Goal: Task Accomplishment & Management: Complete application form

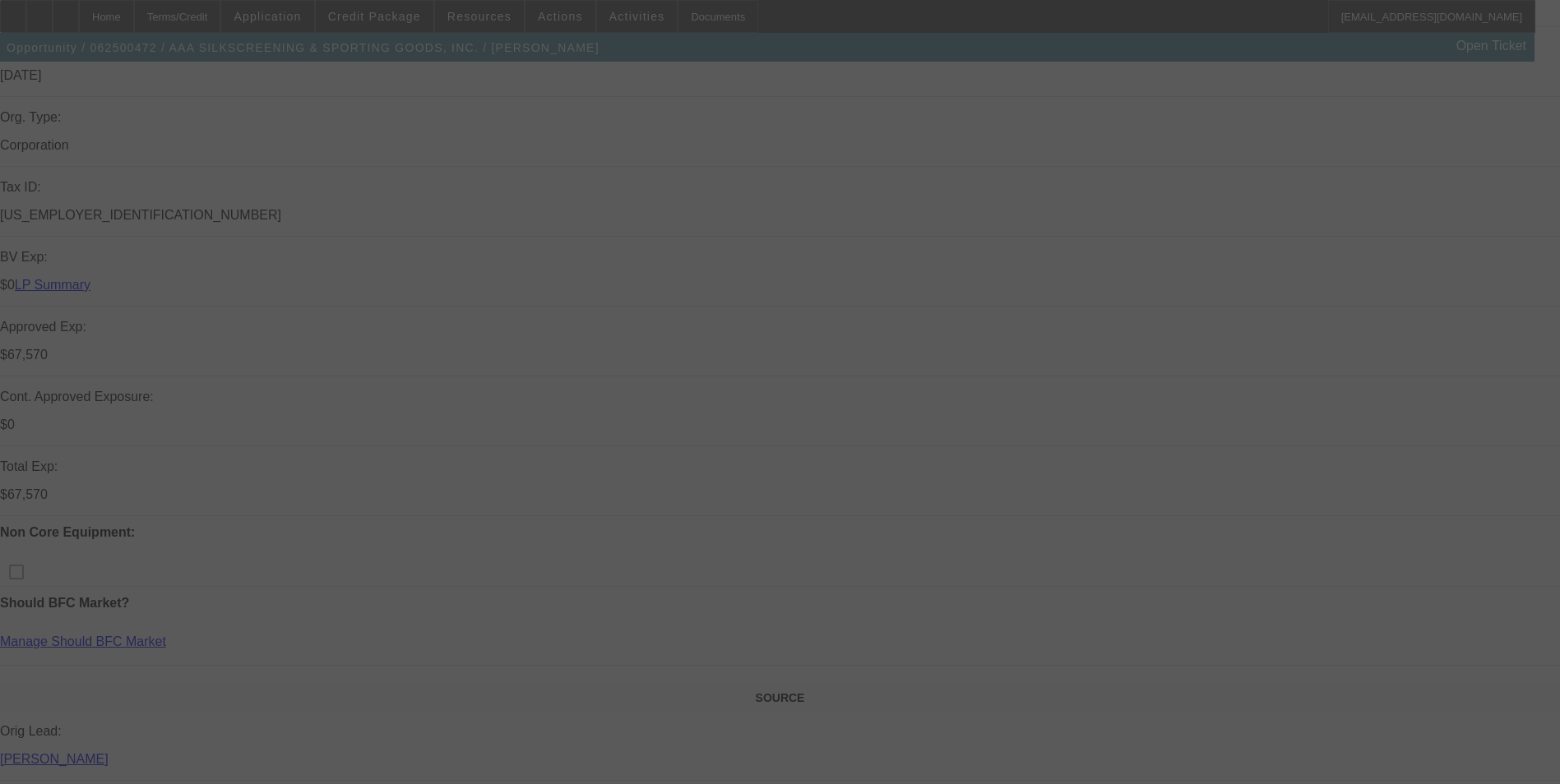
select select "0"
select select "0.1"
select select "2"
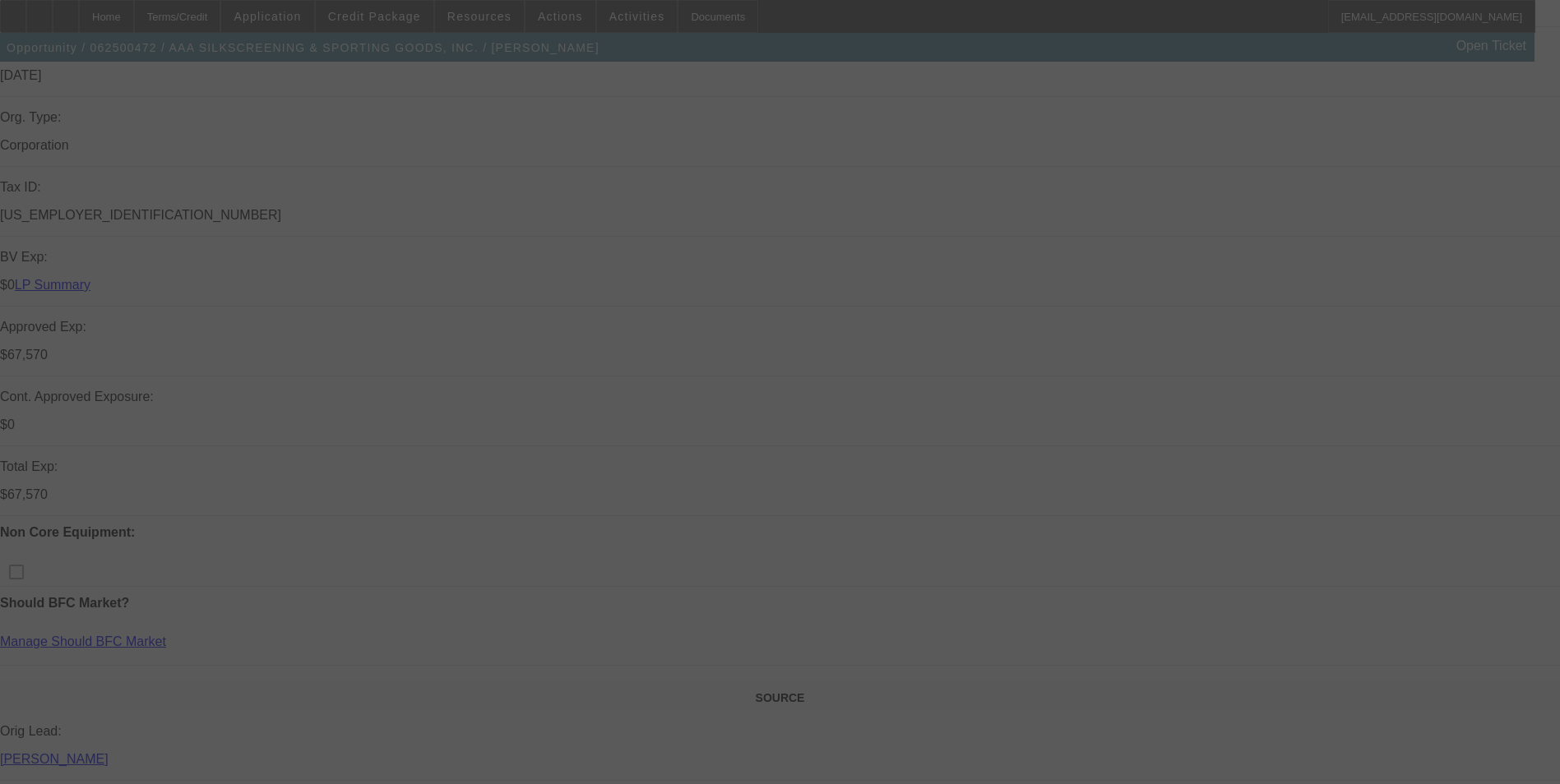
select select "0.1"
select select "0"
select select "0.1"
select select "0"
select select "2"
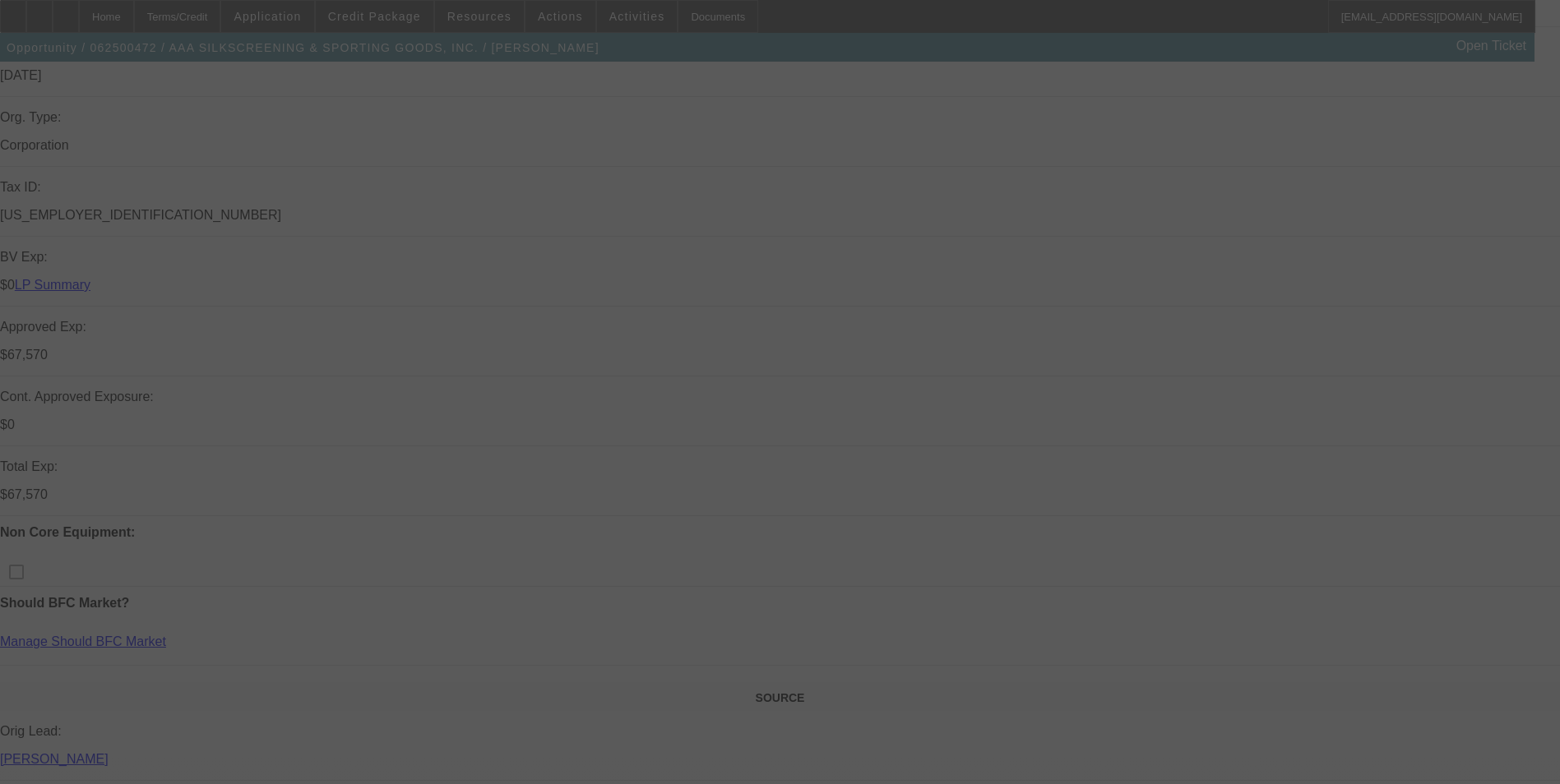
select select "0.1"
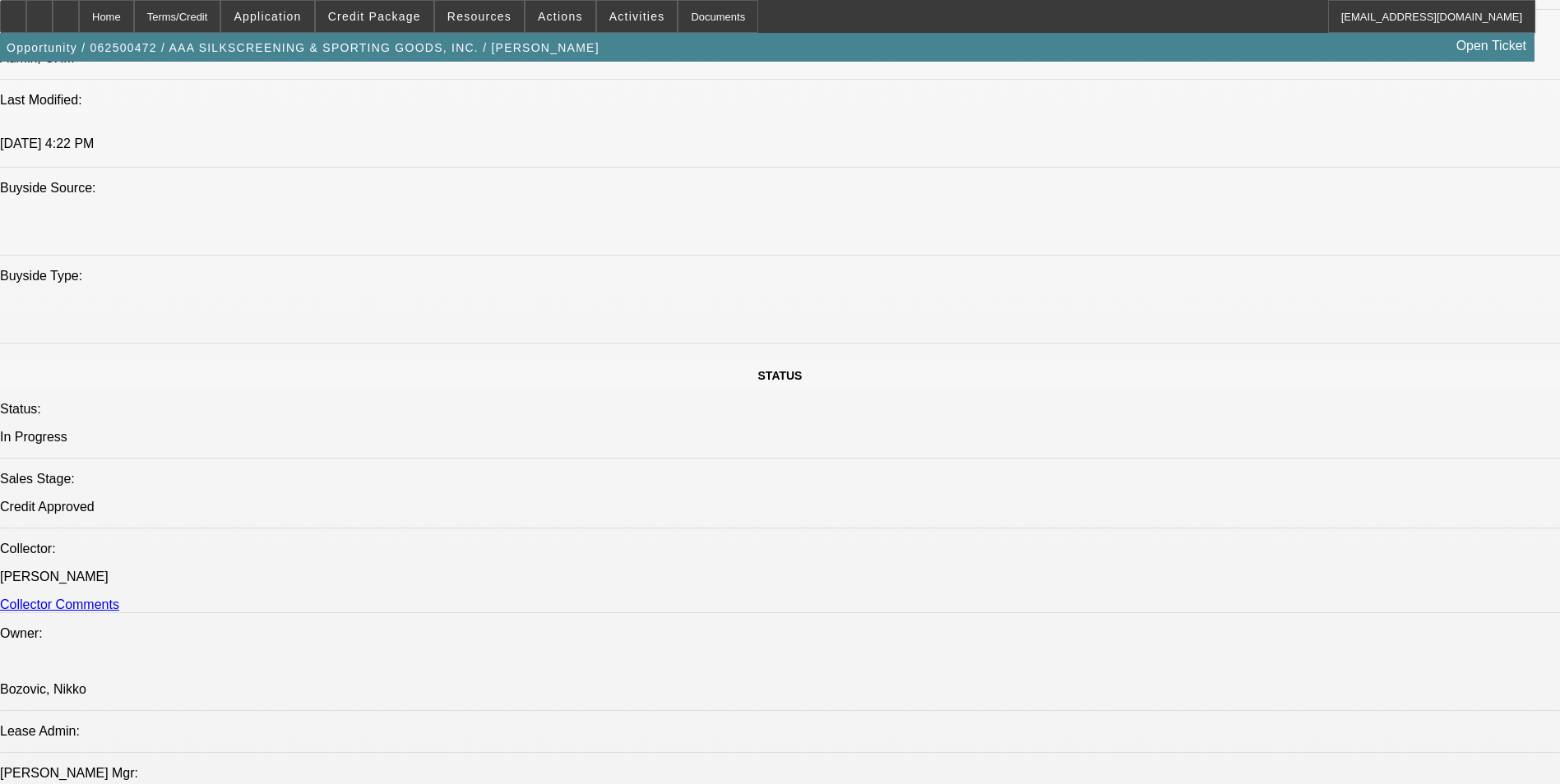
select select "1"
select select "5"
select select "6"
select select "1"
select select "2"
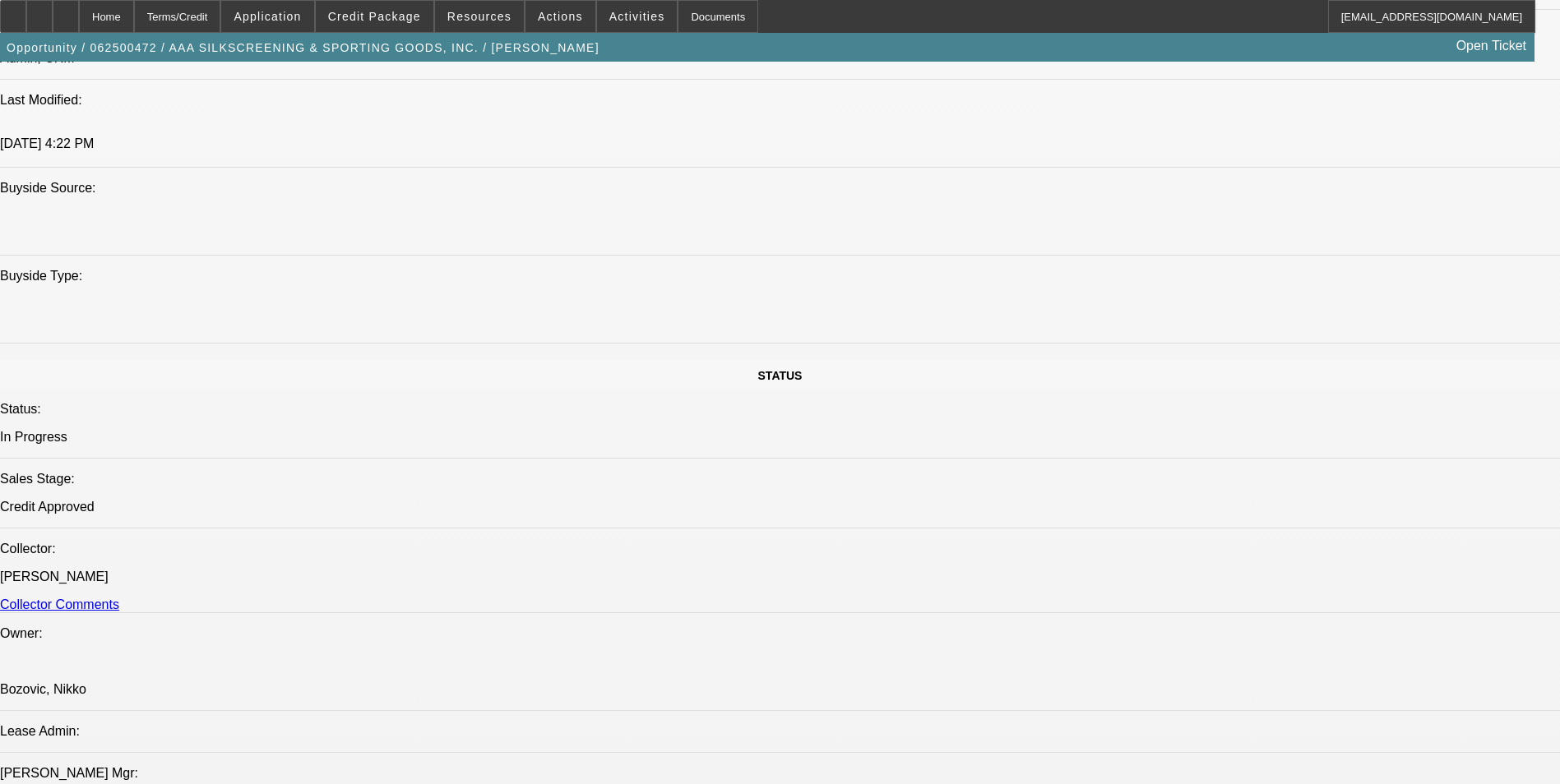
select select "4"
select select "1"
select select "2"
select select "4"
select select "1"
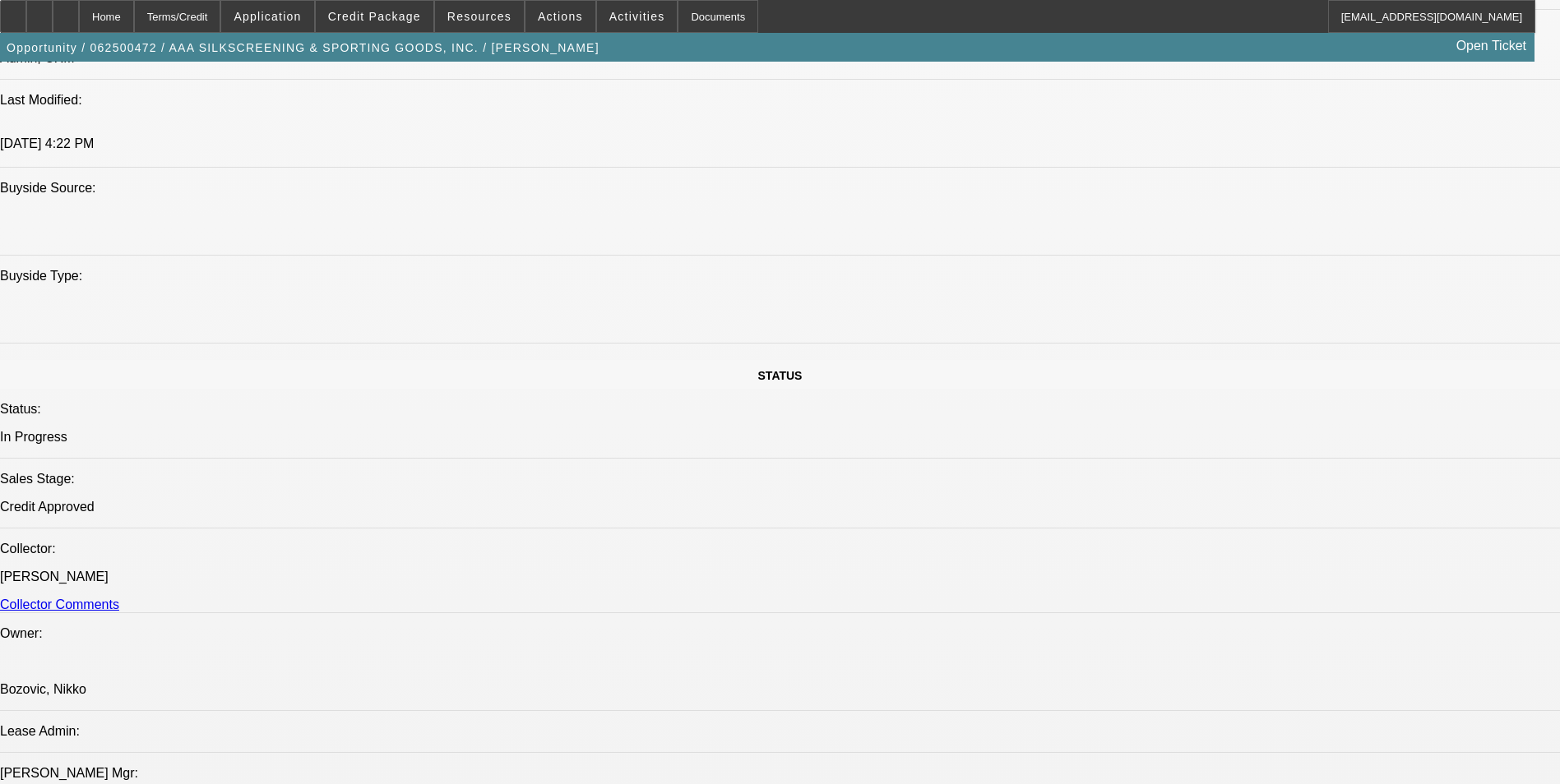
select select "2"
select select "4"
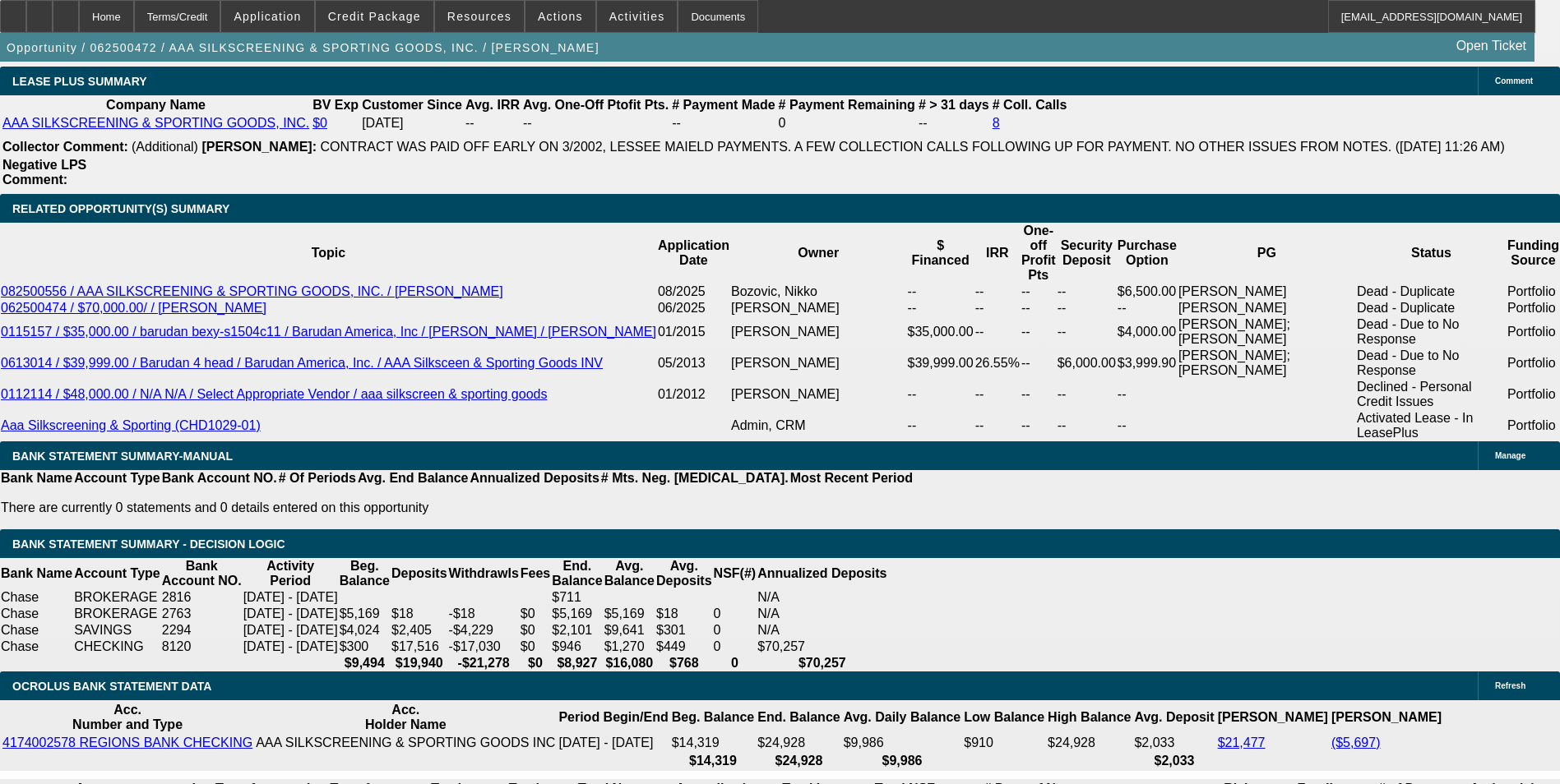
scroll to position [2900, 0]
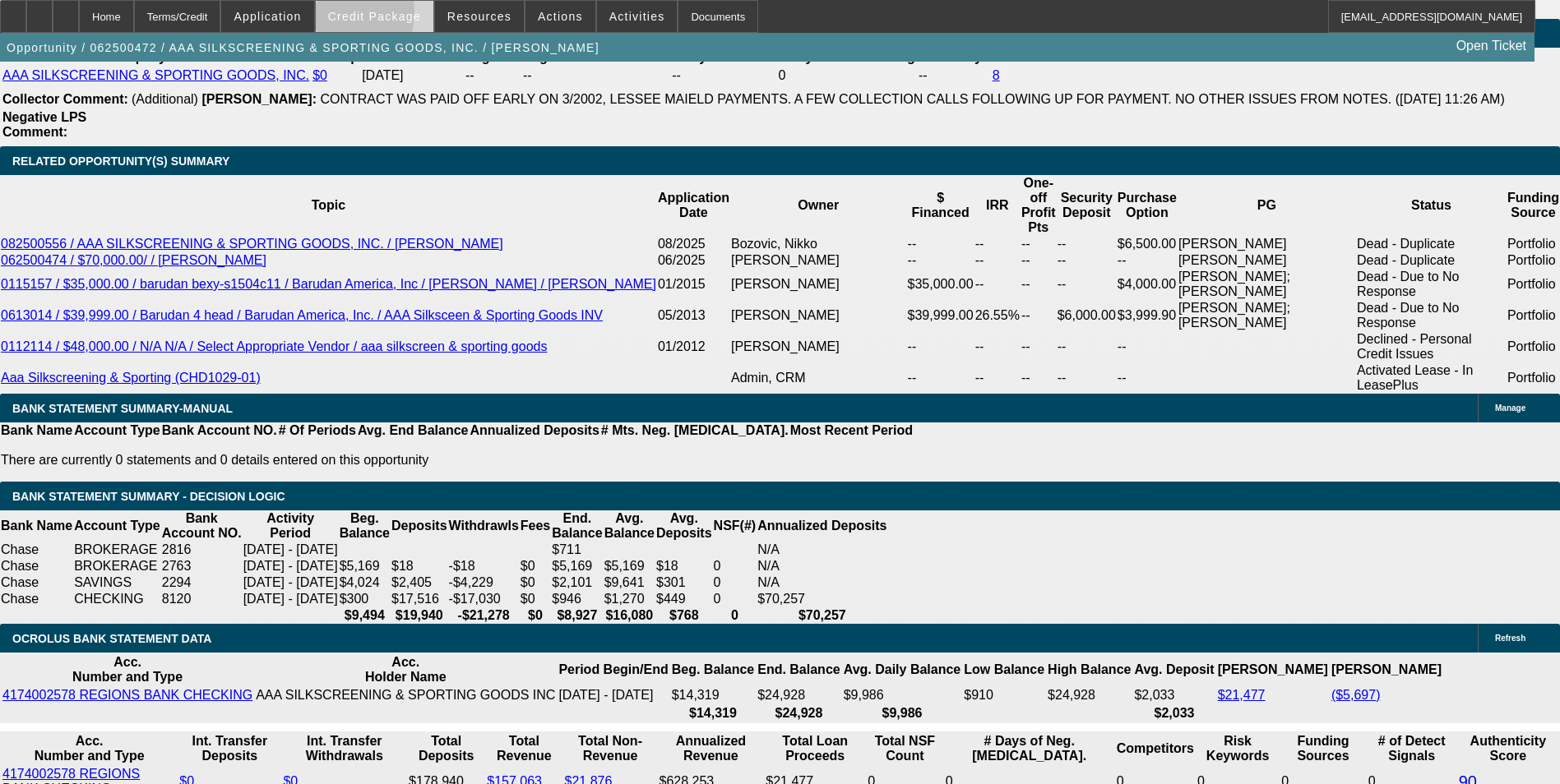
click at [352, 15] on span at bounding box center [374, 16] width 117 height 39
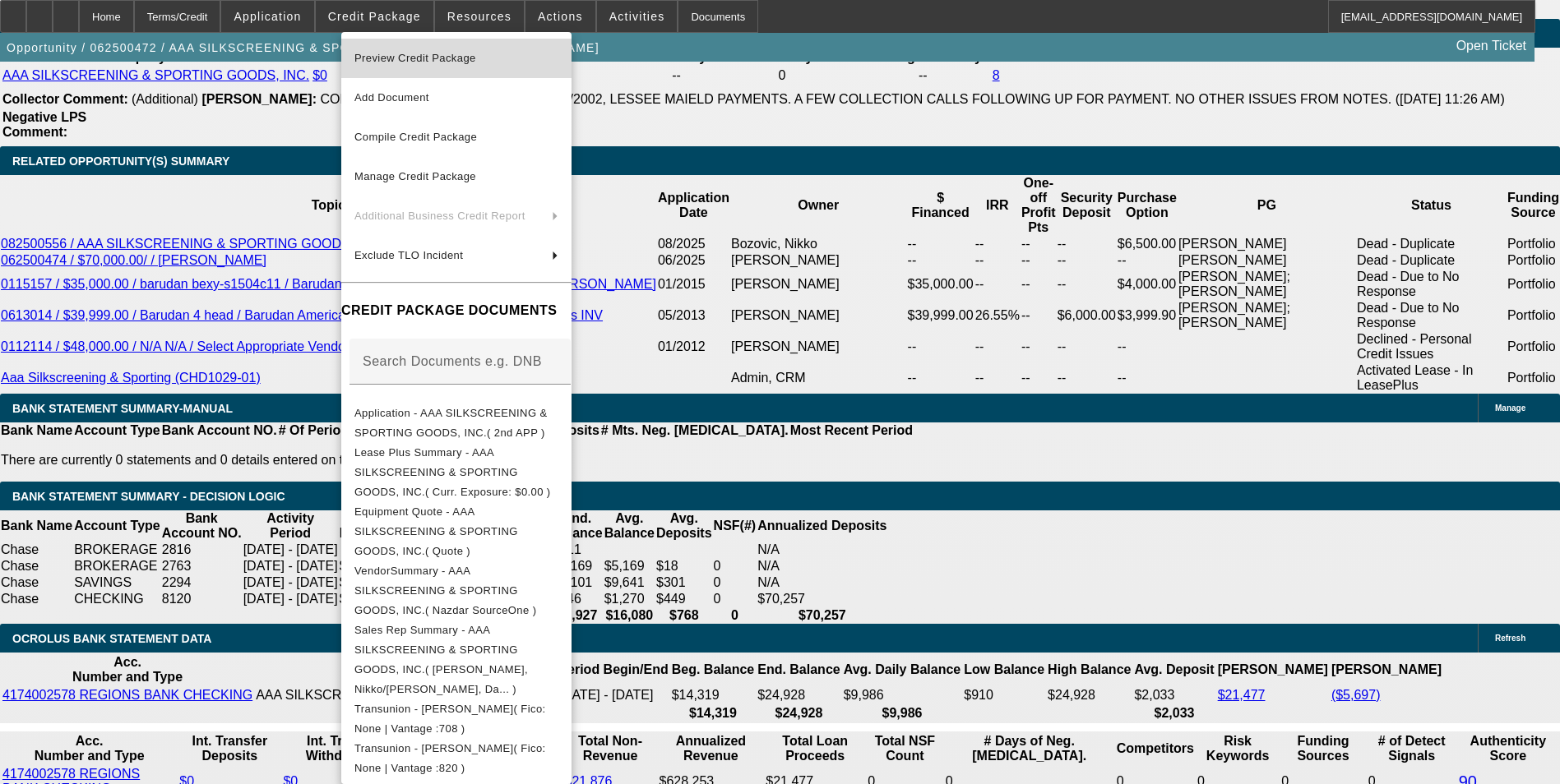
click at [385, 54] on span "Preview Credit Package" at bounding box center [415, 58] width 121 height 13
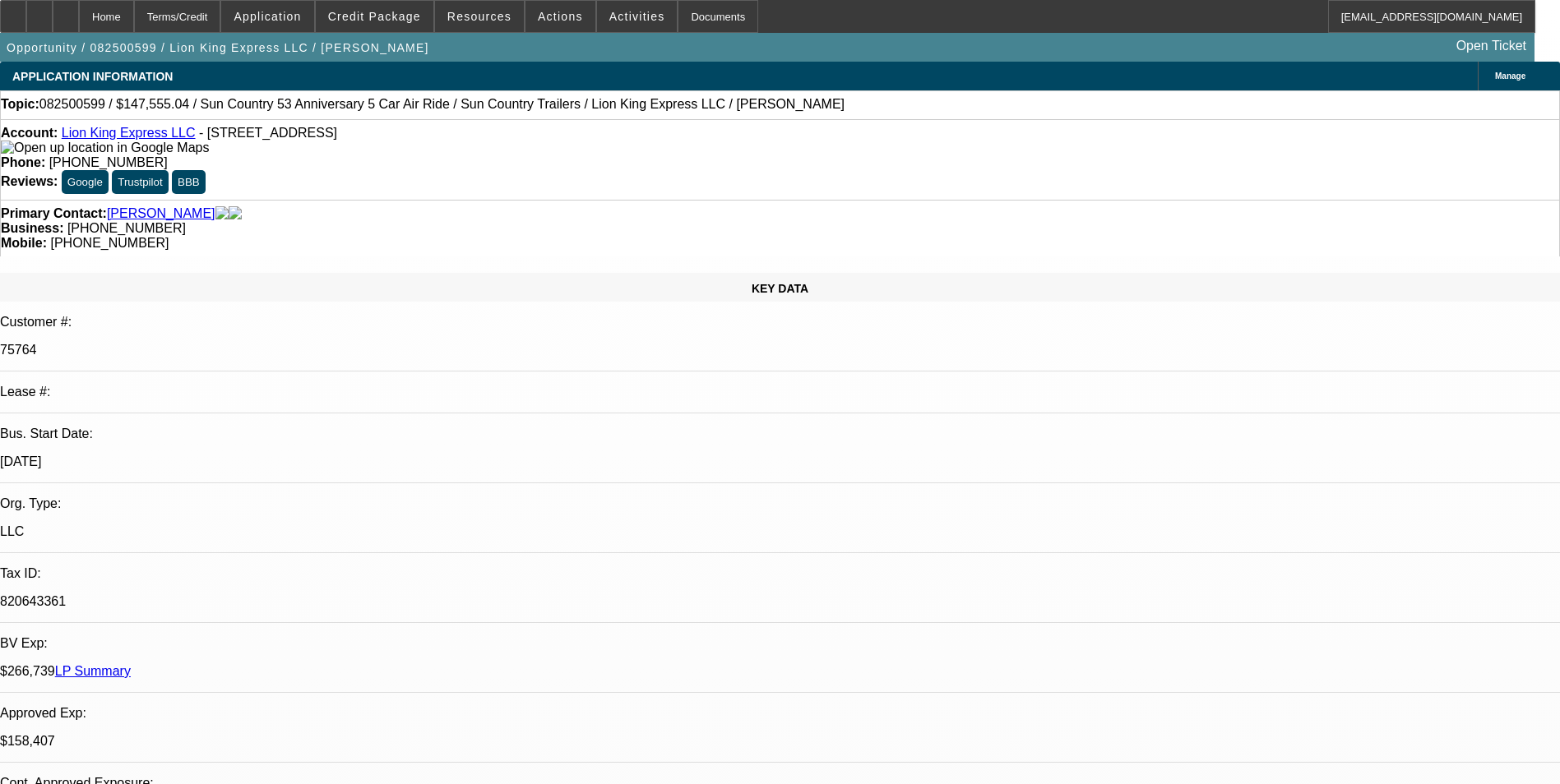
select select "0"
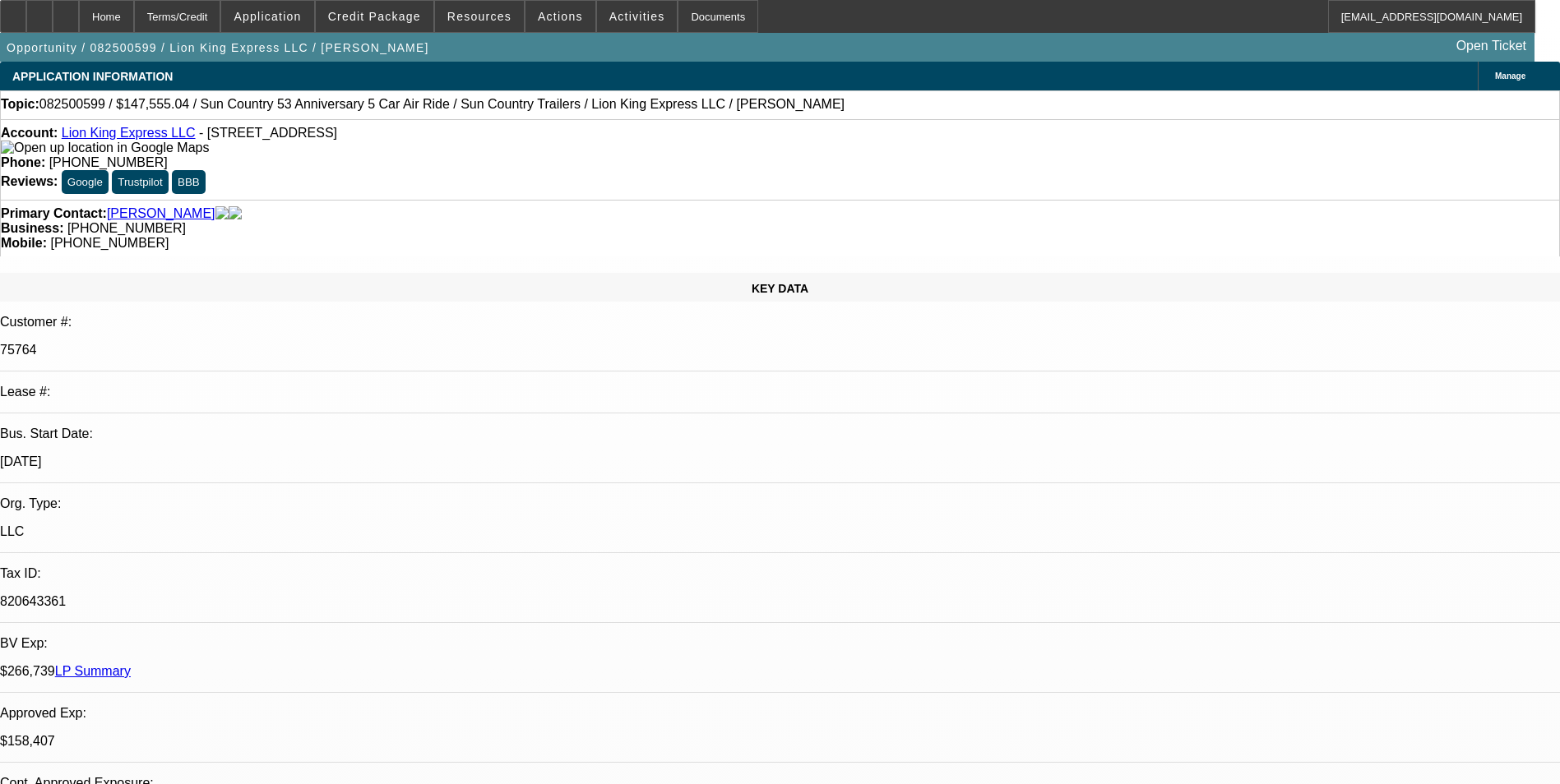
select select "0"
select select "1"
select select "6"
select select "1"
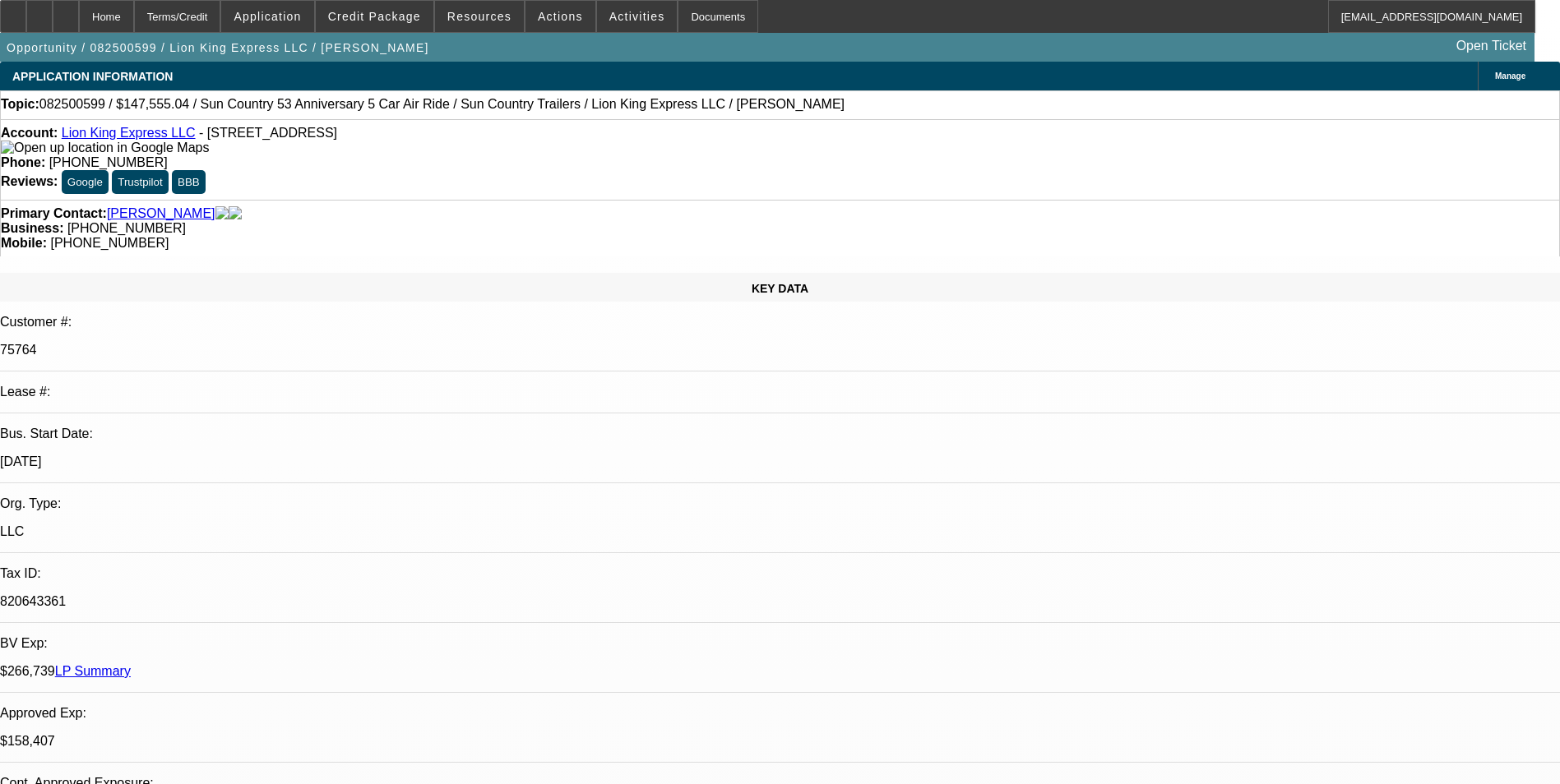
select select "1"
select select "6"
click at [386, 9] on span at bounding box center [374, 16] width 117 height 39
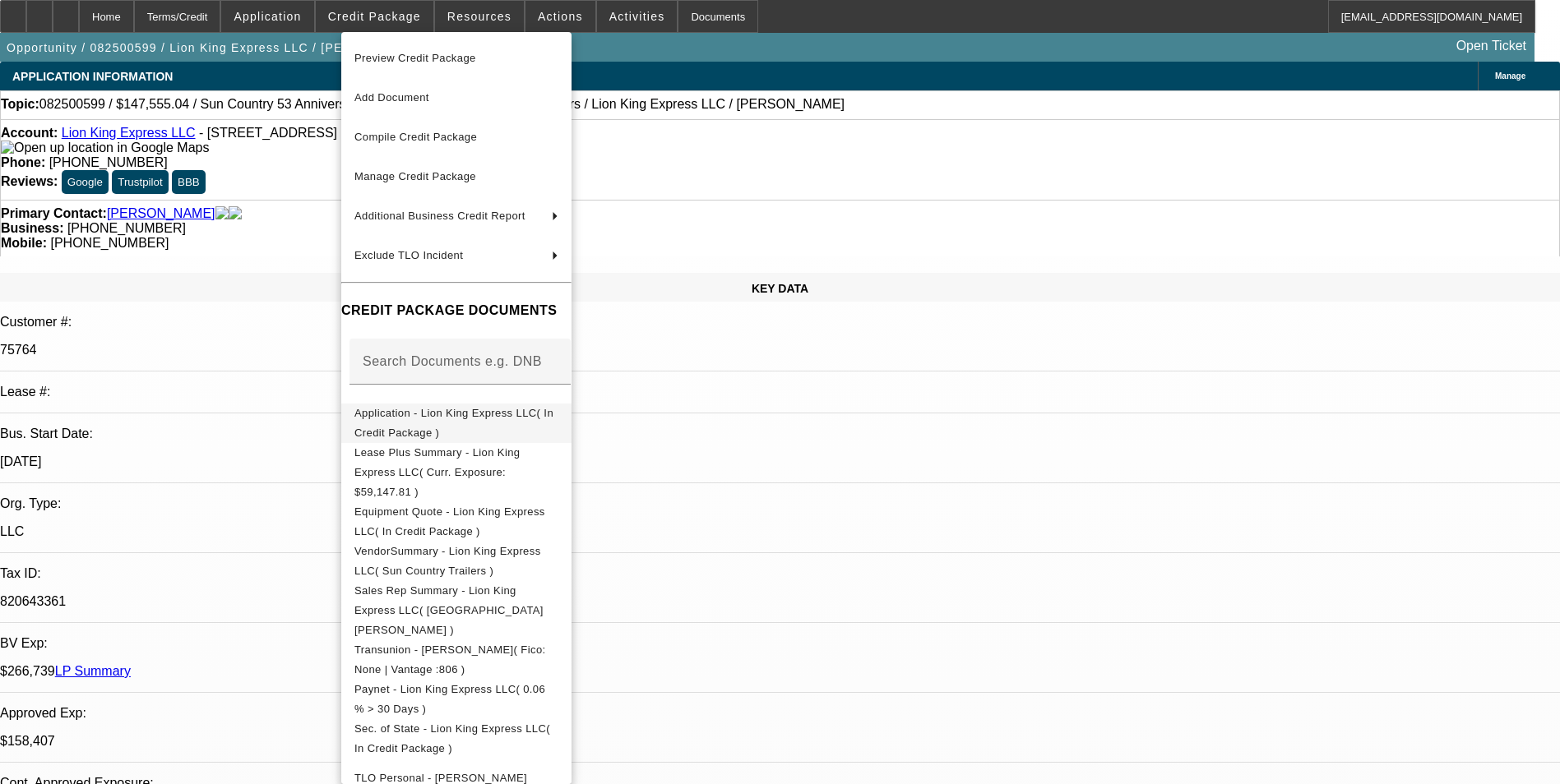
click at [466, 415] on span "Application - Lion King Express LLC( In Credit Package )" at bounding box center [453, 422] width 199 height 32
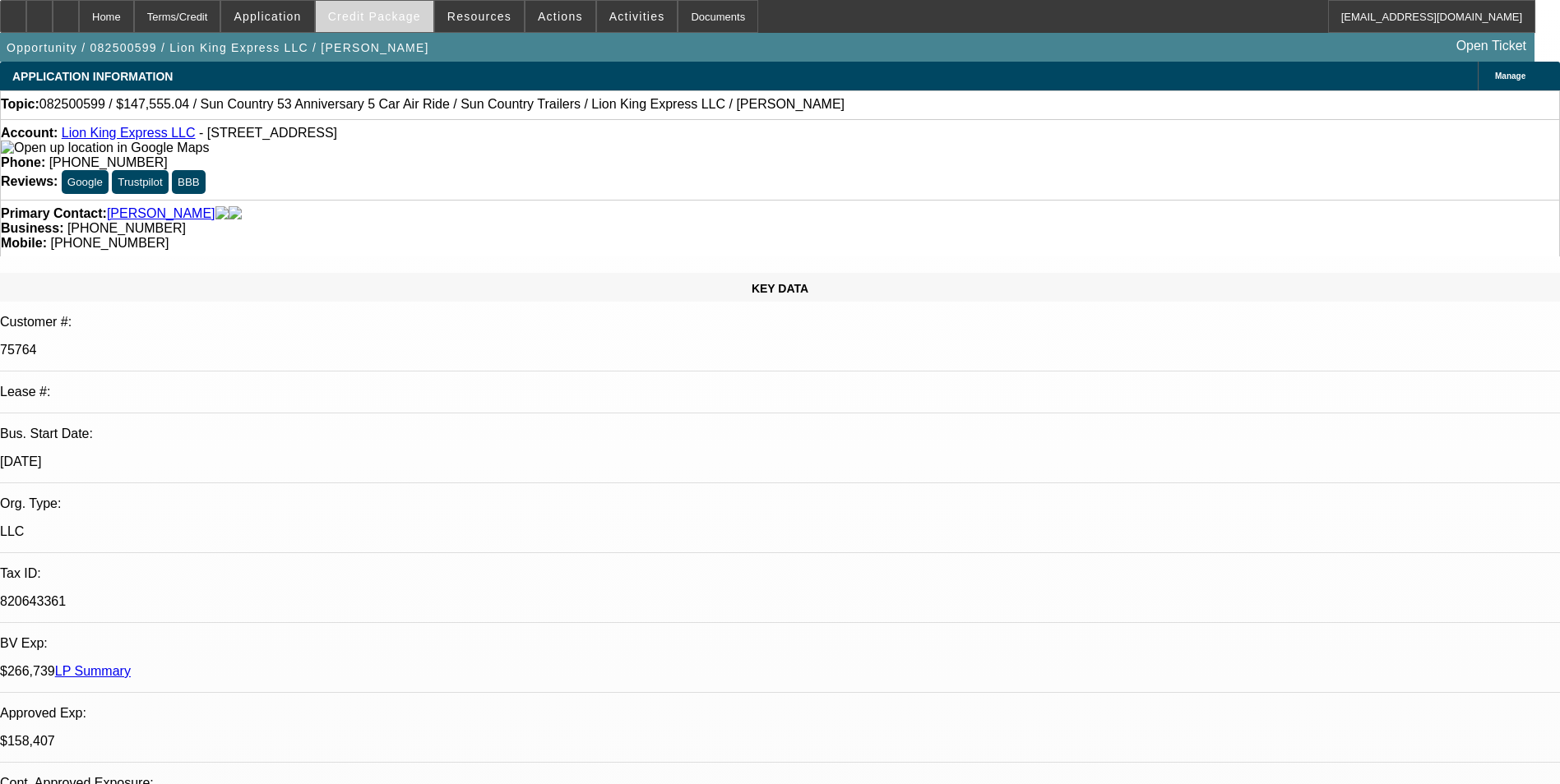
click at [407, 19] on span "Credit Package" at bounding box center [374, 16] width 93 height 13
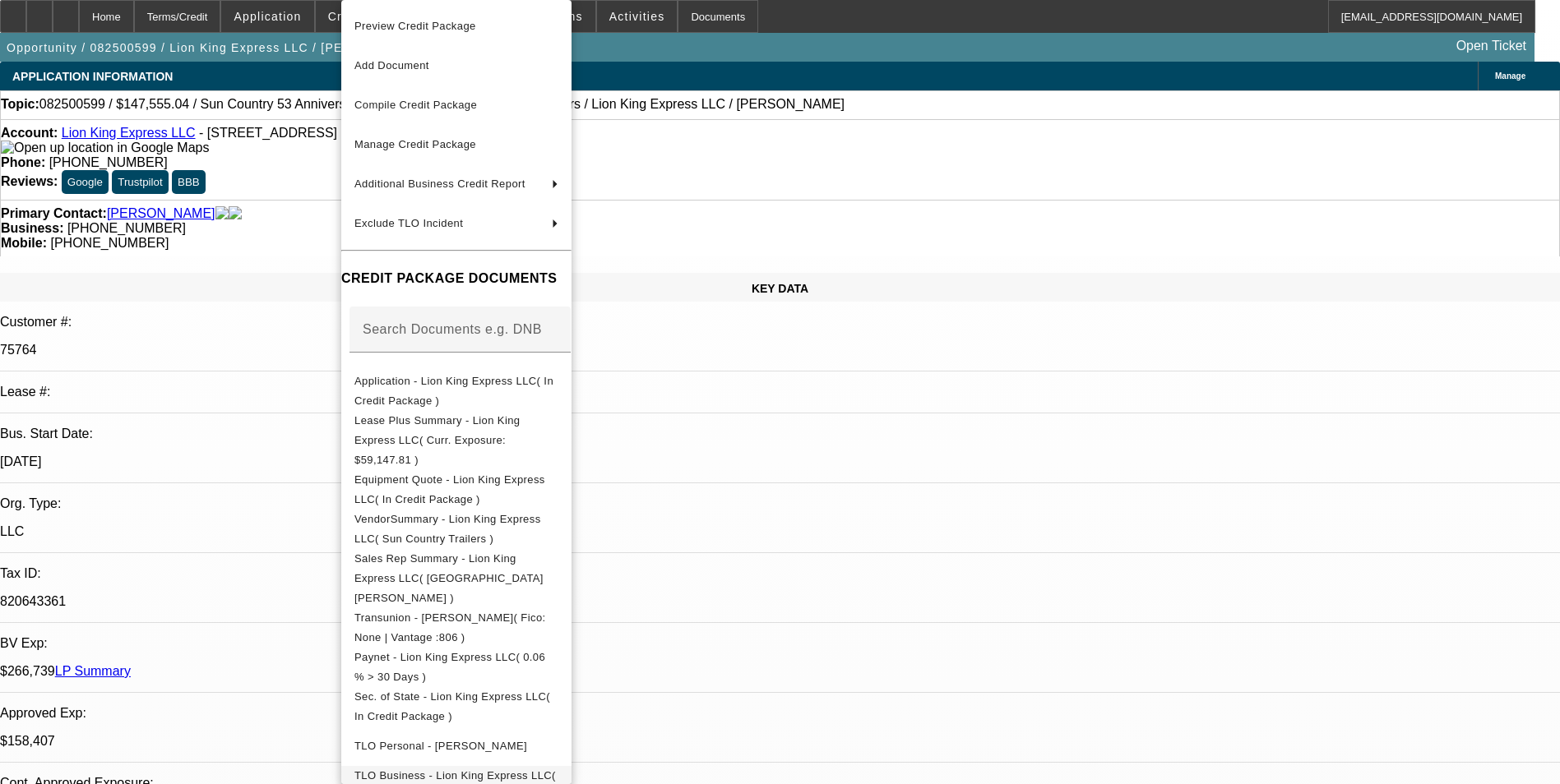
scroll to position [311, 0]
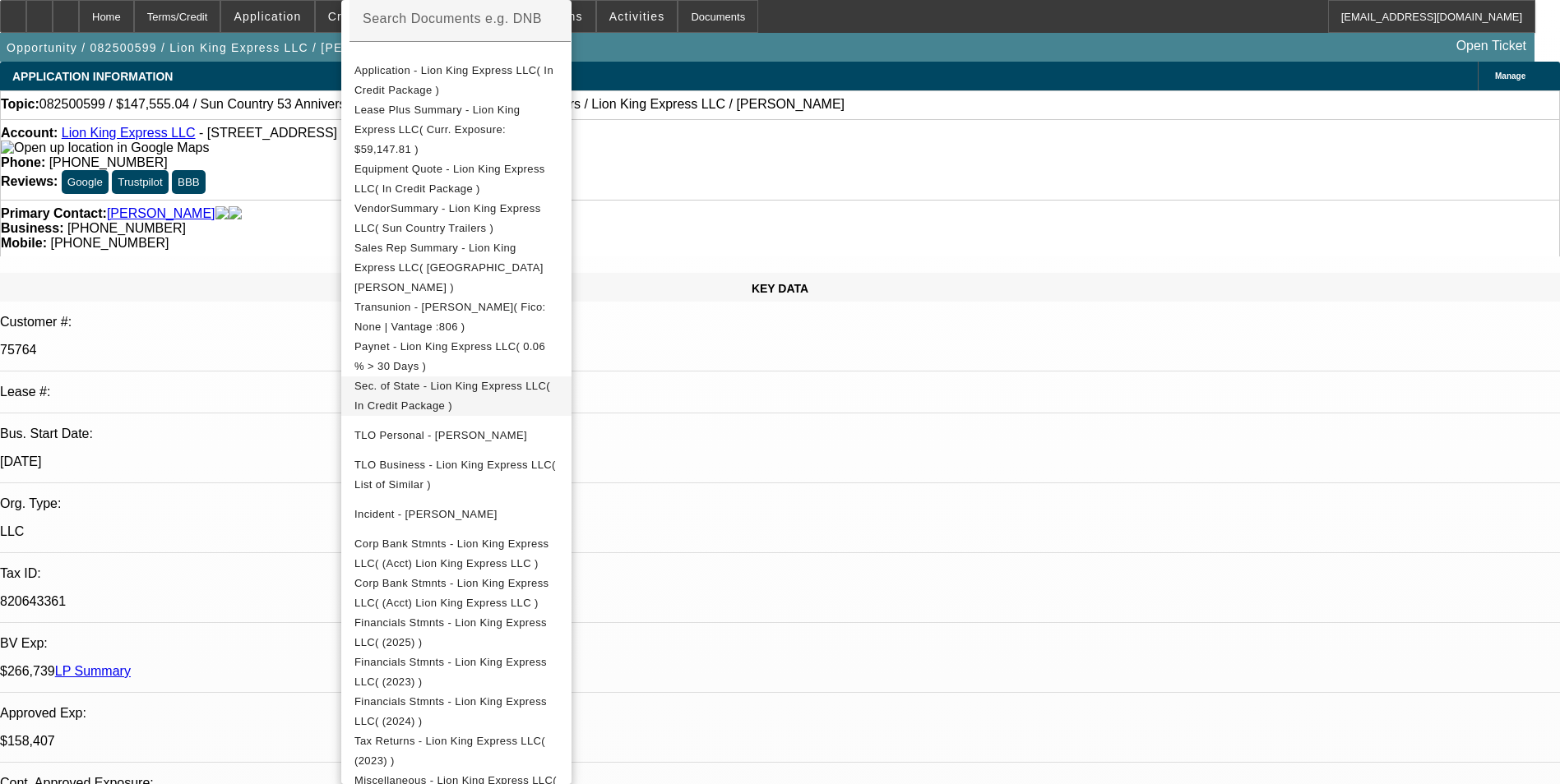
click at [490, 380] on span "Sec. of State - Lion King Express LLC( In Credit Package )" at bounding box center [451, 395] width 195 height 32
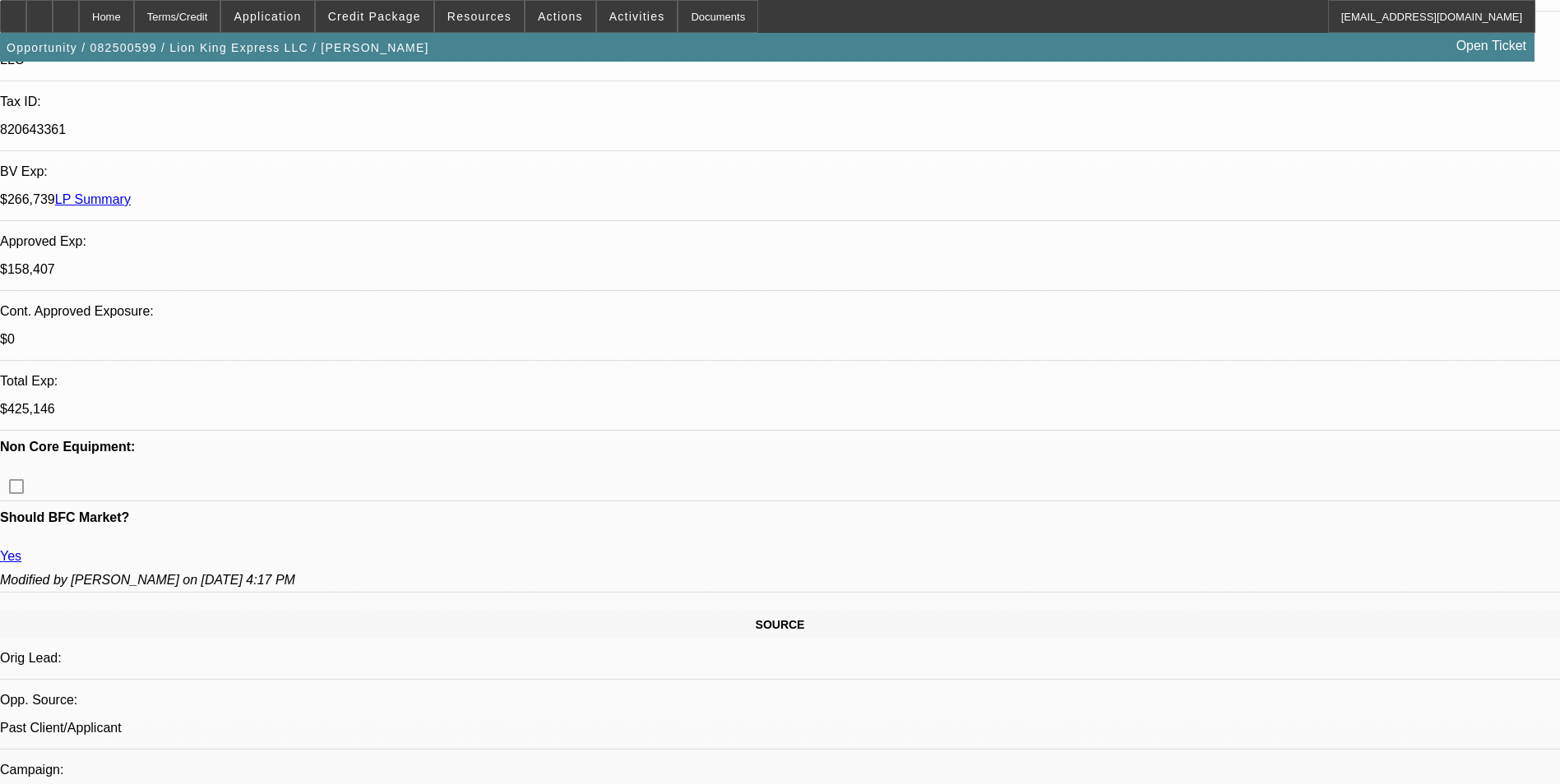
scroll to position [493, 0]
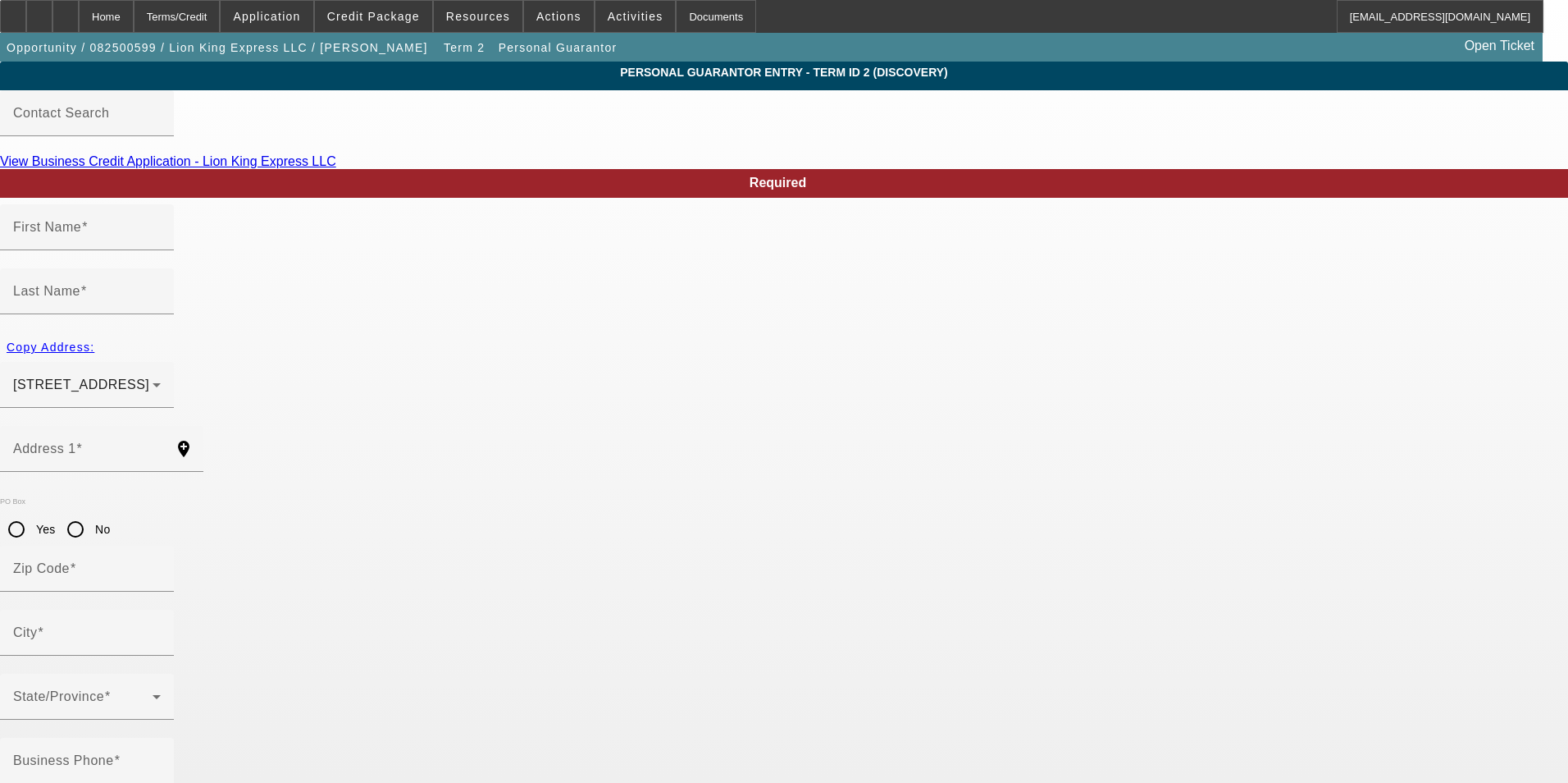
type input "George"
type input "Kostenko"
type input "6060 Oban Court"
radio input "true"
type input "44256"
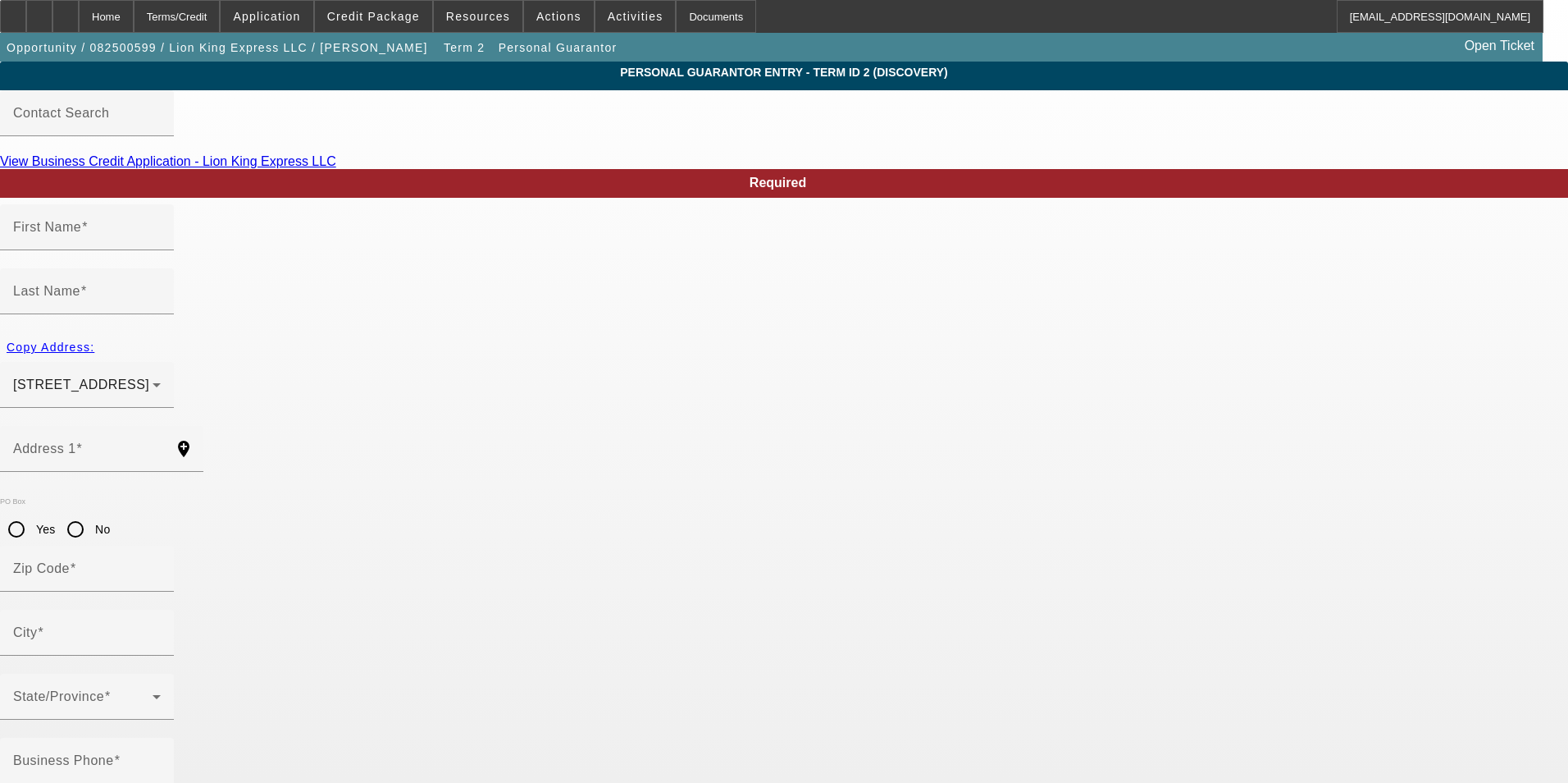
type input "Medina"
type input "(440) 590-6426"
type input "100"
type input "640-87-6194"
type input "lionkingexpress7@gmail.com"
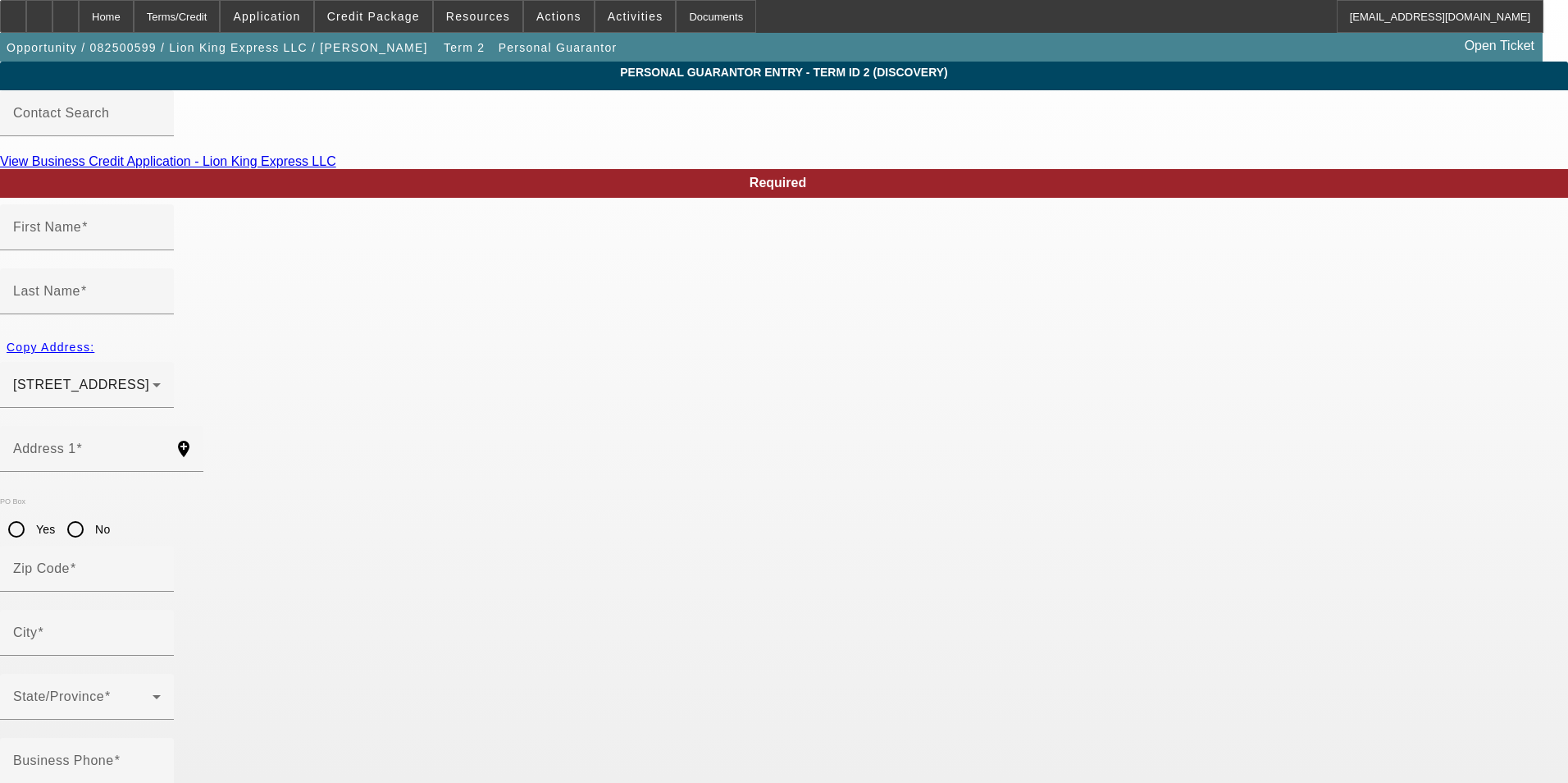
type input "(440) 590-6427"
type input "$0.00"
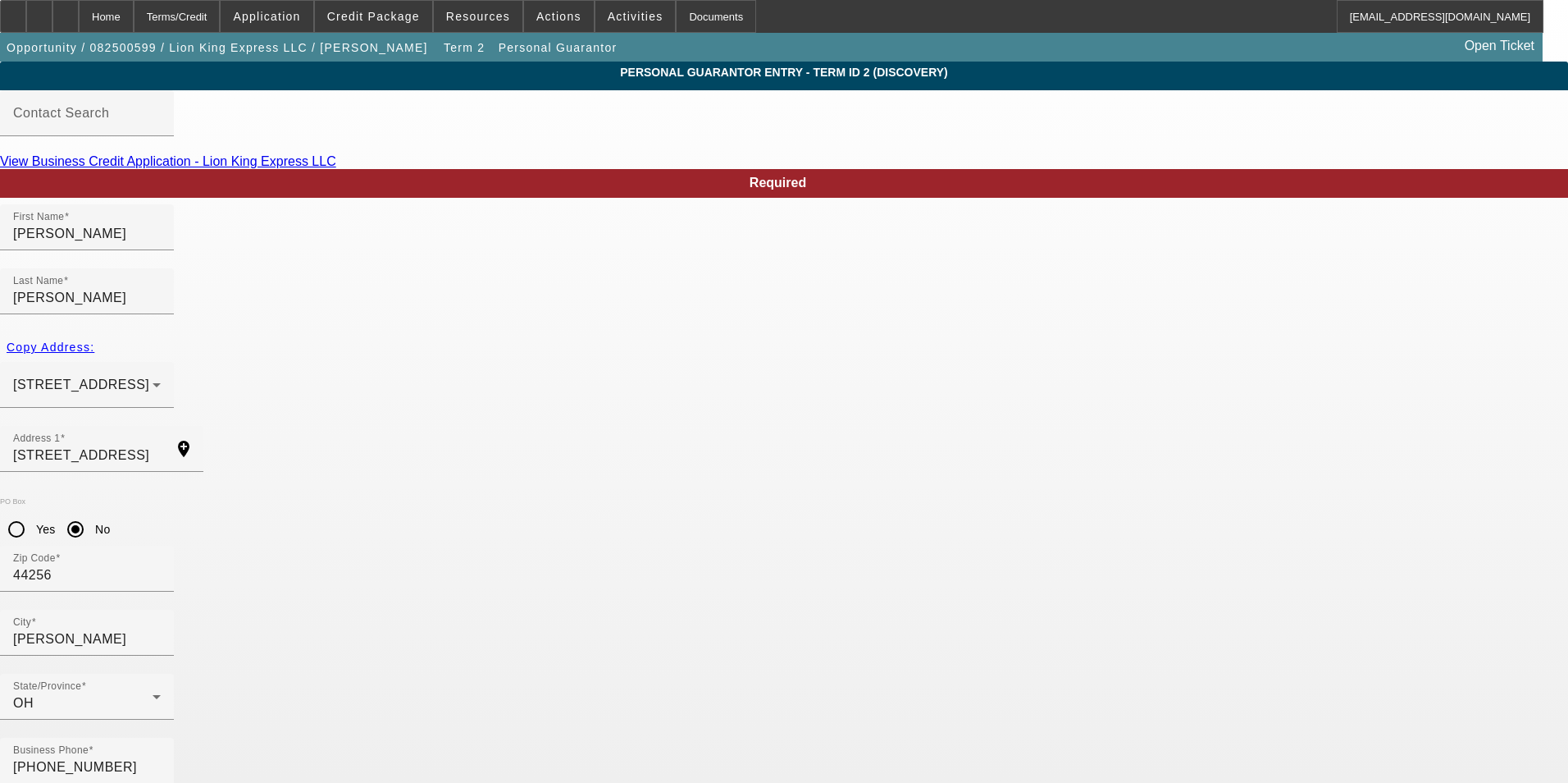
drag, startPoint x: 414, startPoint y: 647, endPoint x: 316, endPoint y: 656, distance: 98.4
click at [133, 19] on div "Home" at bounding box center [106, 16] width 55 height 33
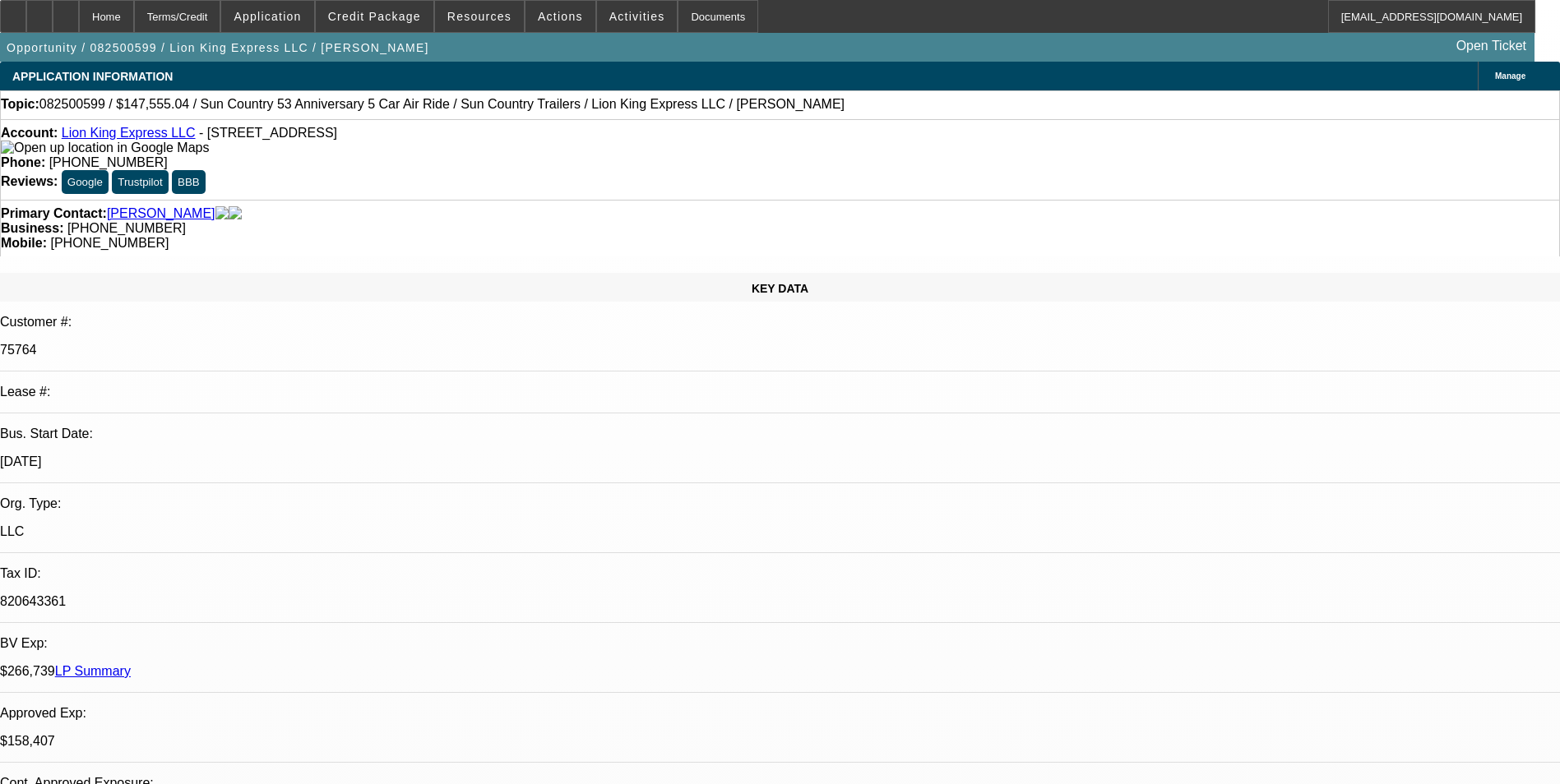
select select "0"
select select "6"
select select "0"
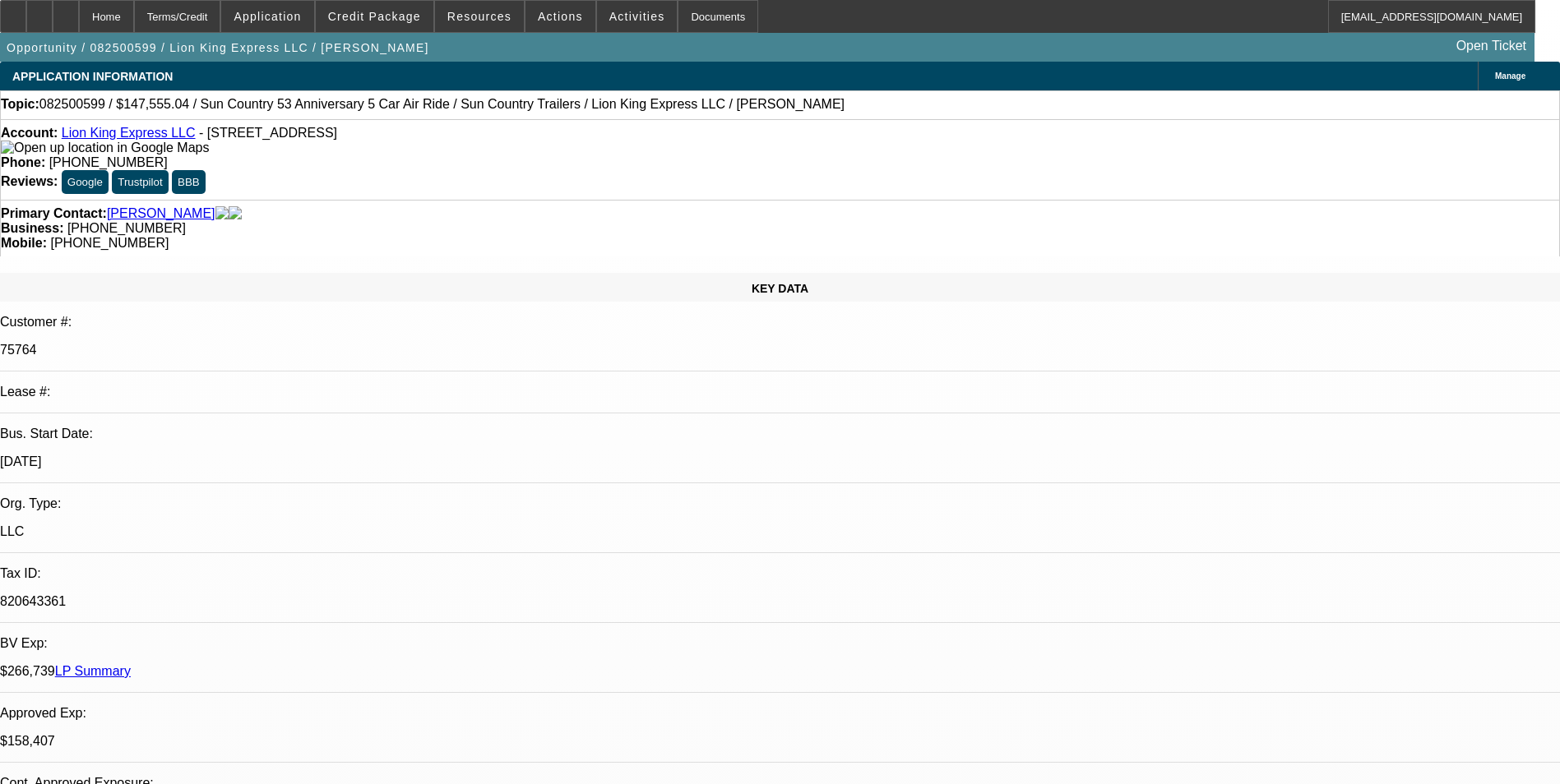
select select "0"
select select "6"
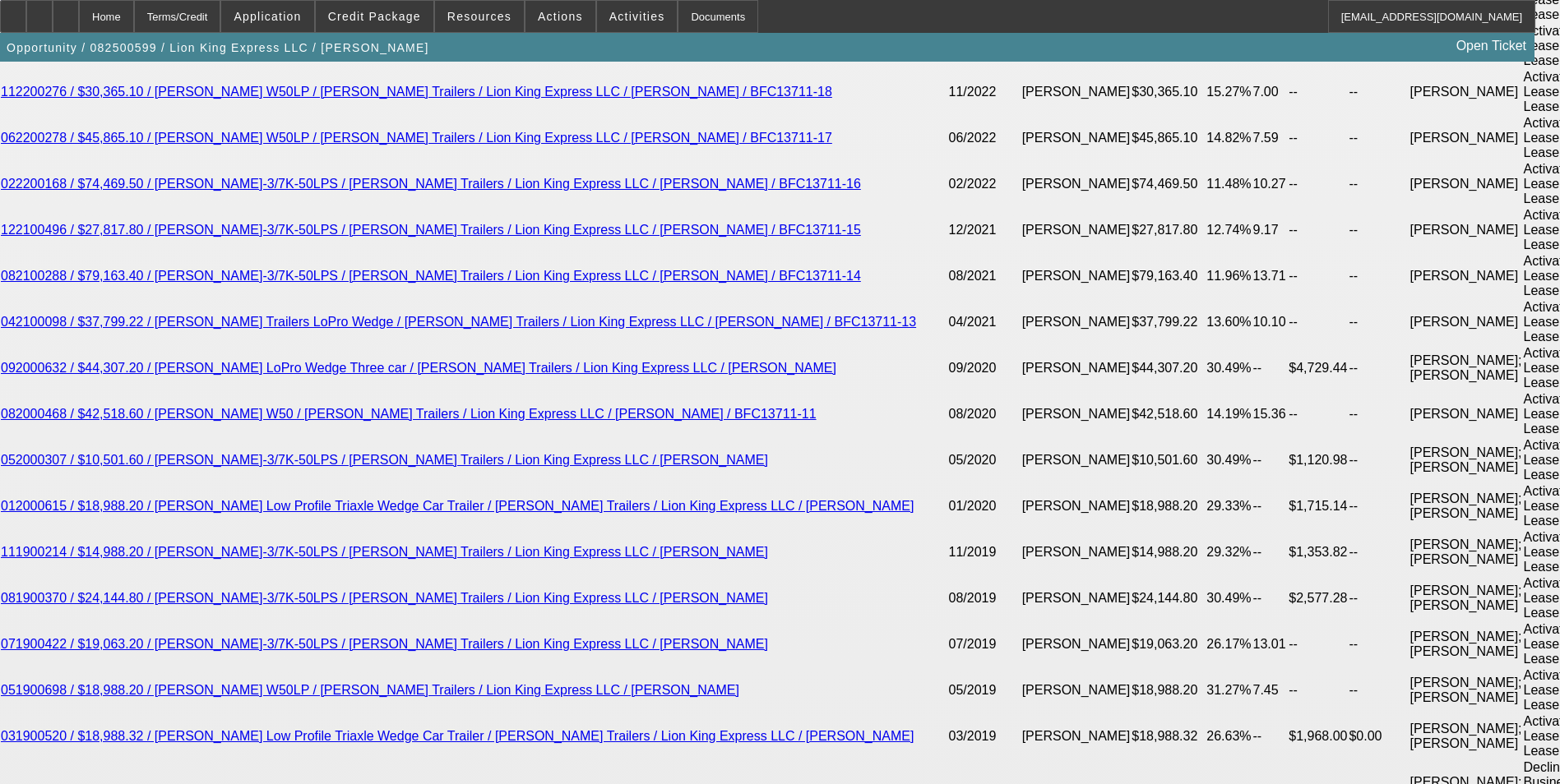
scroll to position [3452, 0]
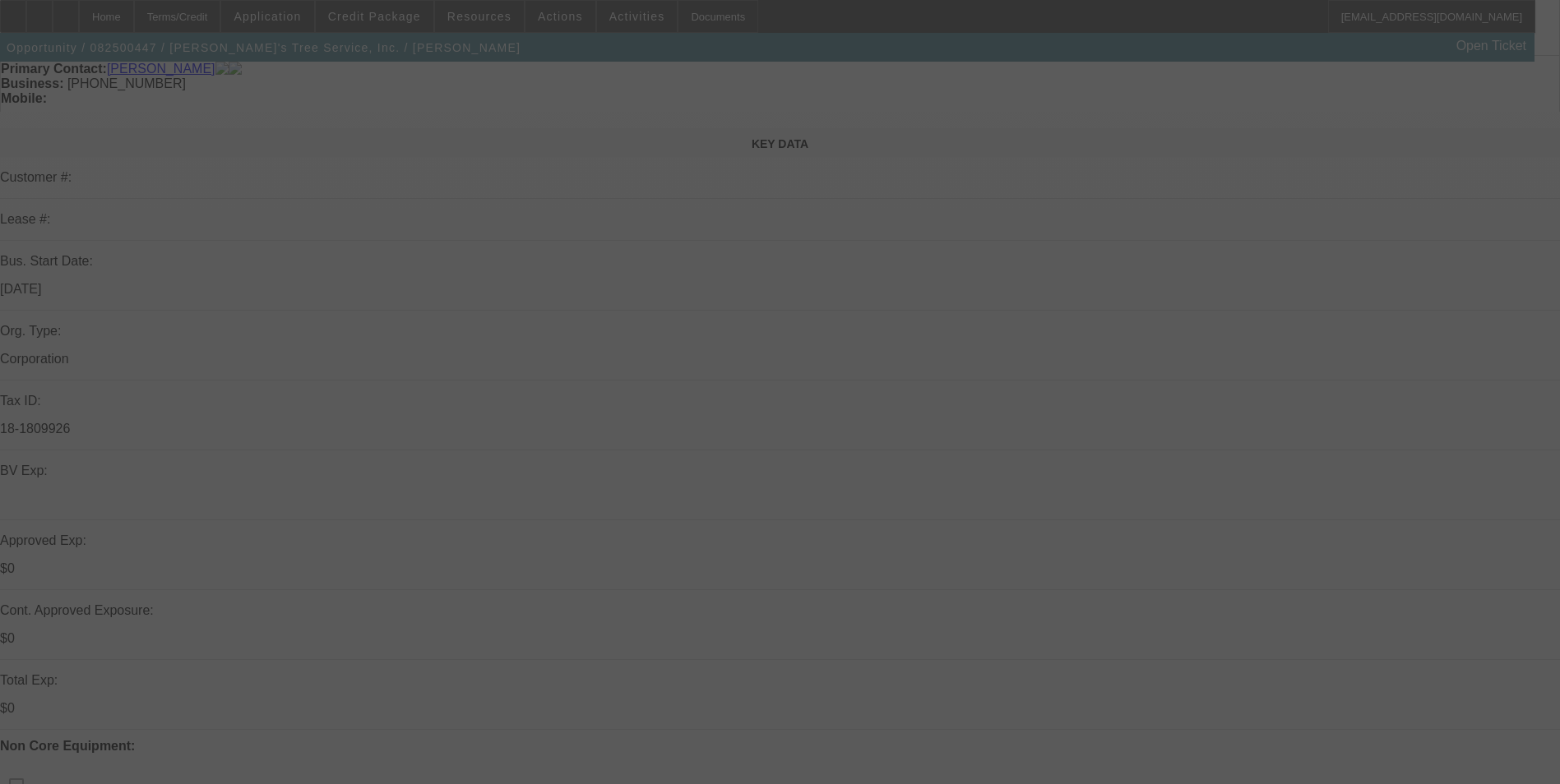
scroll to position [575, 0]
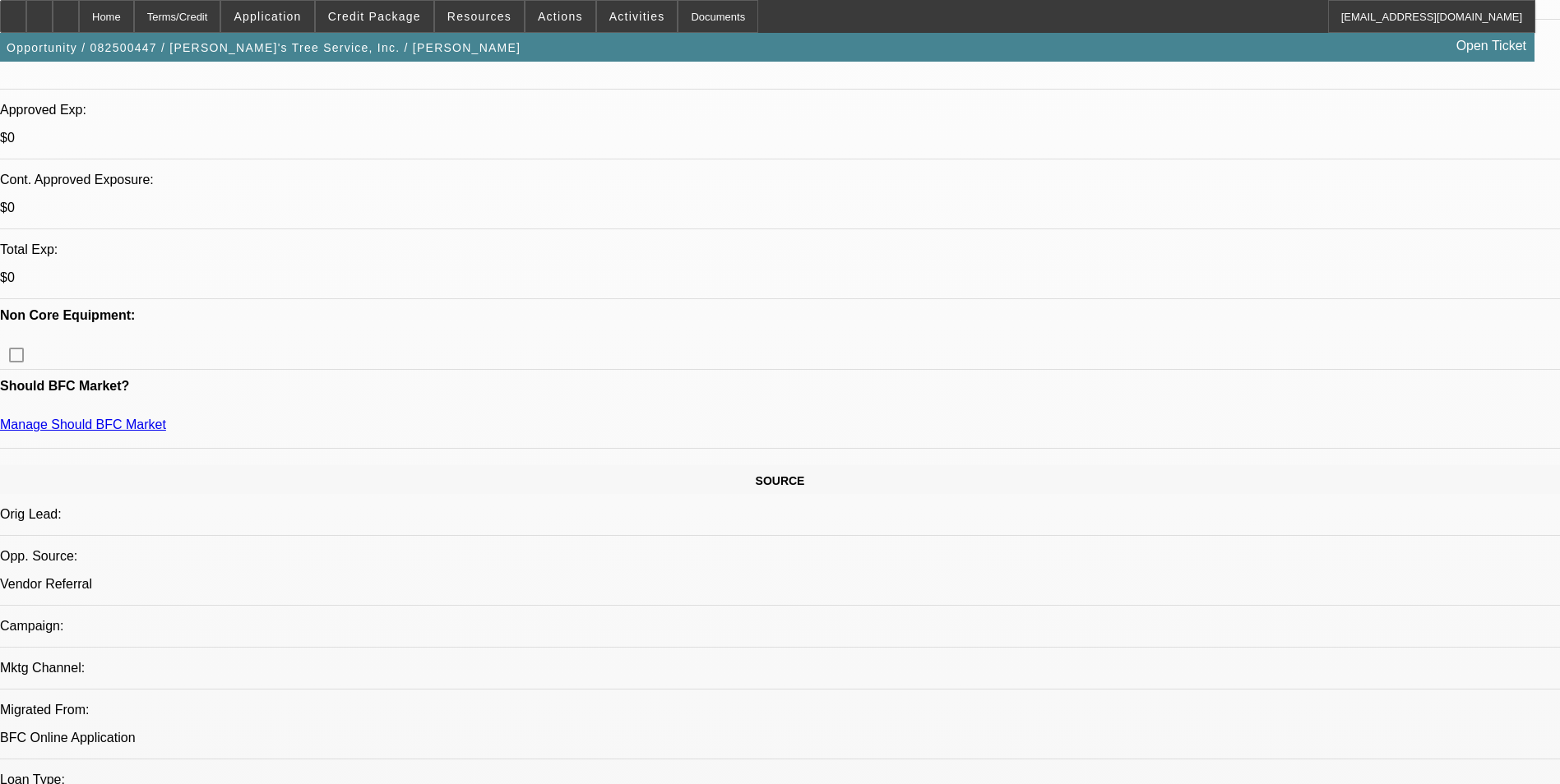
select select "0"
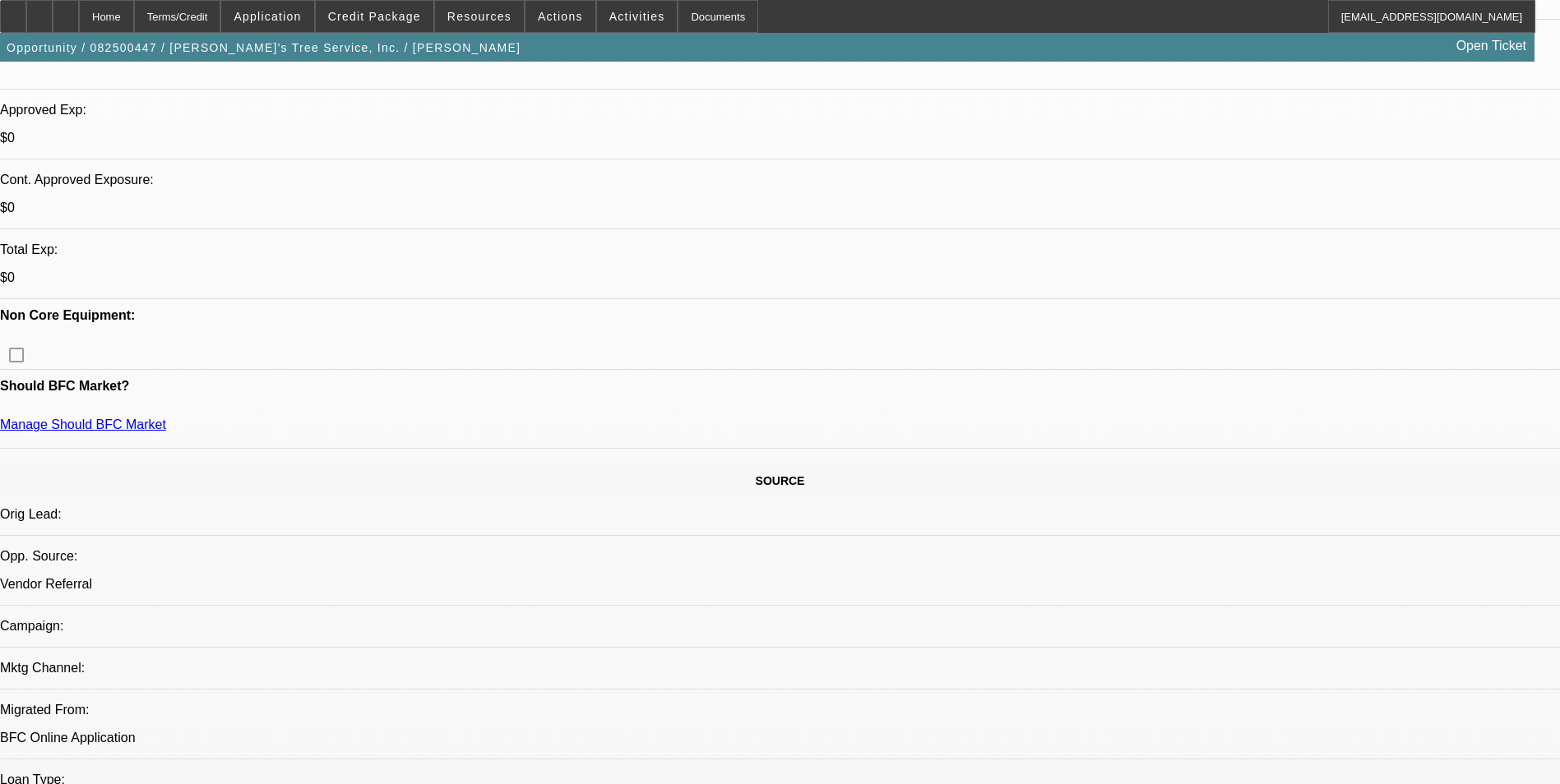
select select "0"
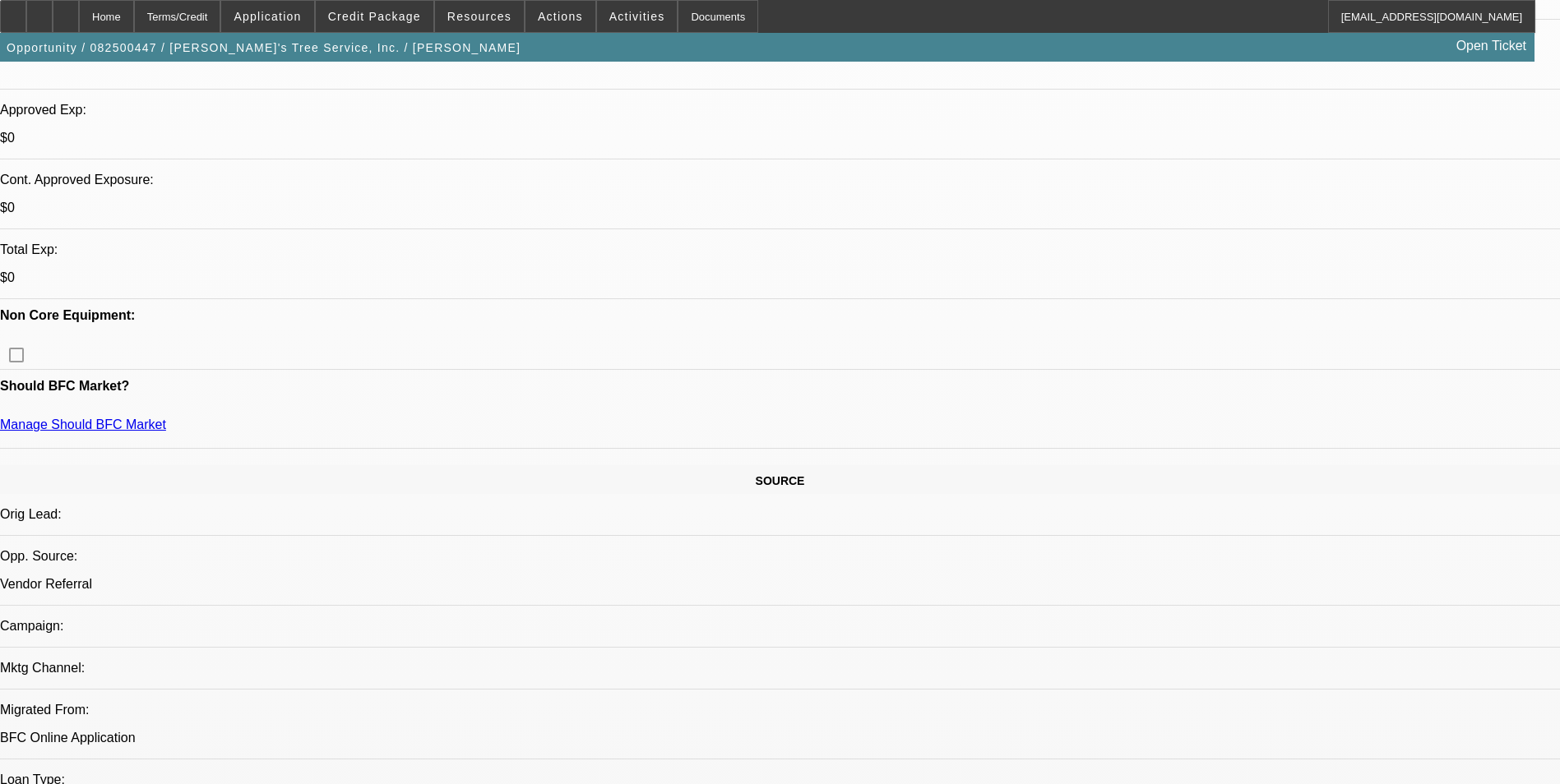
select select "0"
select select "1"
select select "2"
select select "6"
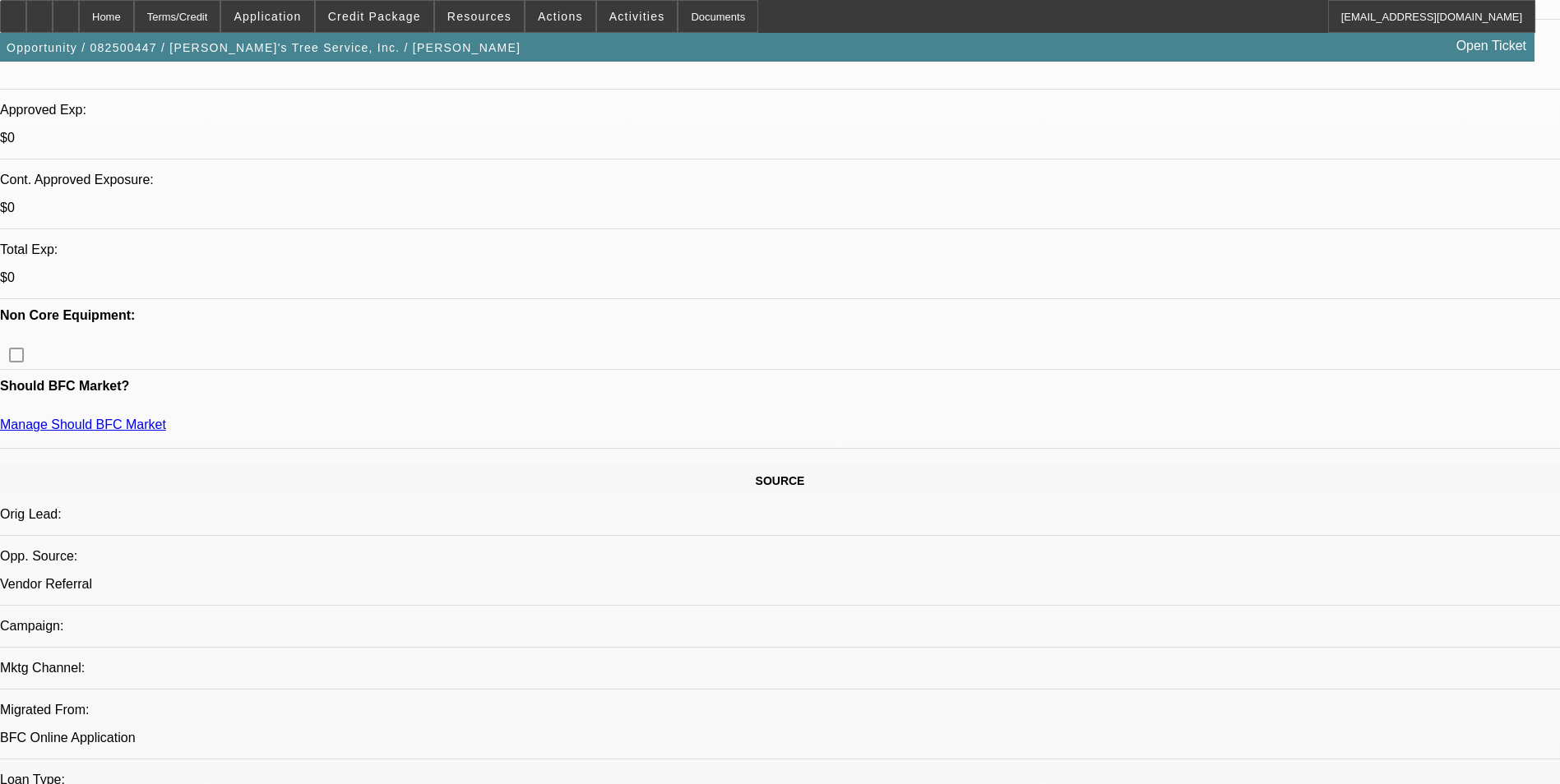
select select "1"
select select "2"
select select "6"
select select "1"
select select "2"
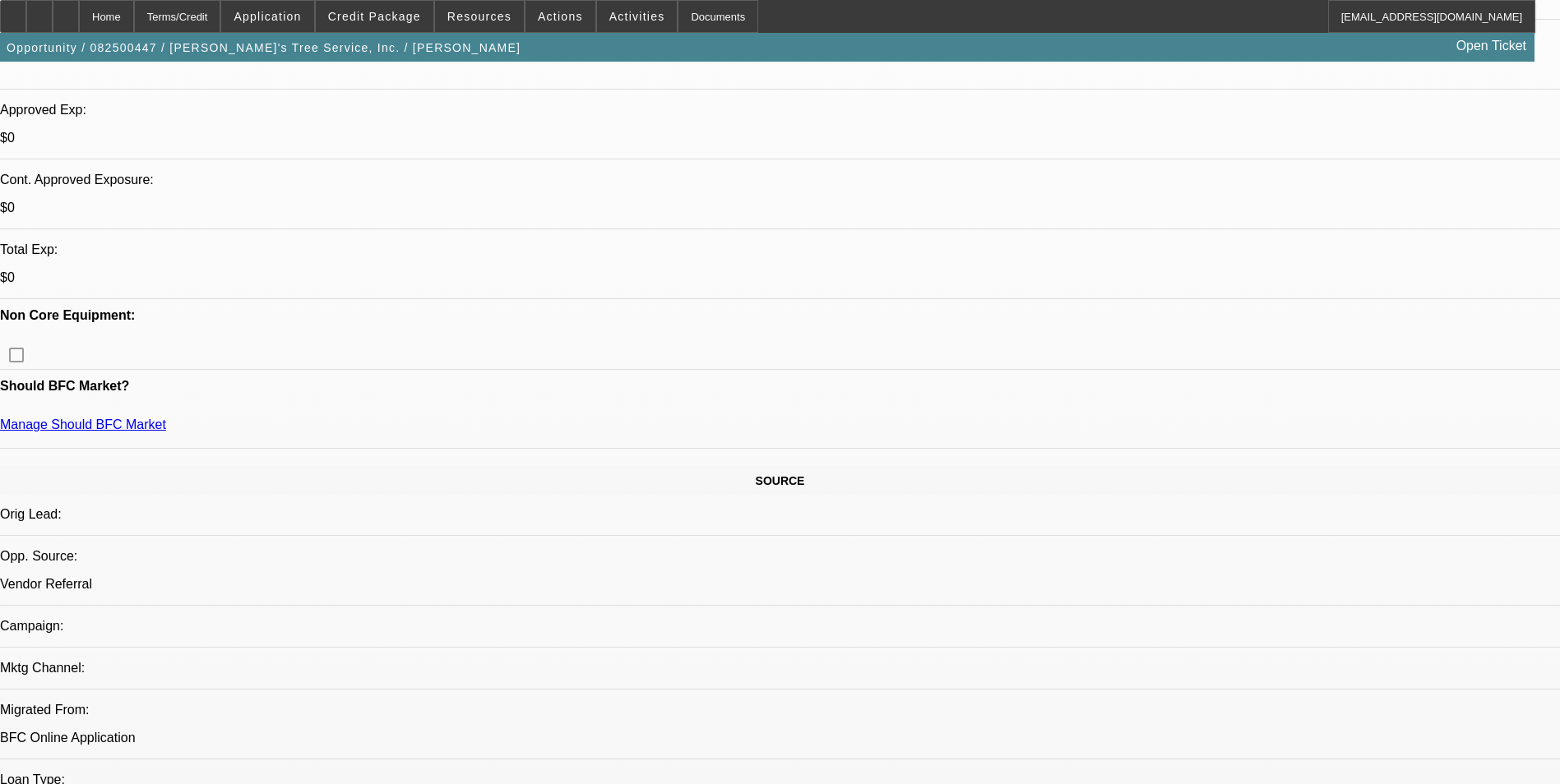
select select "6"
select select "1"
select select "2"
select select "6"
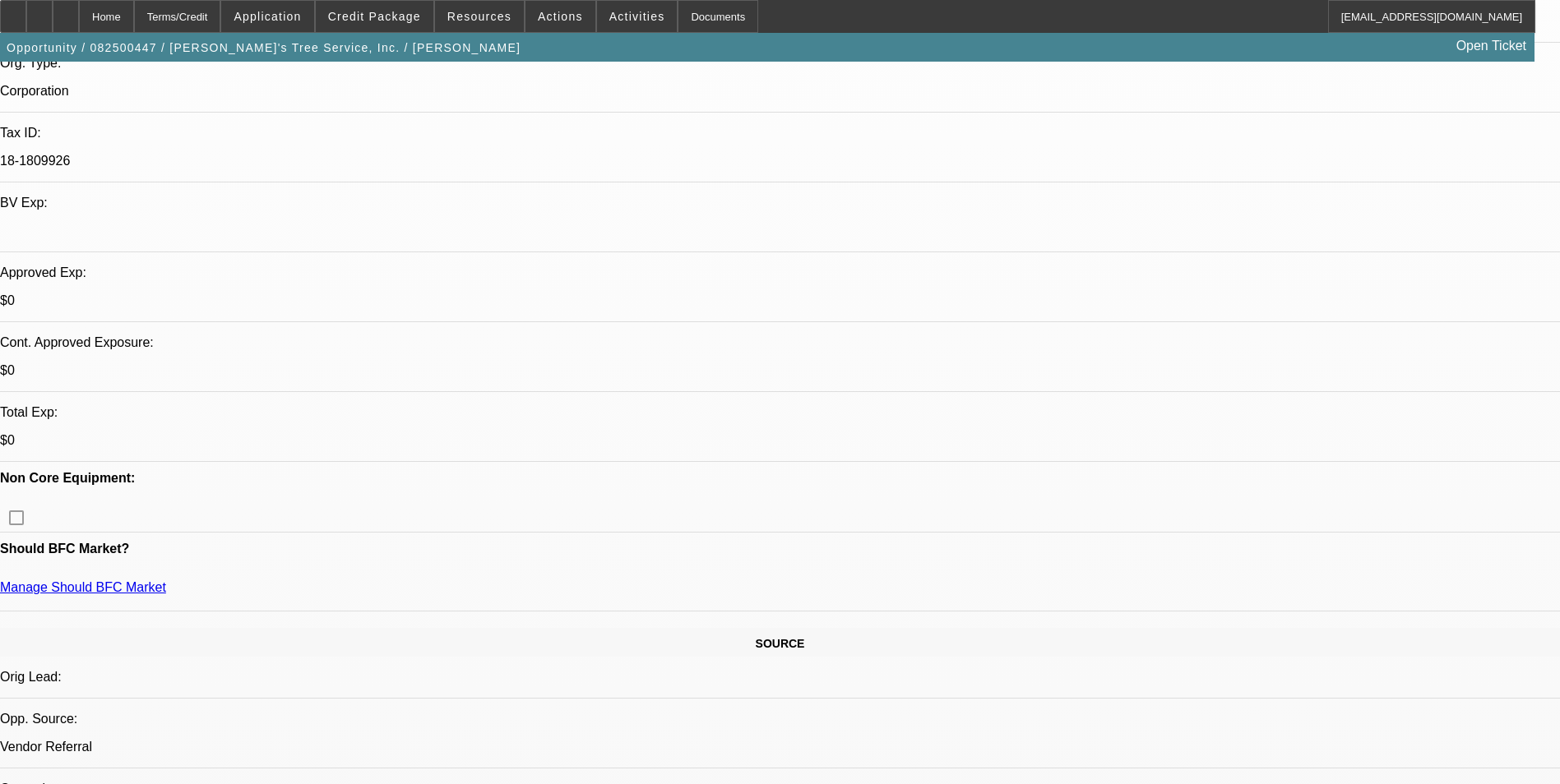
scroll to position [411, 0]
click at [385, 16] on span "Credit Package" at bounding box center [374, 16] width 93 height 13
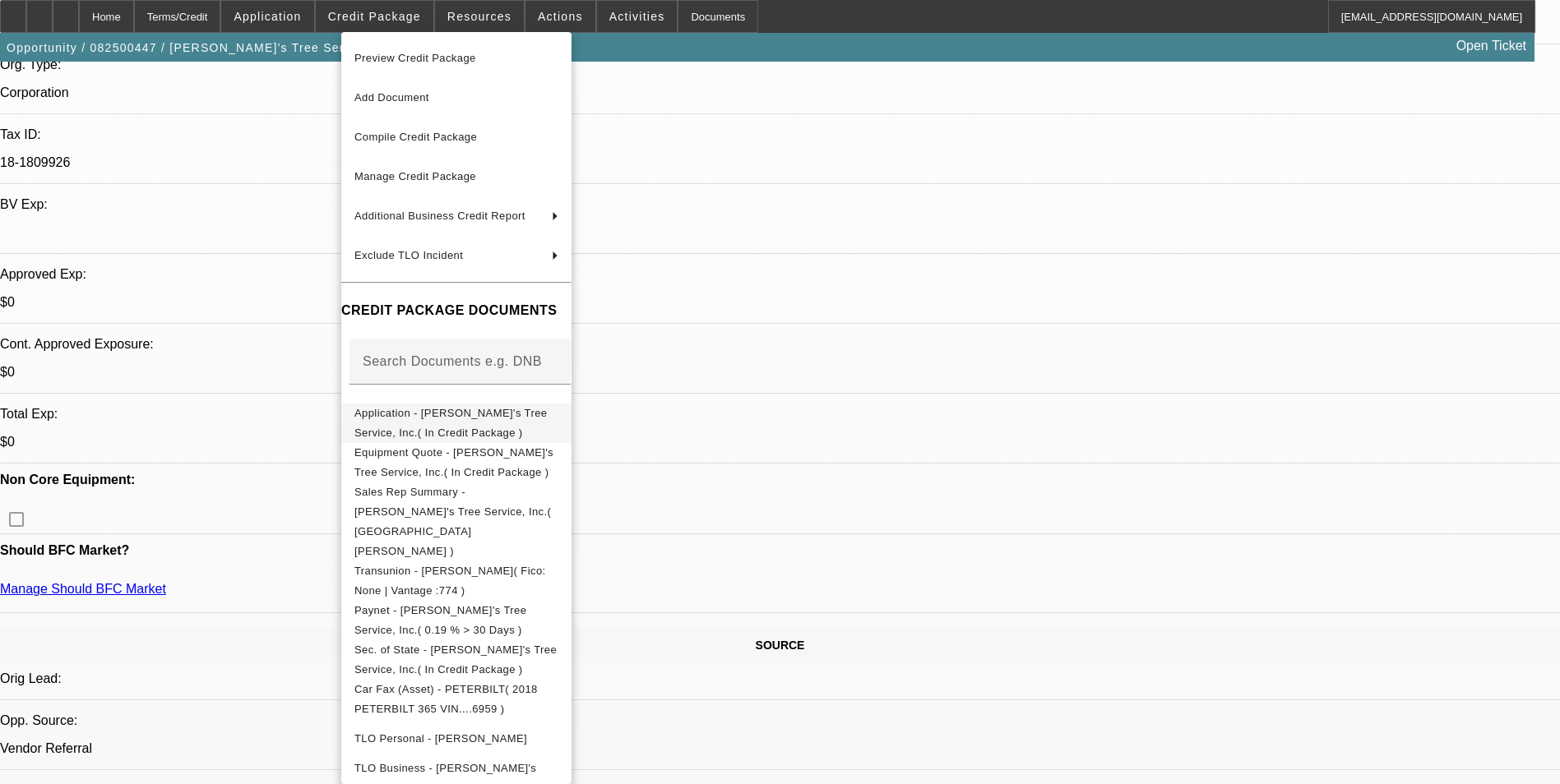
click at [516, 424] on span "Application - Romeo's Tree Service, Inc.( In Credit Package )" at bounding box center [456, 422] width 204 height 39
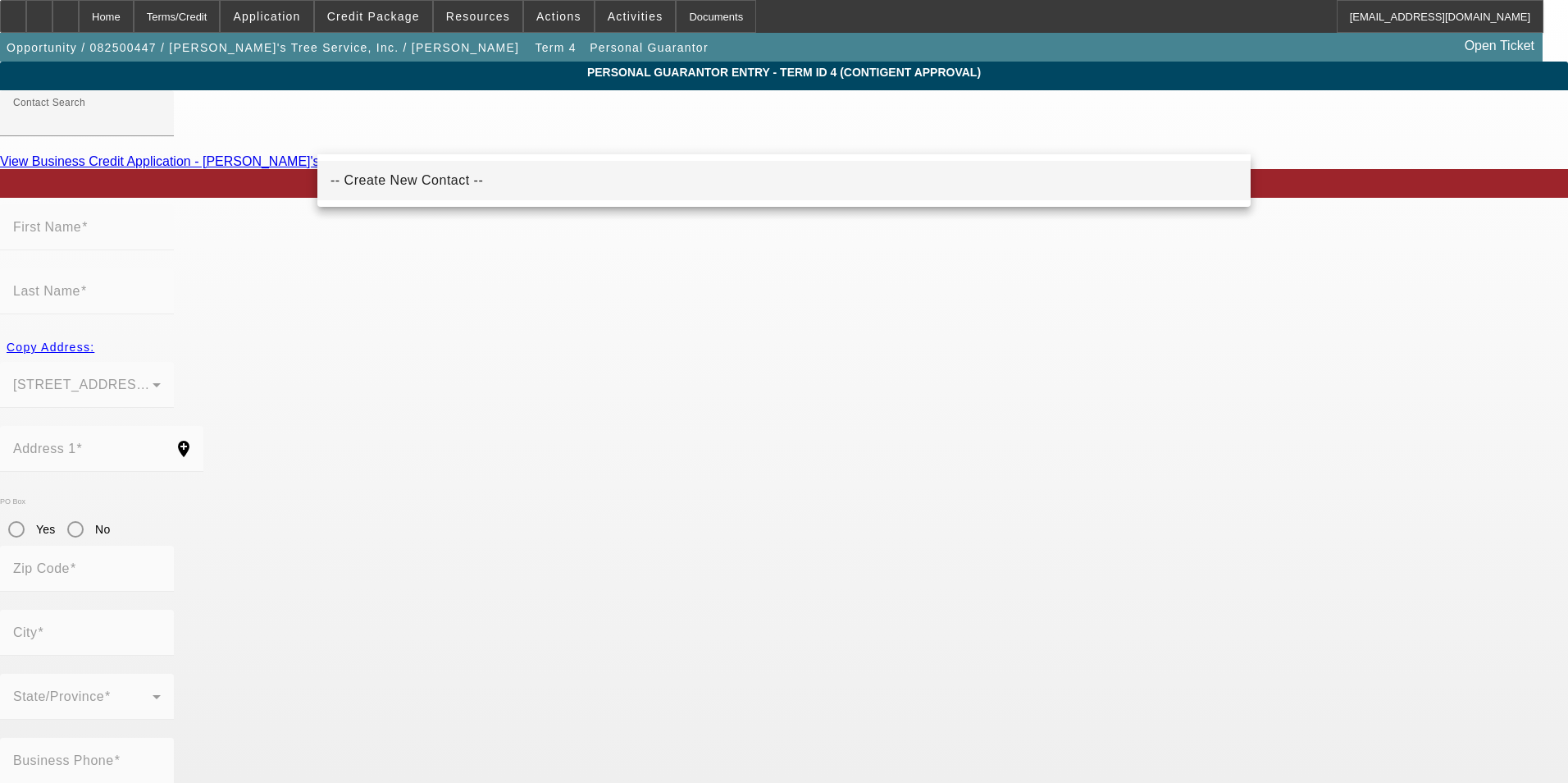
click at [401, 190] on span "-- Create New Contact --" at bounding box center [406, 181] width 153 height 20
type input "-- Create New Contact --"
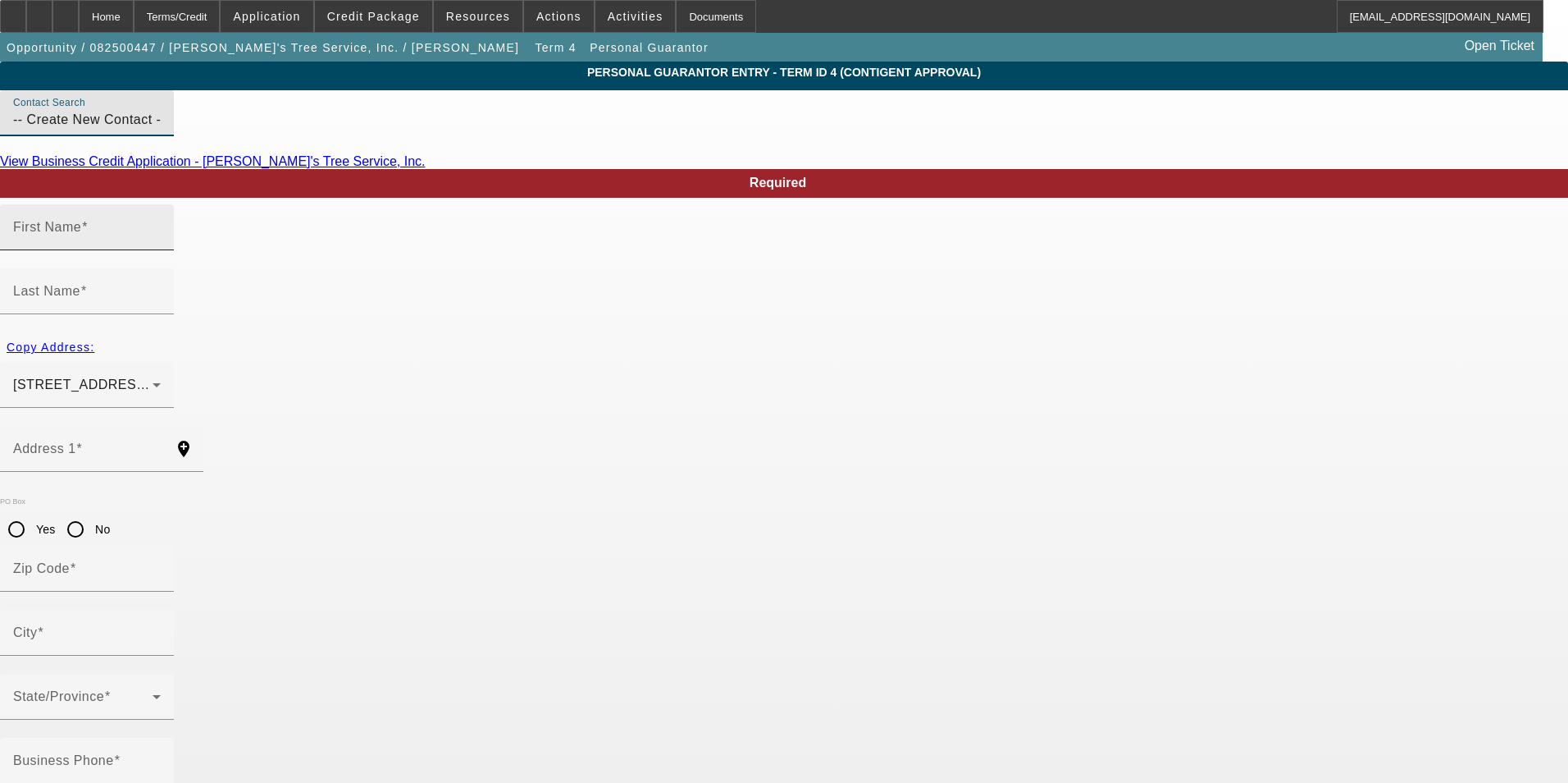
click at [82, 233] on mat-label "First Name" at bounding box center [47, 227] width 68 height 14
click at [160, 244] on input "First Name" at bounding box center [87, 233] width 148 height 20
type input "Reina"
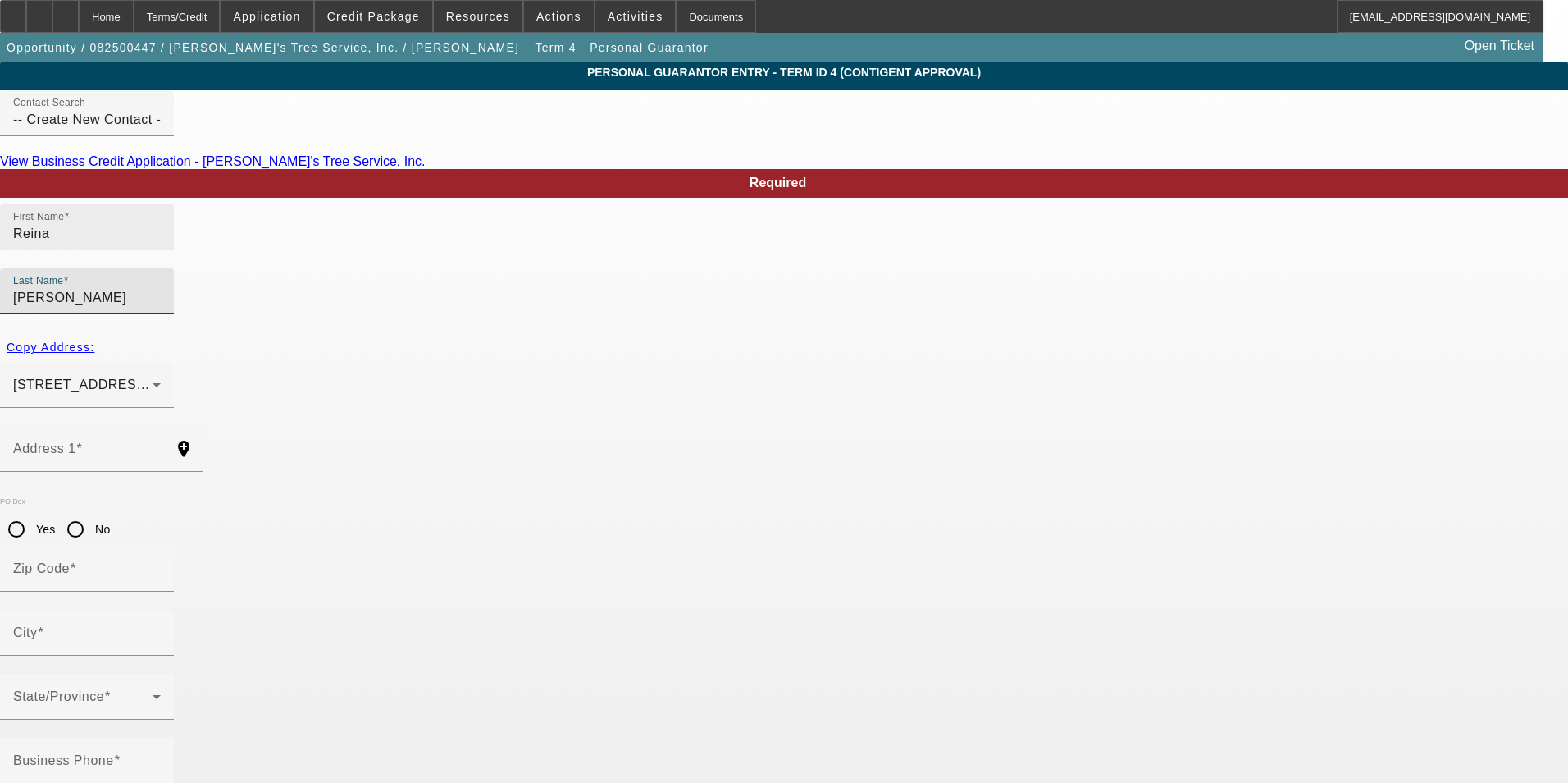
type input "Mejia"
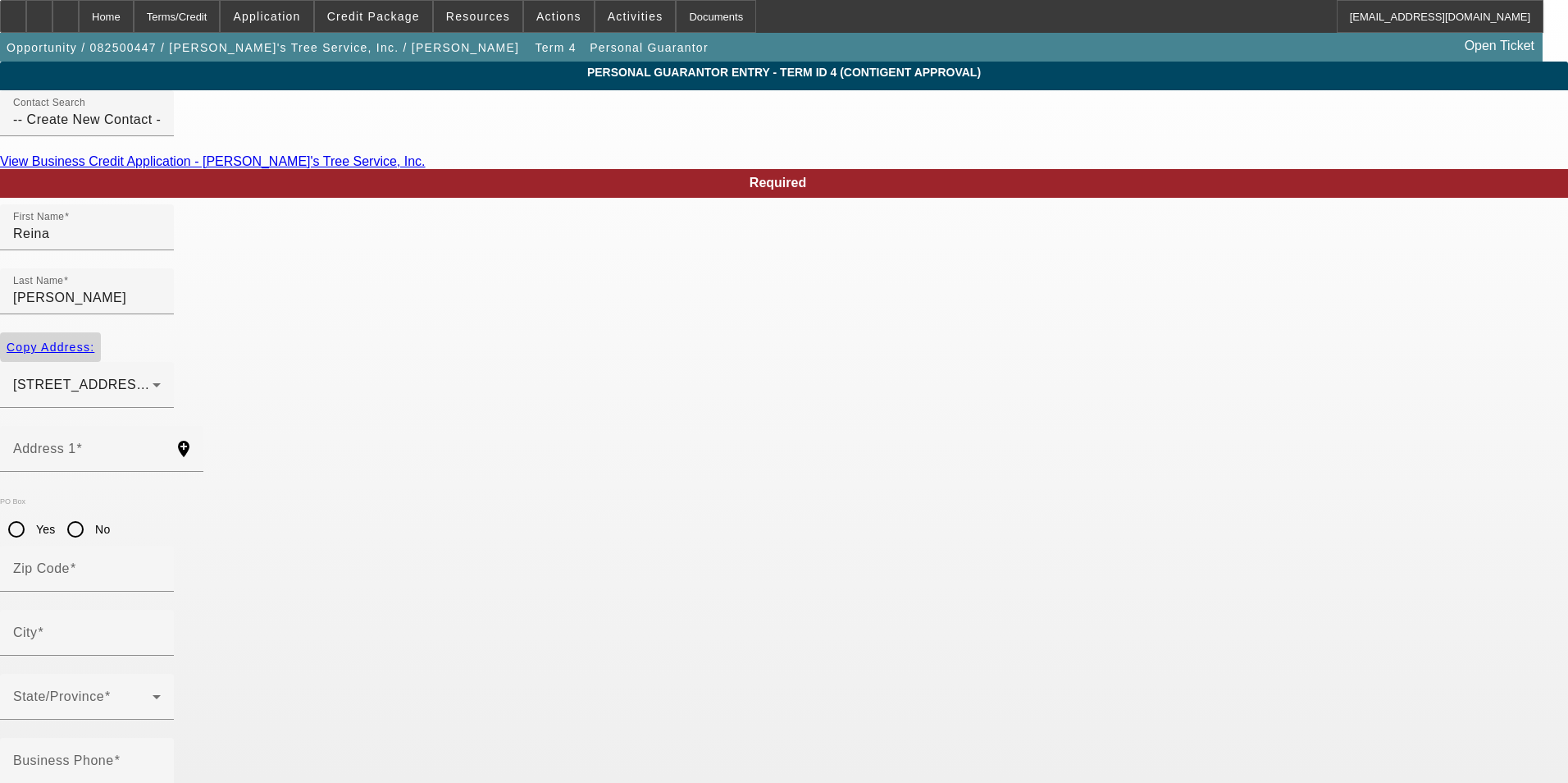
click at [94, 341] on span "Copy Address:" at bounding box center [50, 348] width 87 height 13
type input "8060 Springfield Road"
type input "20769"
type input "Glenn Dale"
click at [160, 738] on div "Business Phone" at bounding box center [87, 761] width 148 height 46
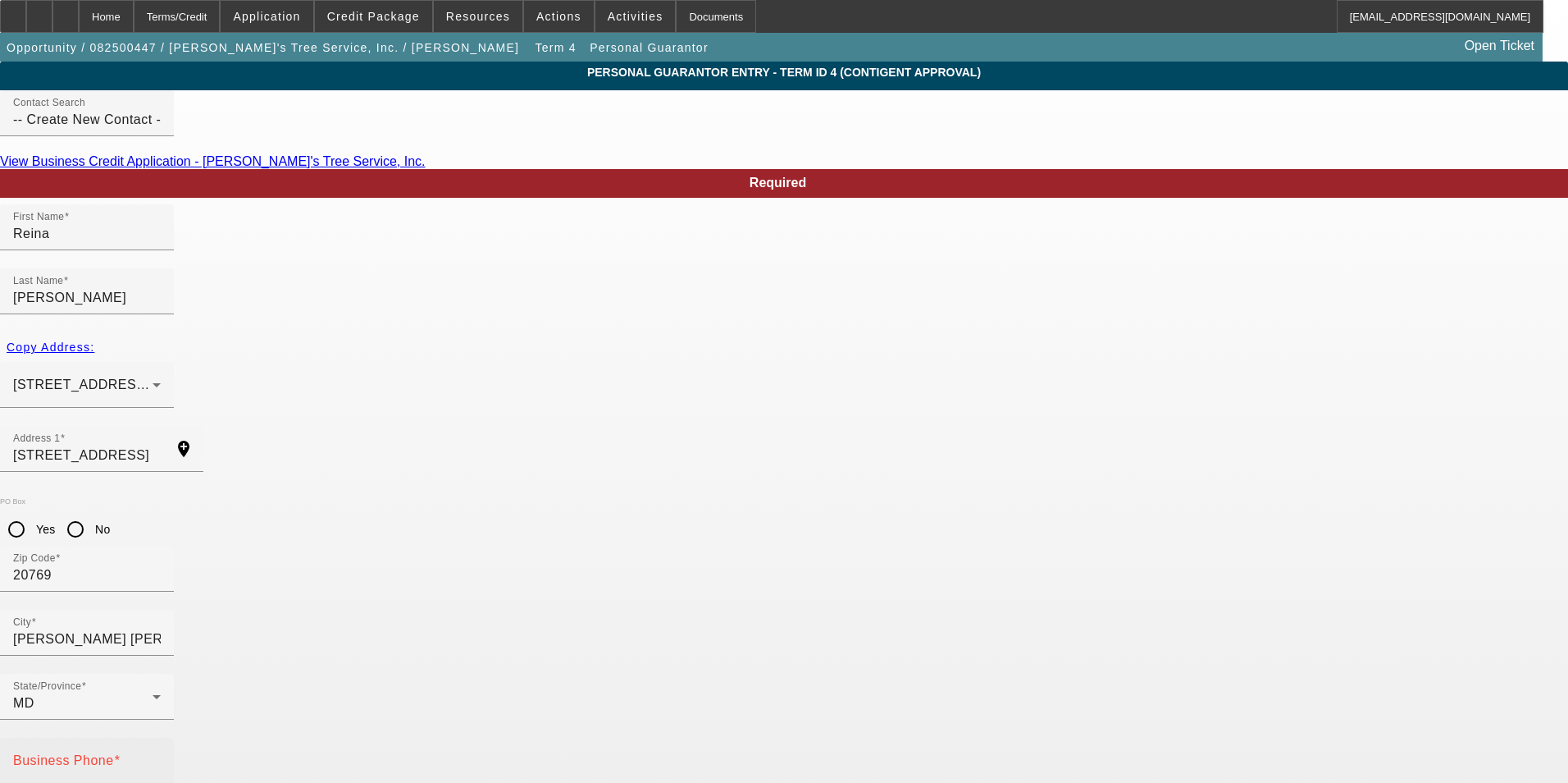
click at [114, 753] on mat-label "Business Phone" at bounding box center [63, 760] width 101 height 14
click at [160, 757] on input "Business Phone" at bounding box center [87, 767] width 148 height 20
type input "(240) 602-2270"
type input "50"
type input "577-21-5014"
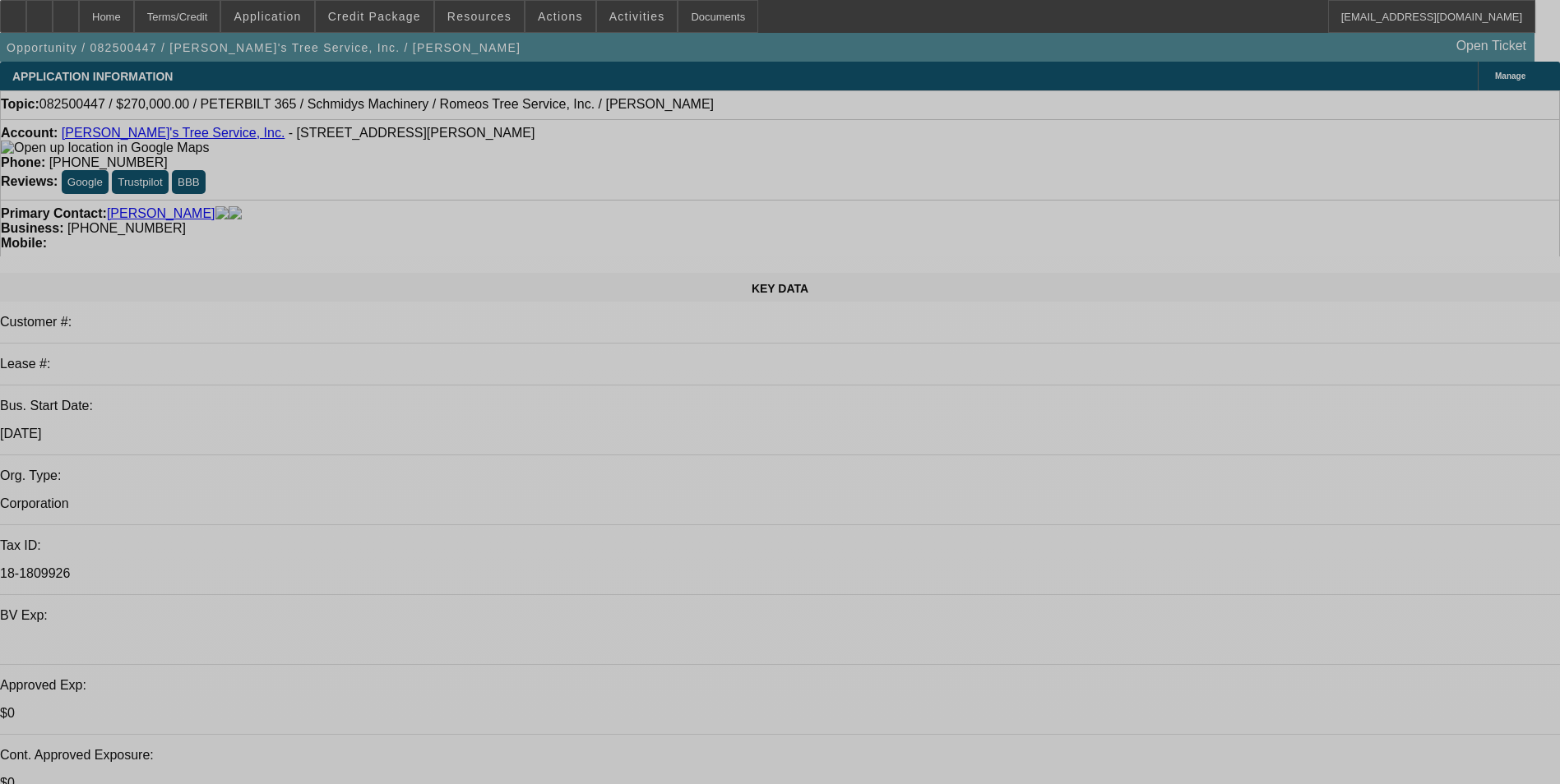
select select "0"
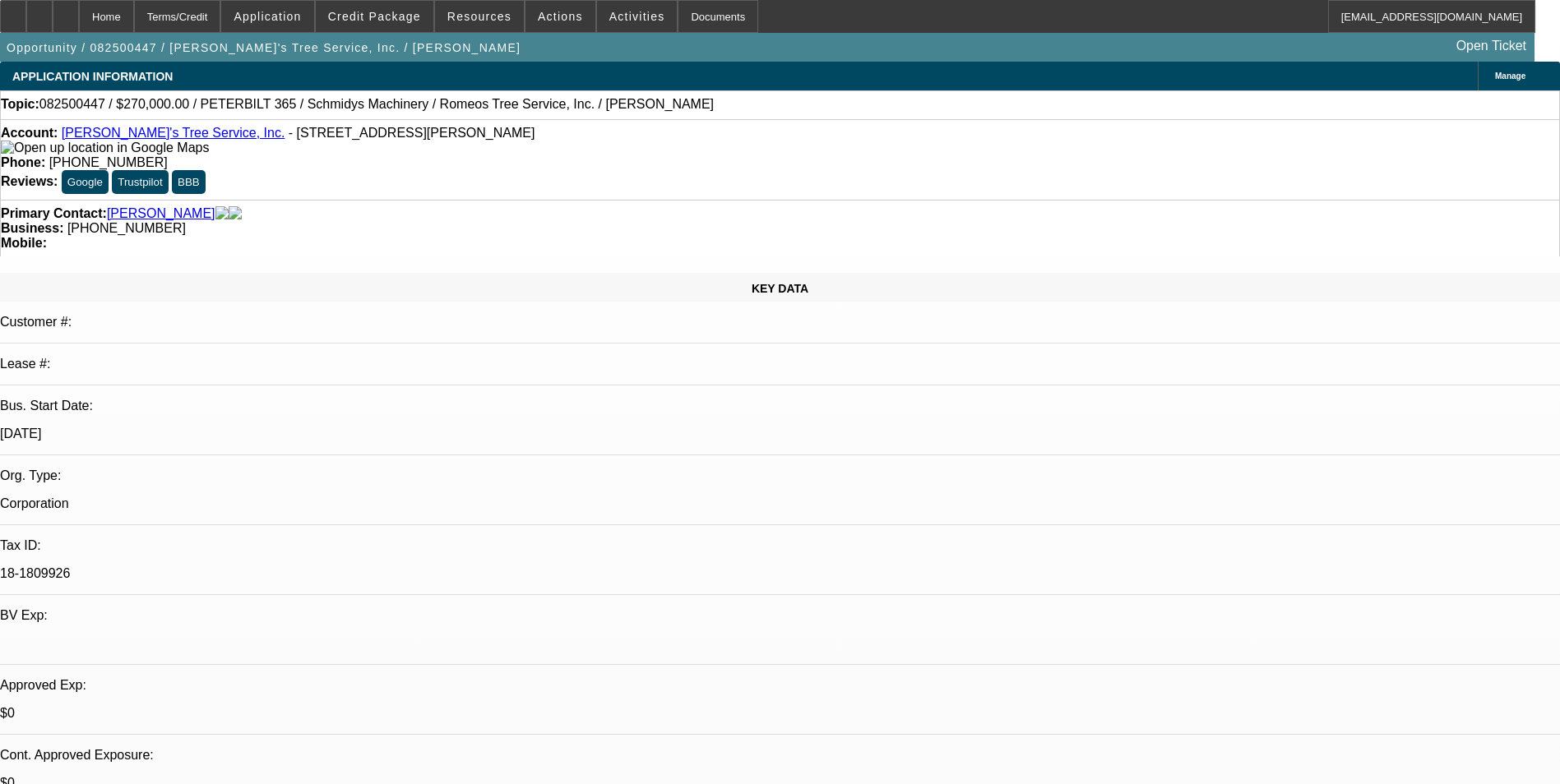
select select "0"
select select "2"
select select "0"
select select "6"
select select "0"
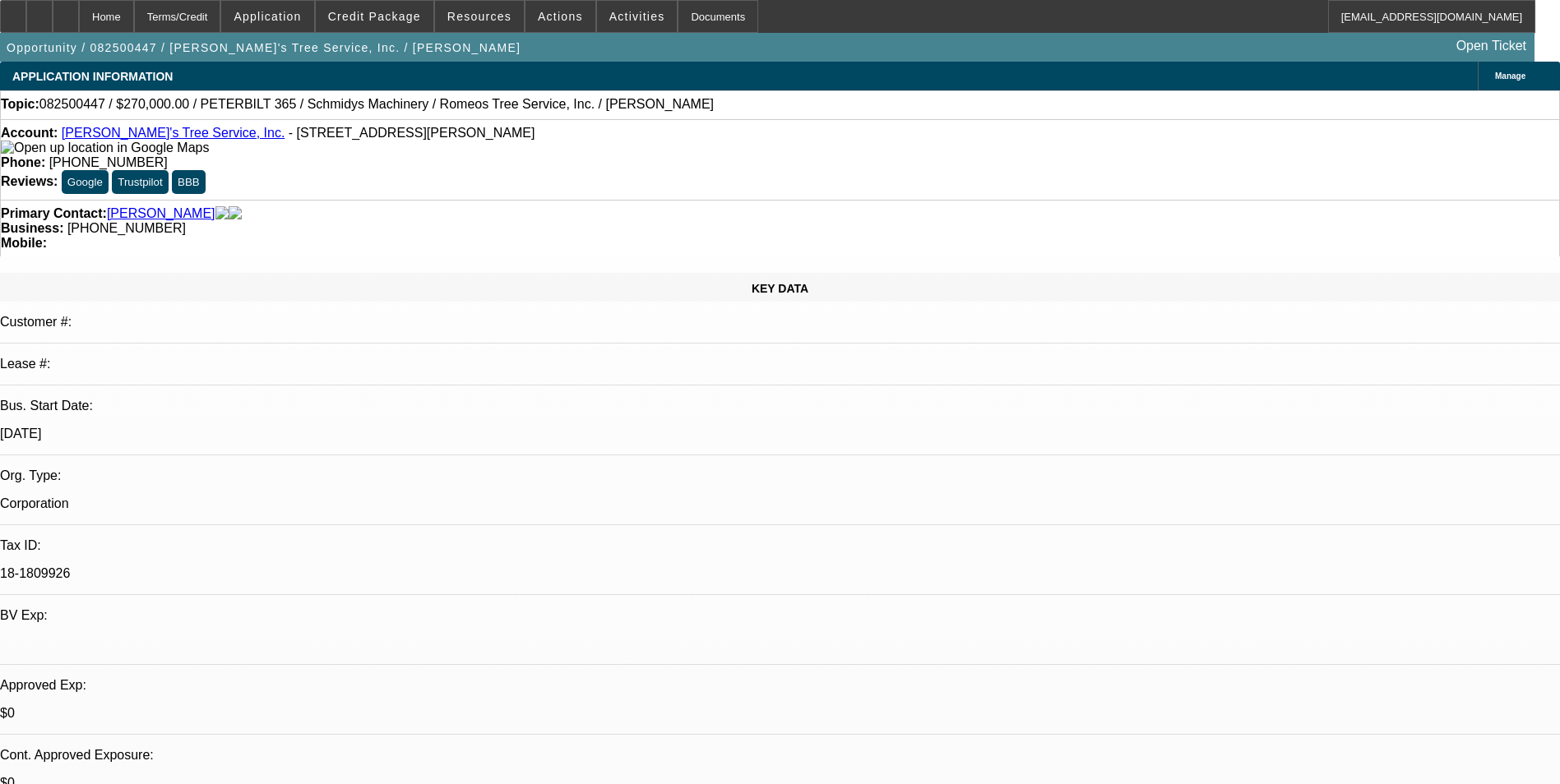
select select "0"
select select "2"
select select "0"
select select "6"
select select "0"
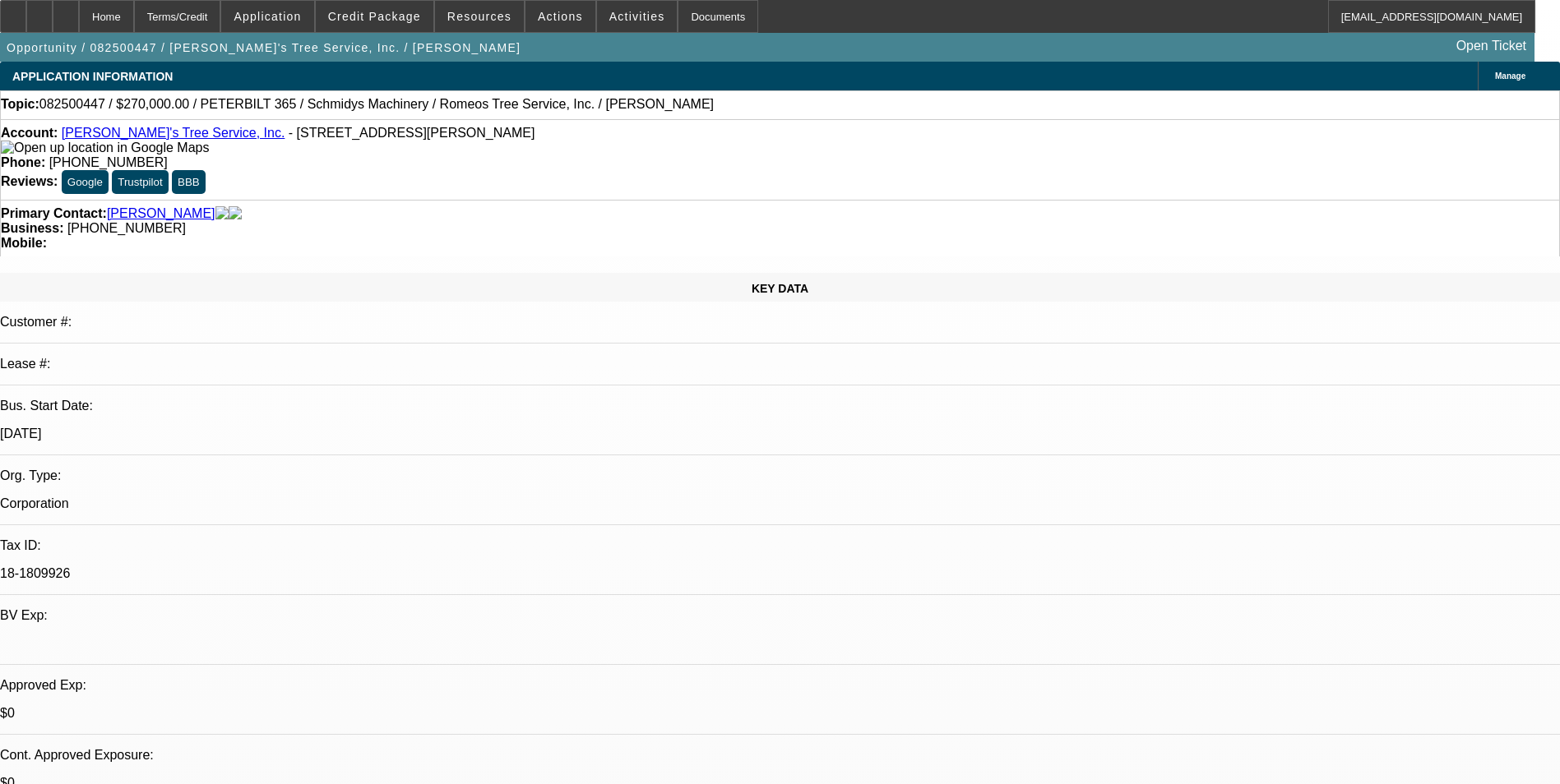
select select "0"
select select "2"
select select "0"
select select "6"
select select "0"
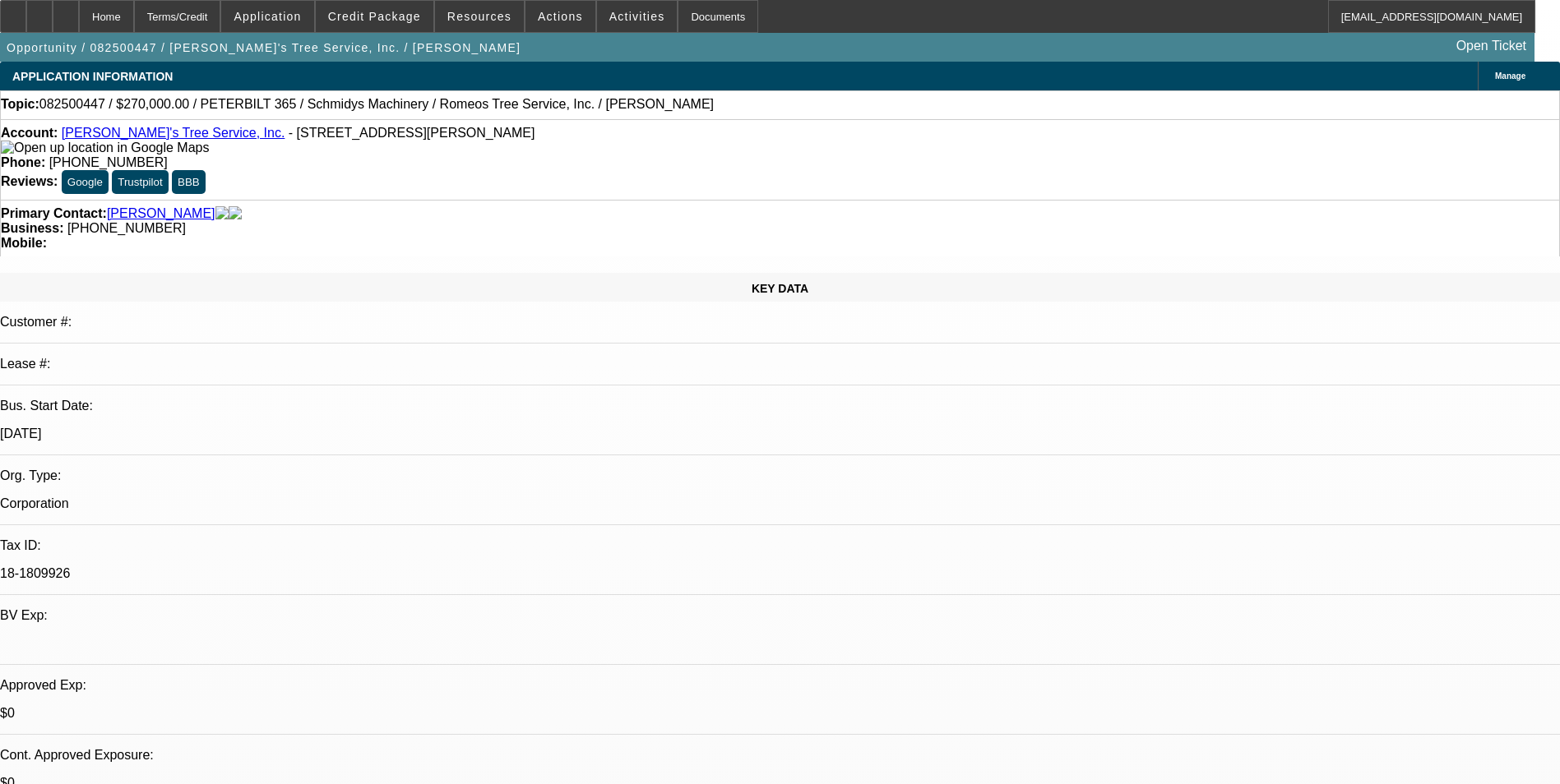
select select "0"
select select "2"
select select "0"
select select "6"
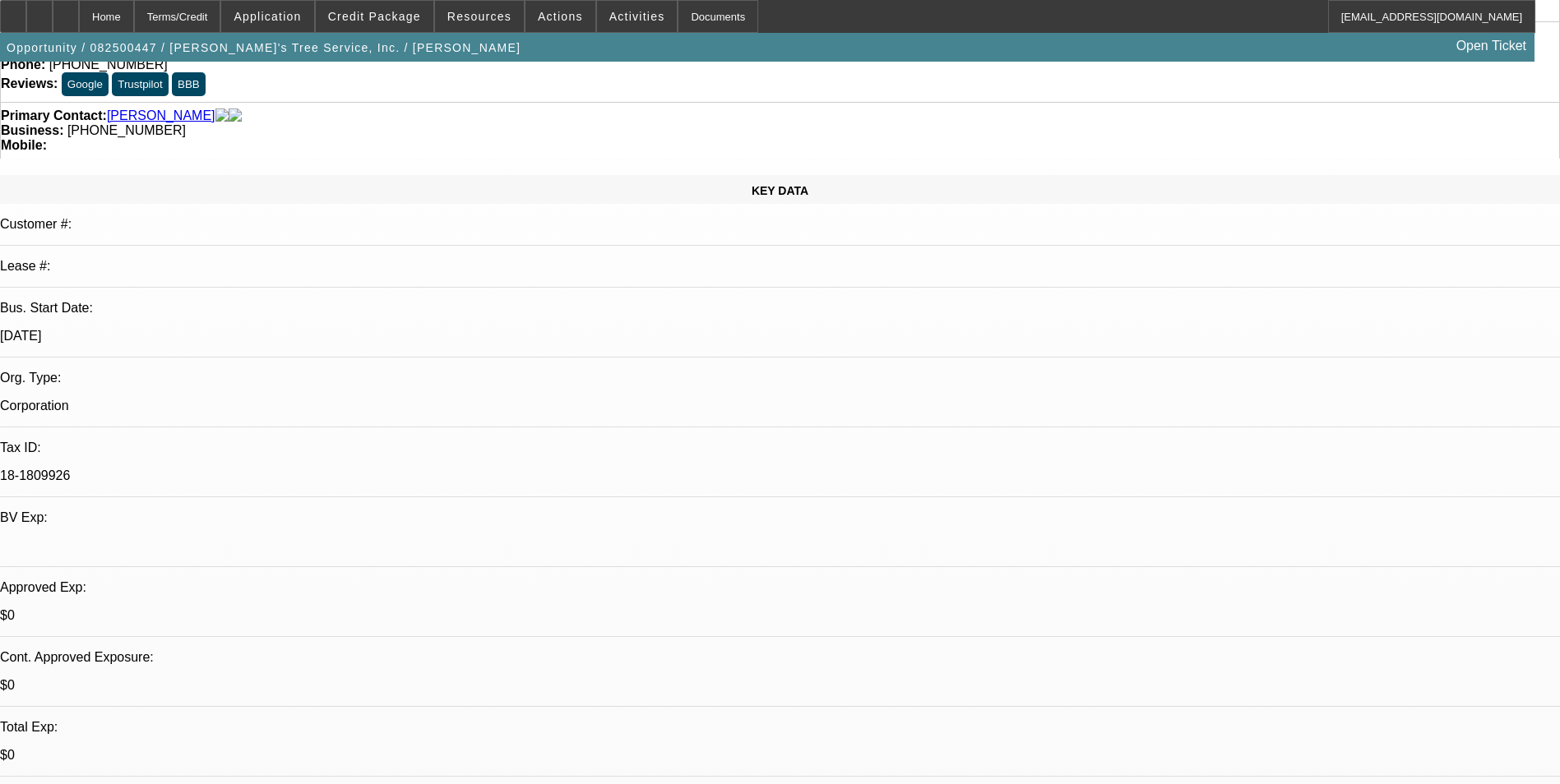
scroll to position [493, 0]
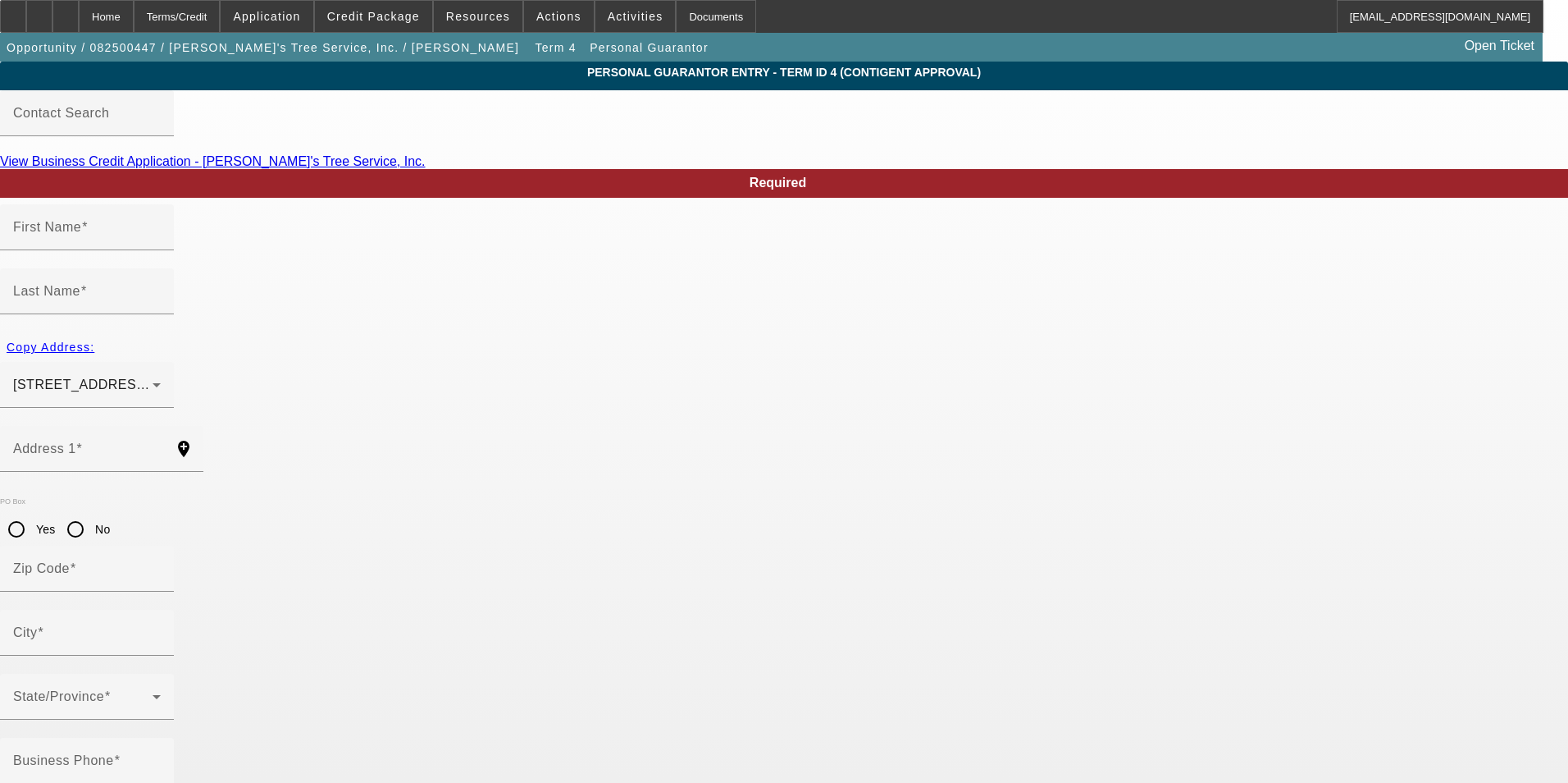
type input "Romeo"
type input "Pineda"
type input "8060 Springfield Road"
radio input "true"
type input "20769"
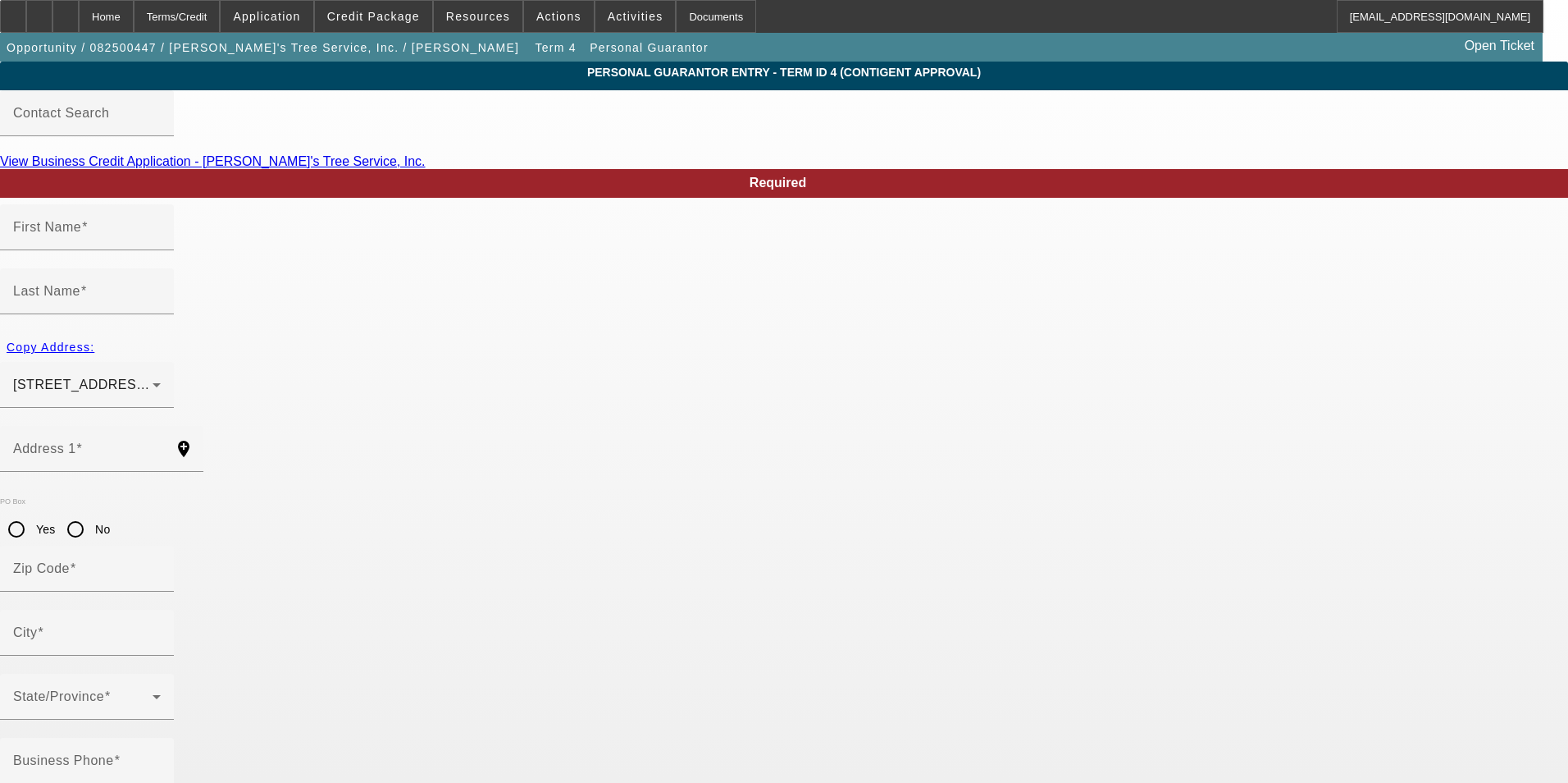
type input "Glenn Dale"
type input "(240) 455-8474"
type input "100"
type input "218-65-5715"
type input "romeo.pineda@yahoo.com"
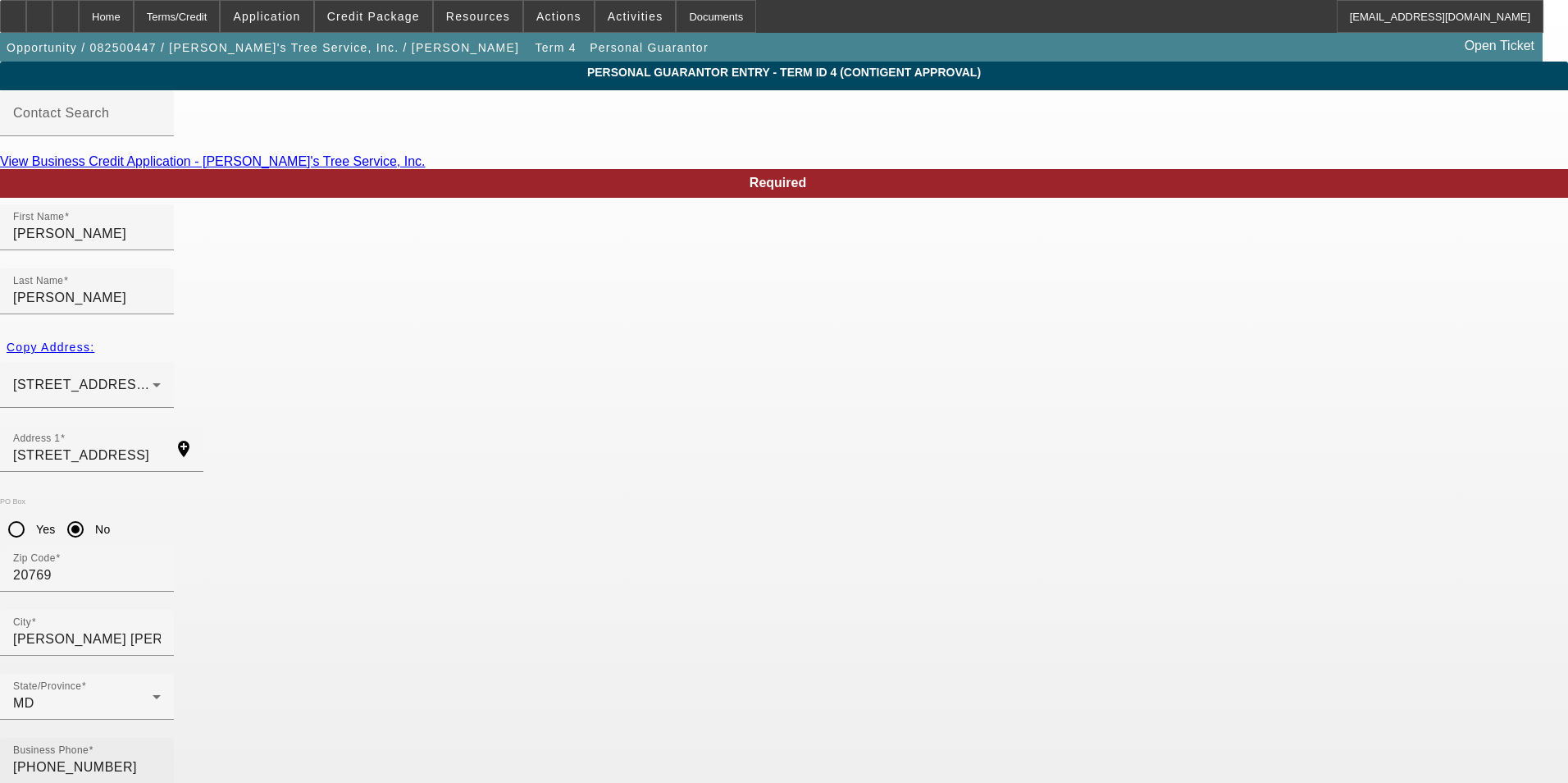
drag, startPoint x: 617, startPoint y: 583, endPoint x: 453, endPoint y: 574, distance: 164.2
type input "50"
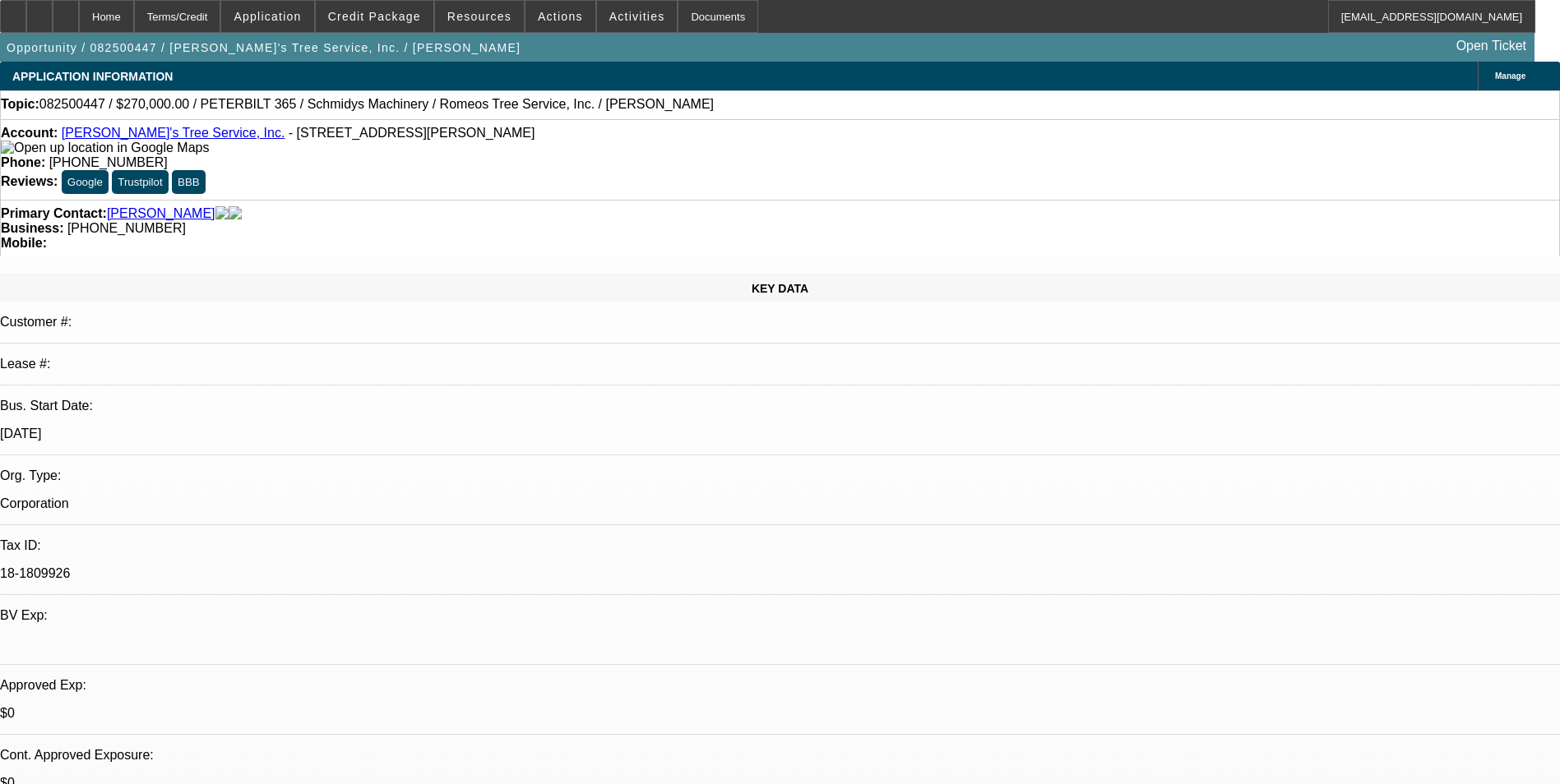
select select "0"
select select "2"
select select "0"
select select "6"
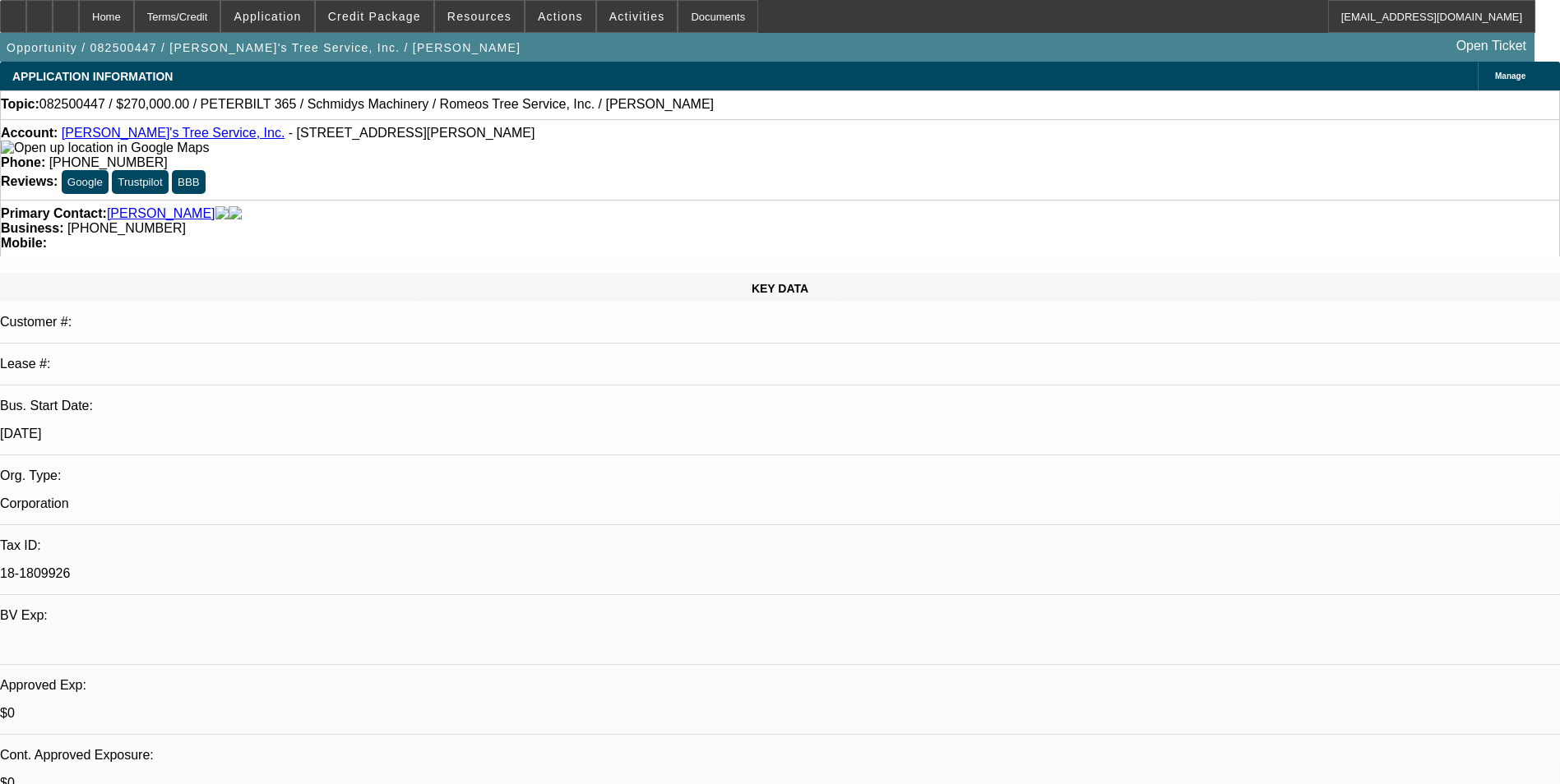
select select "0"
select select "2"
select select "0"
select select "6"
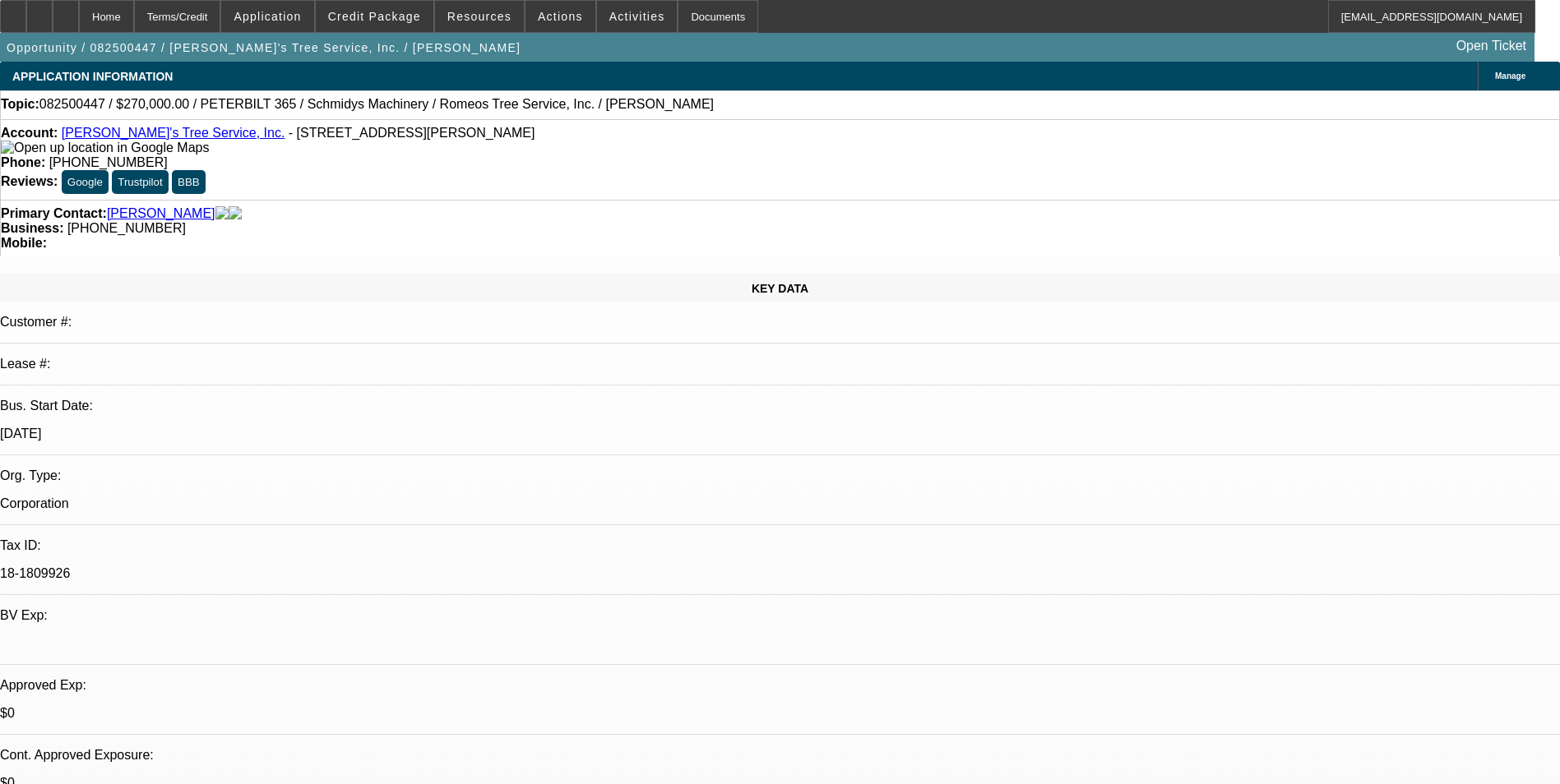
select select "0"
select select "2"
select select "0"
select select "6"
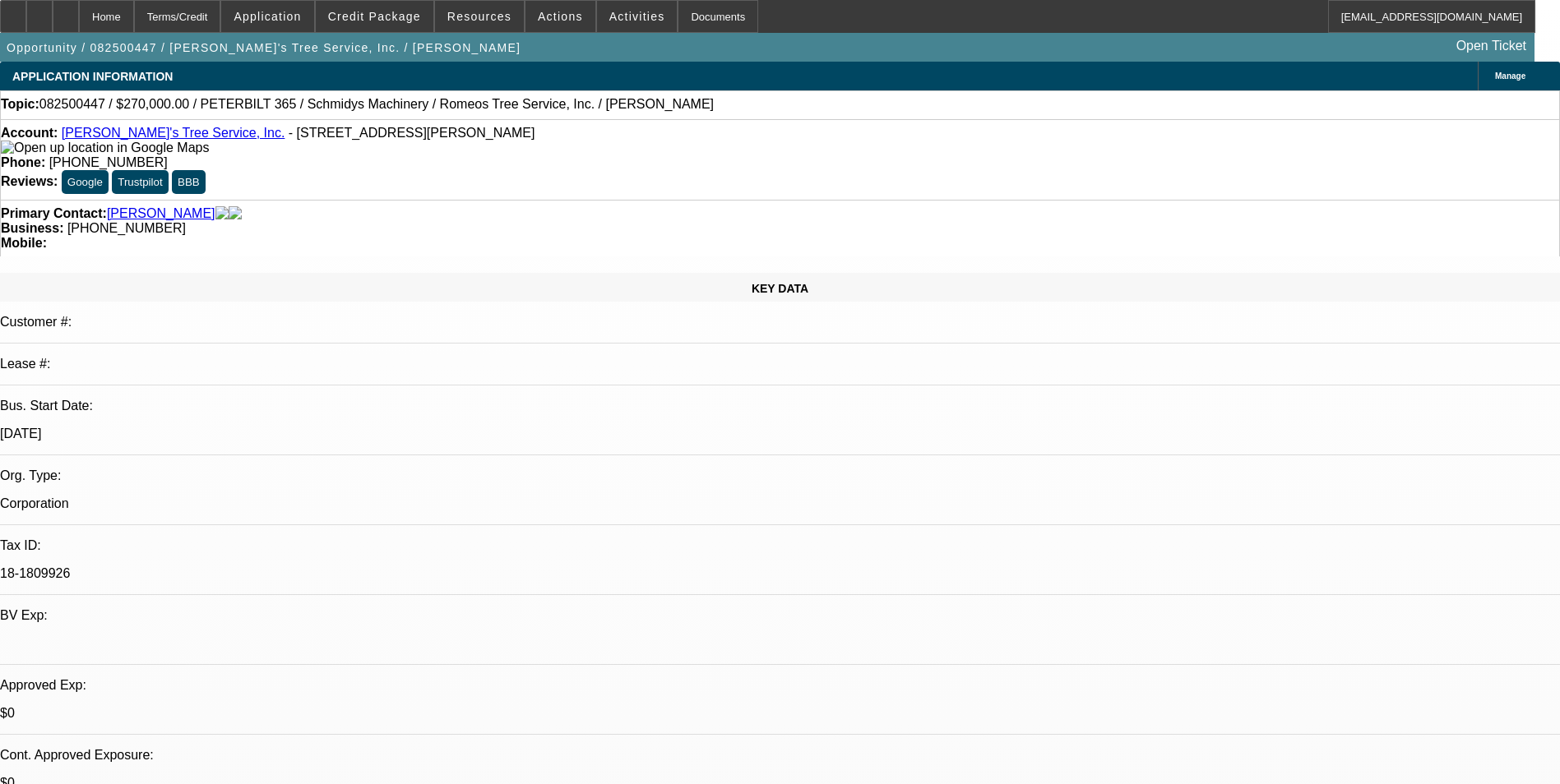
select select "0"
select select "2"
select select "0"
select select "6"
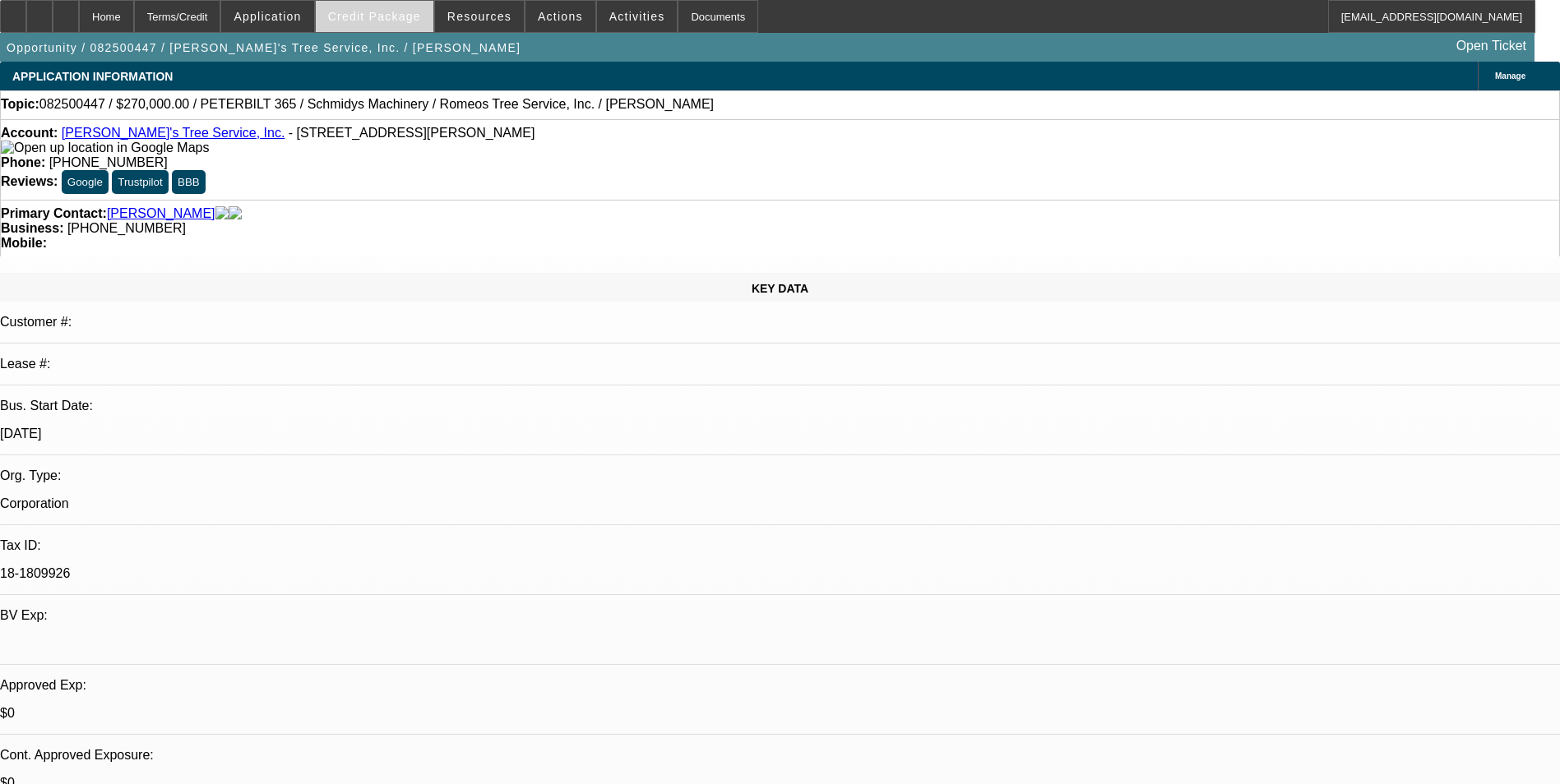
click at [422, 26] on span at bounding box center [374, 16] width 117 height 39
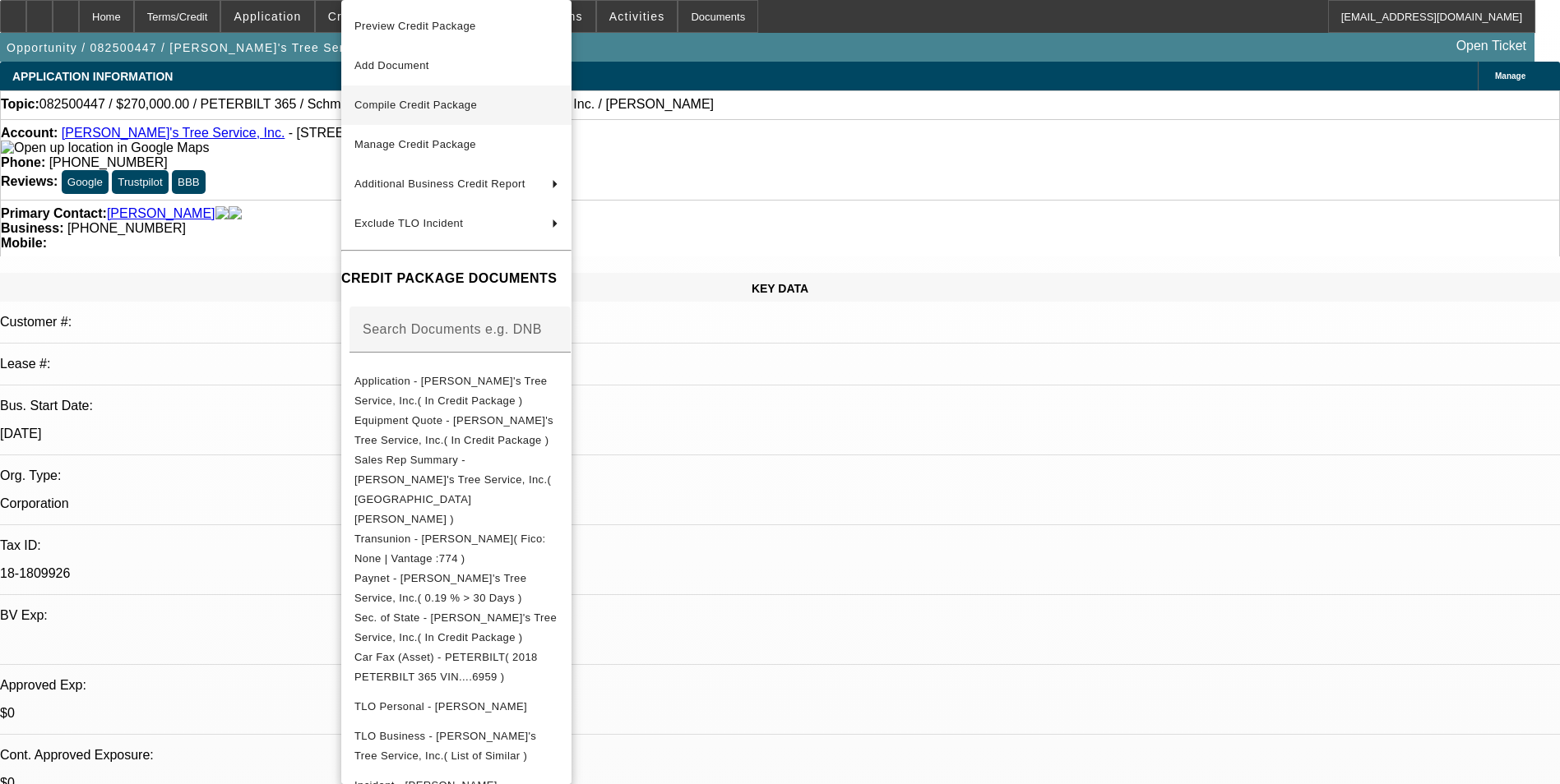
click at [423, 97] on span "Compile Credit Package" at bounding box center [456, 105] width 204 height 20
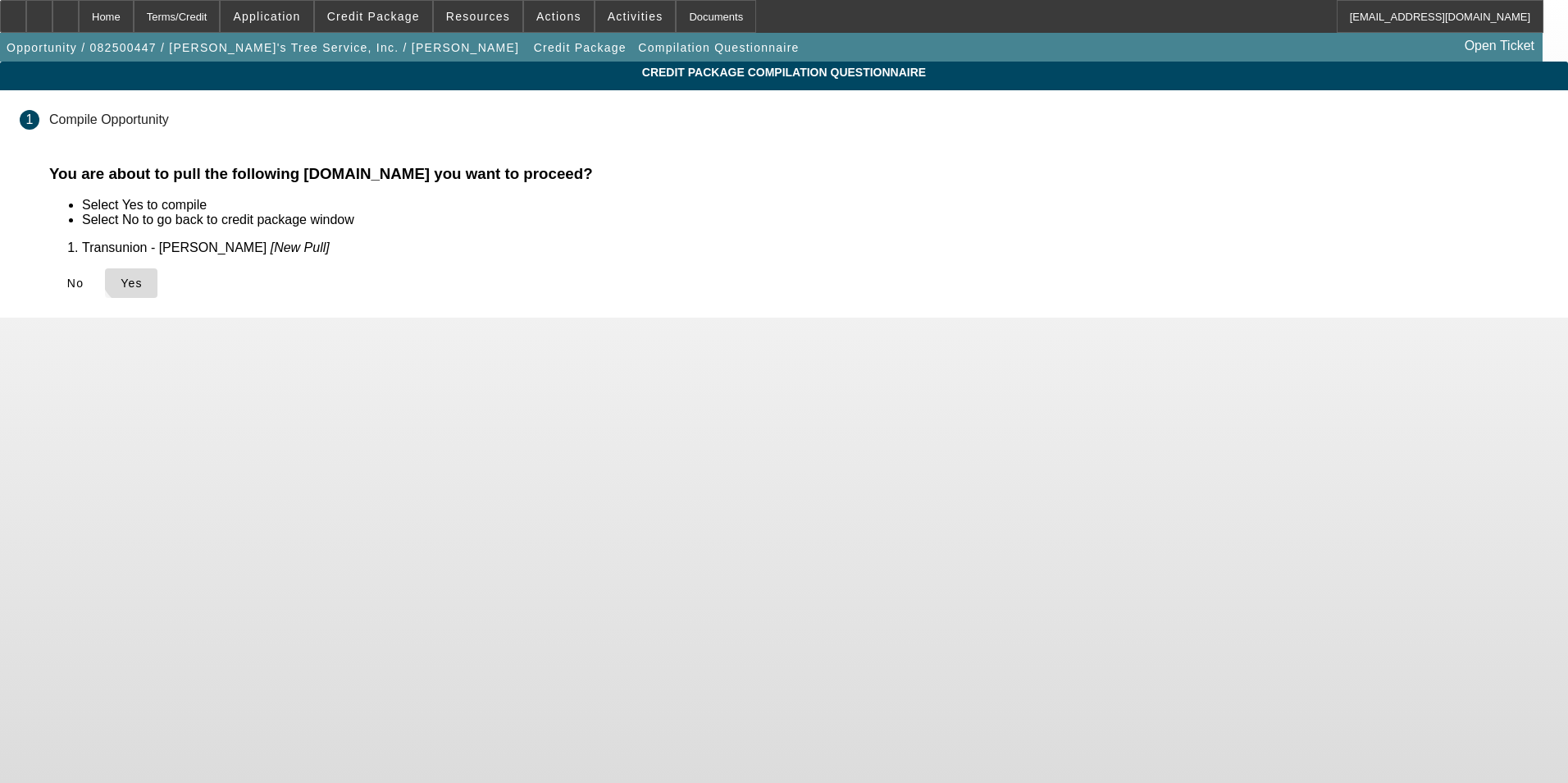
click at [143, 277] on span "Yes" at bounding box center [132, 283] width 22 height 13
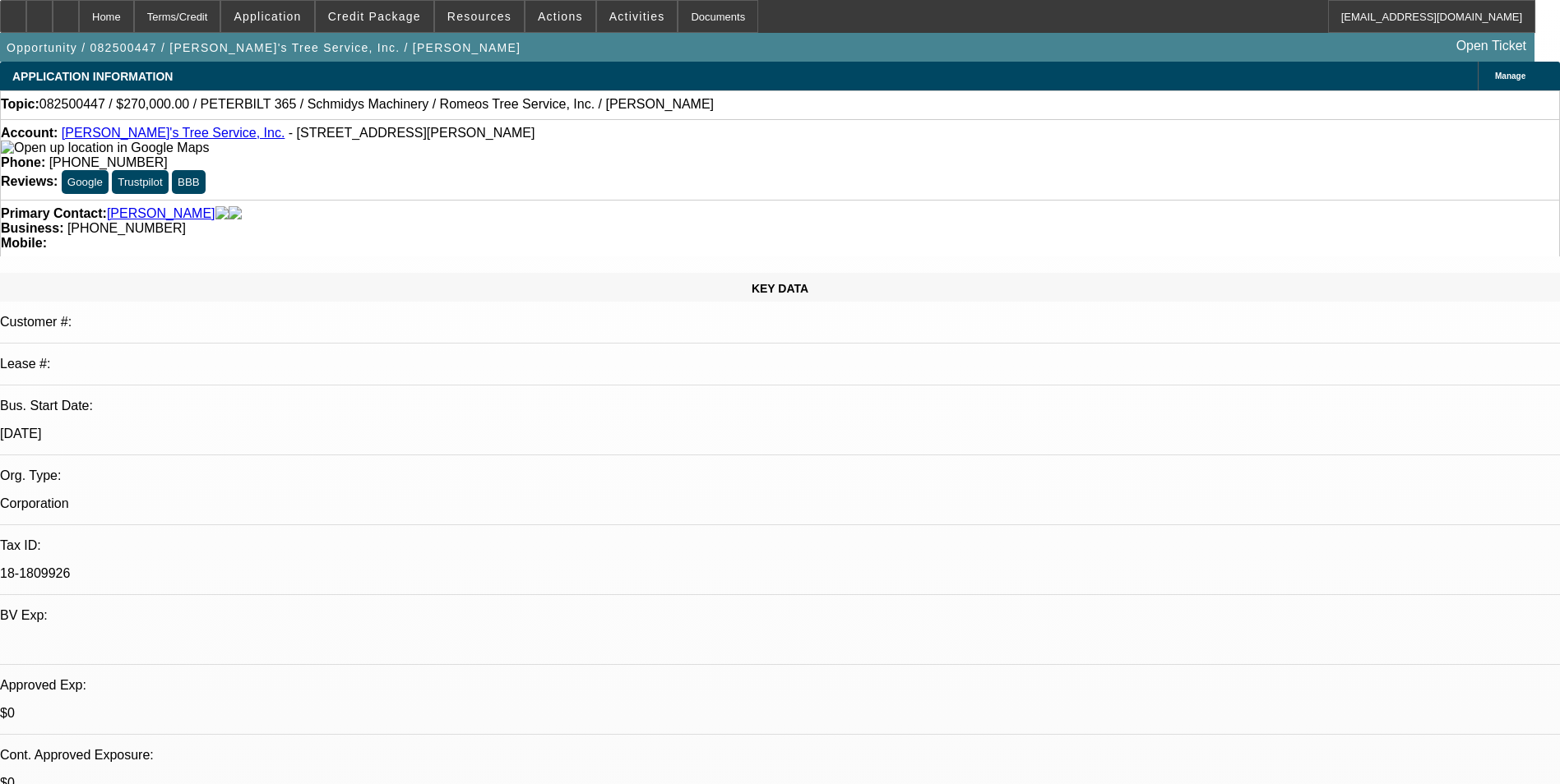
select select "0"
select select "2"
select select "0"
select select "6"
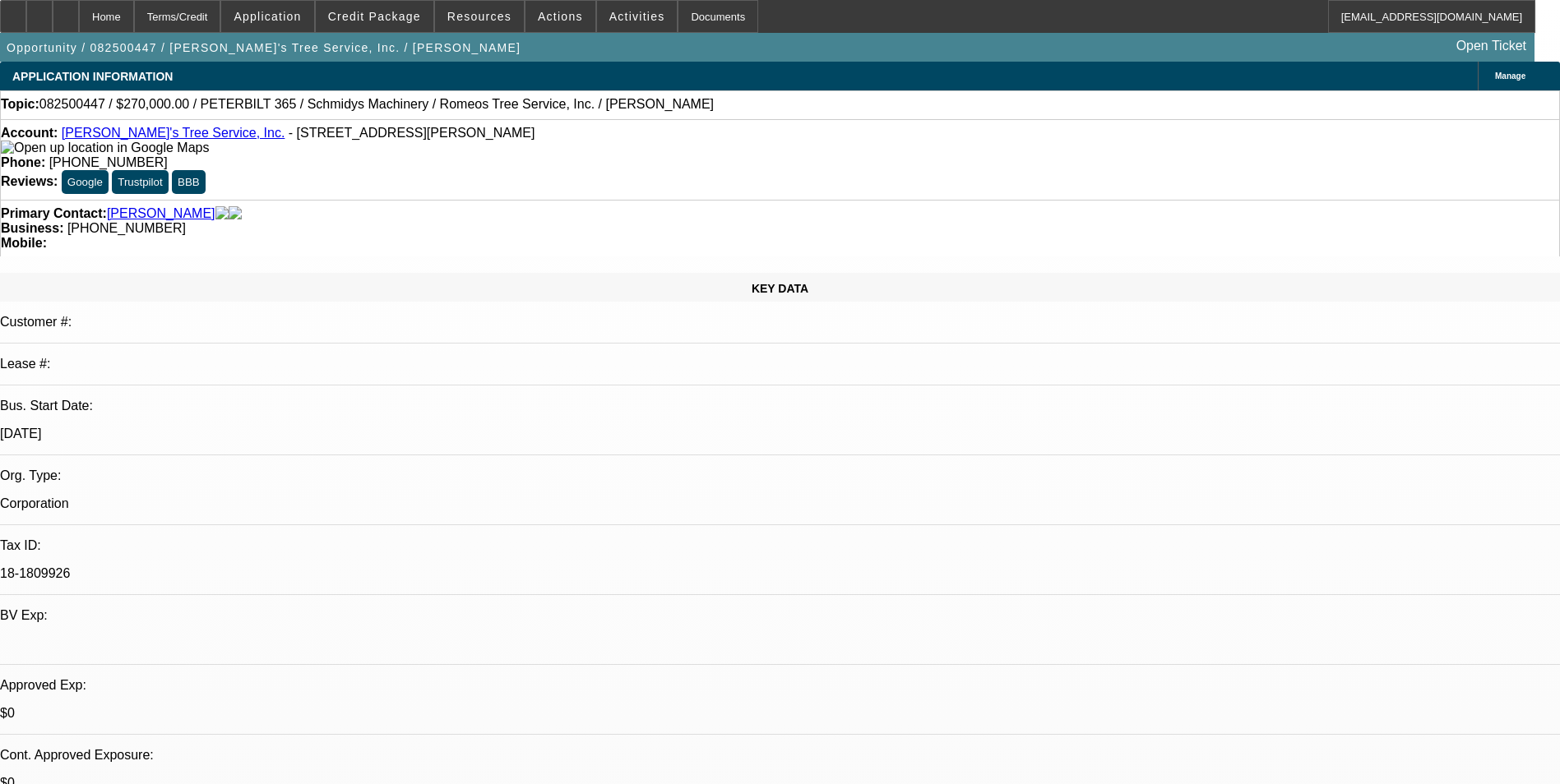
select select "0"
select select "2"
select select "0"
select select "6"
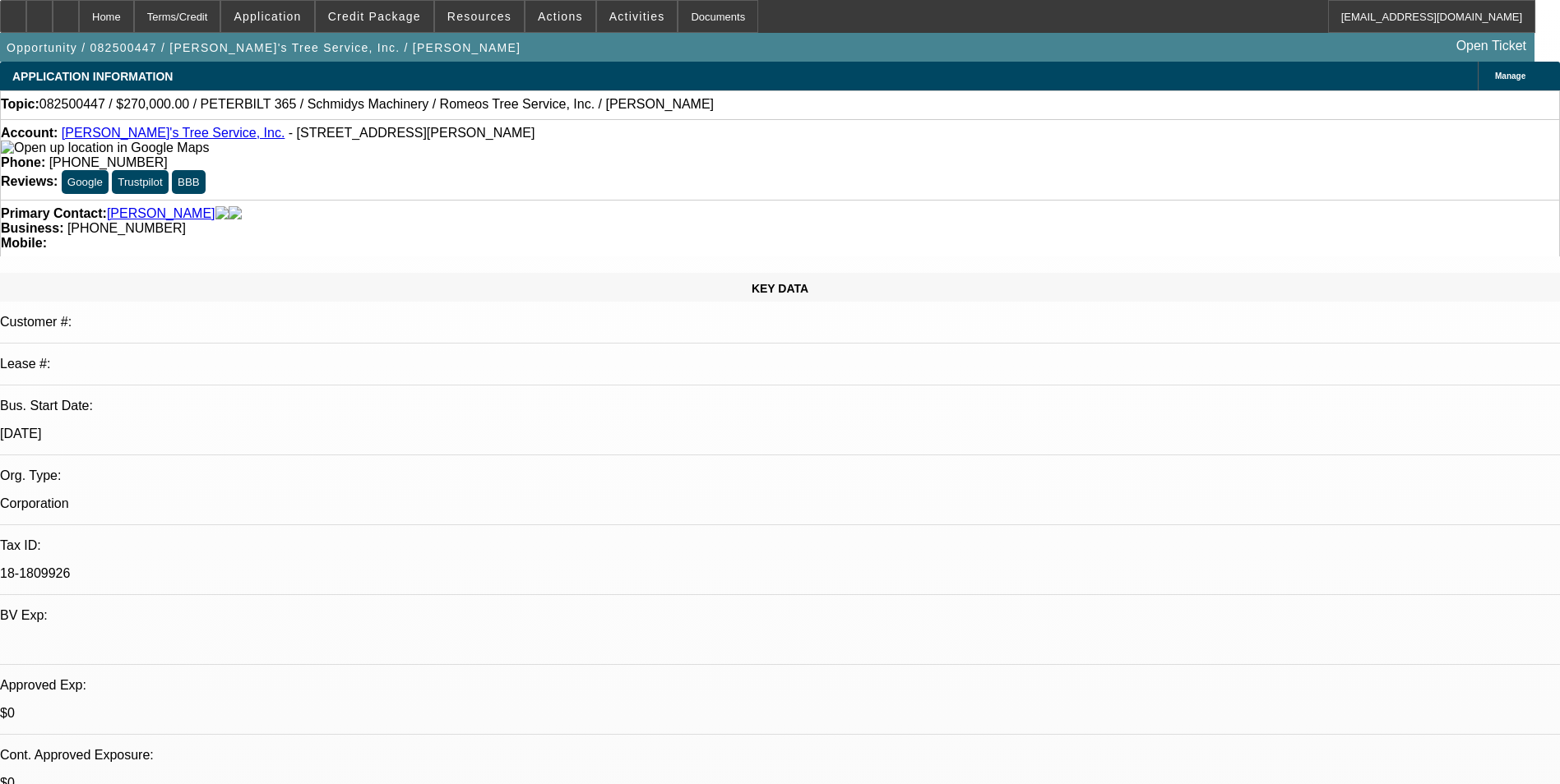
select select "0"
select select "2"
select select "0"
select select "6"
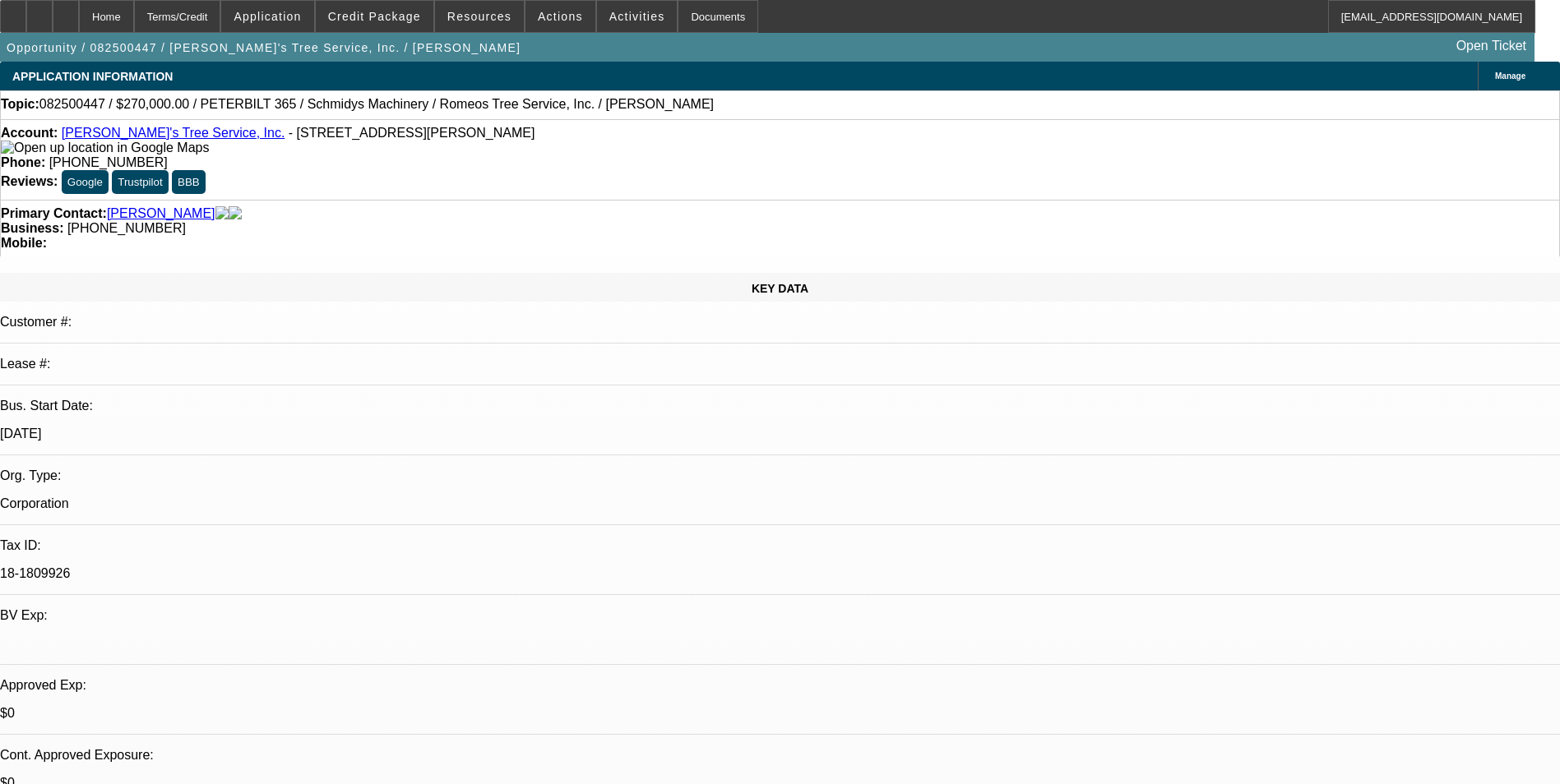
select select "0"
select select "2"
select select "0"
select select "6"
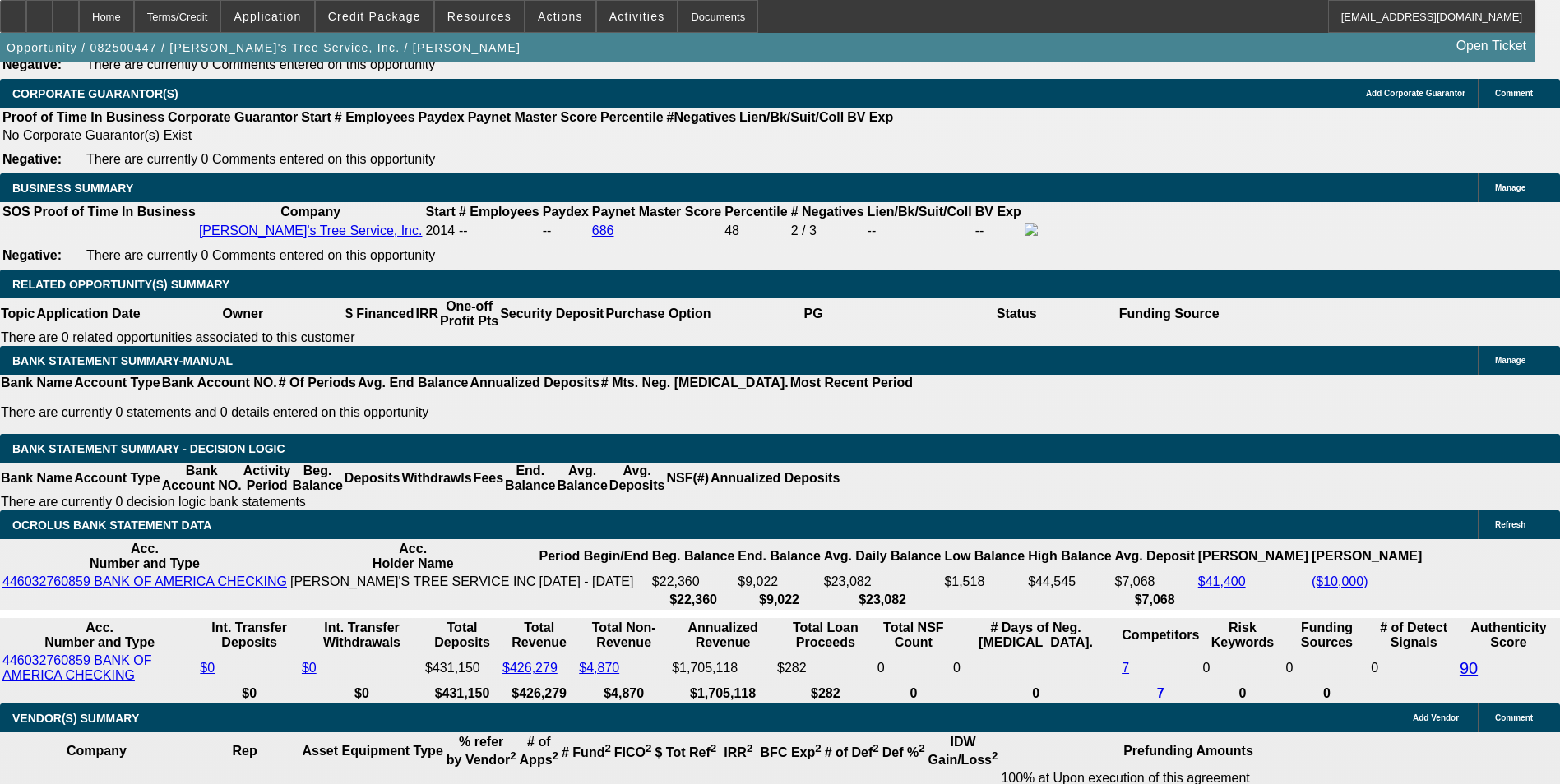
scroll to position [2712, 0]
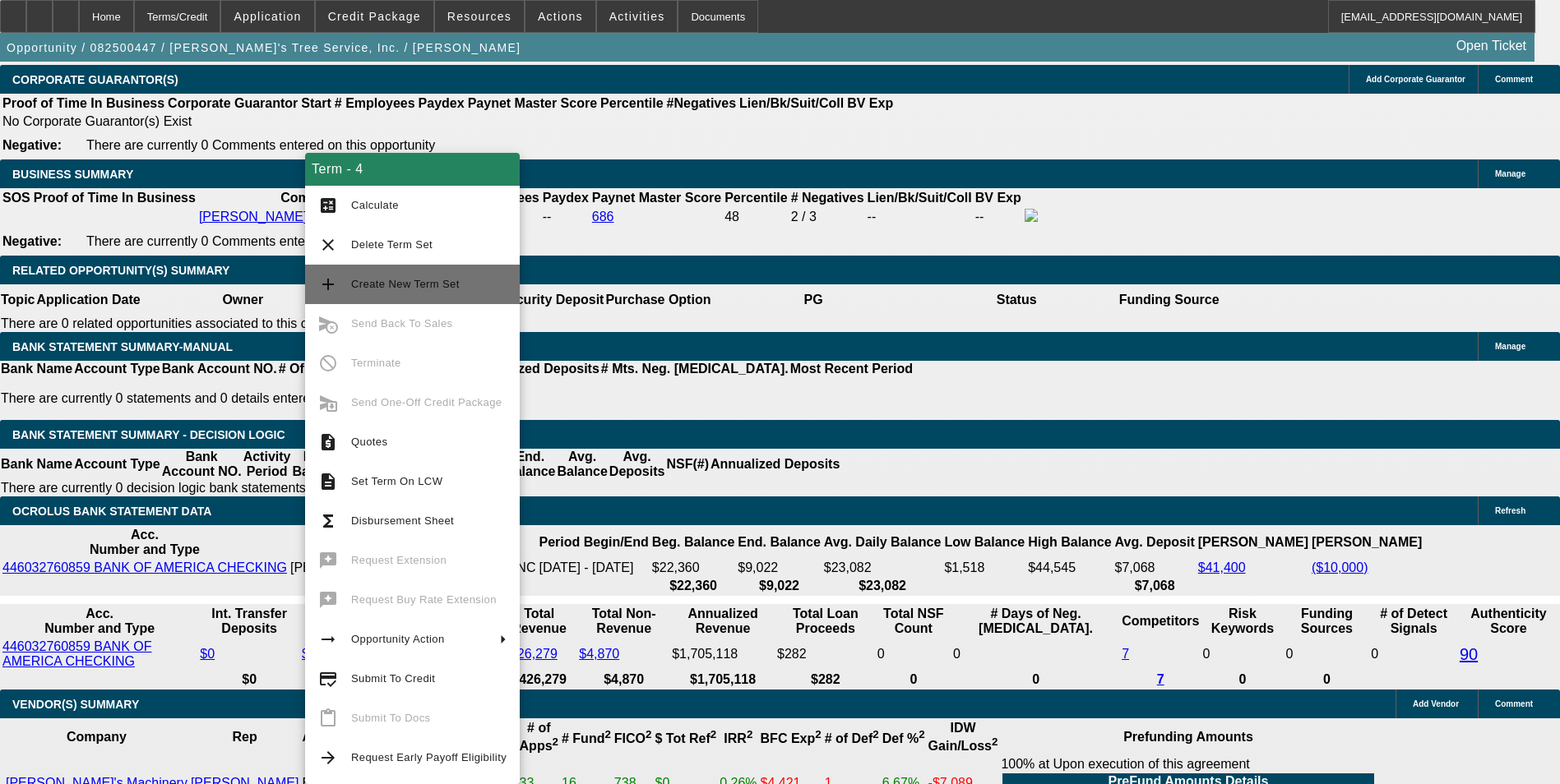
click at [460, 280] on span "Create New Term Set" at bounding box center [428, 284] width 155 height 20
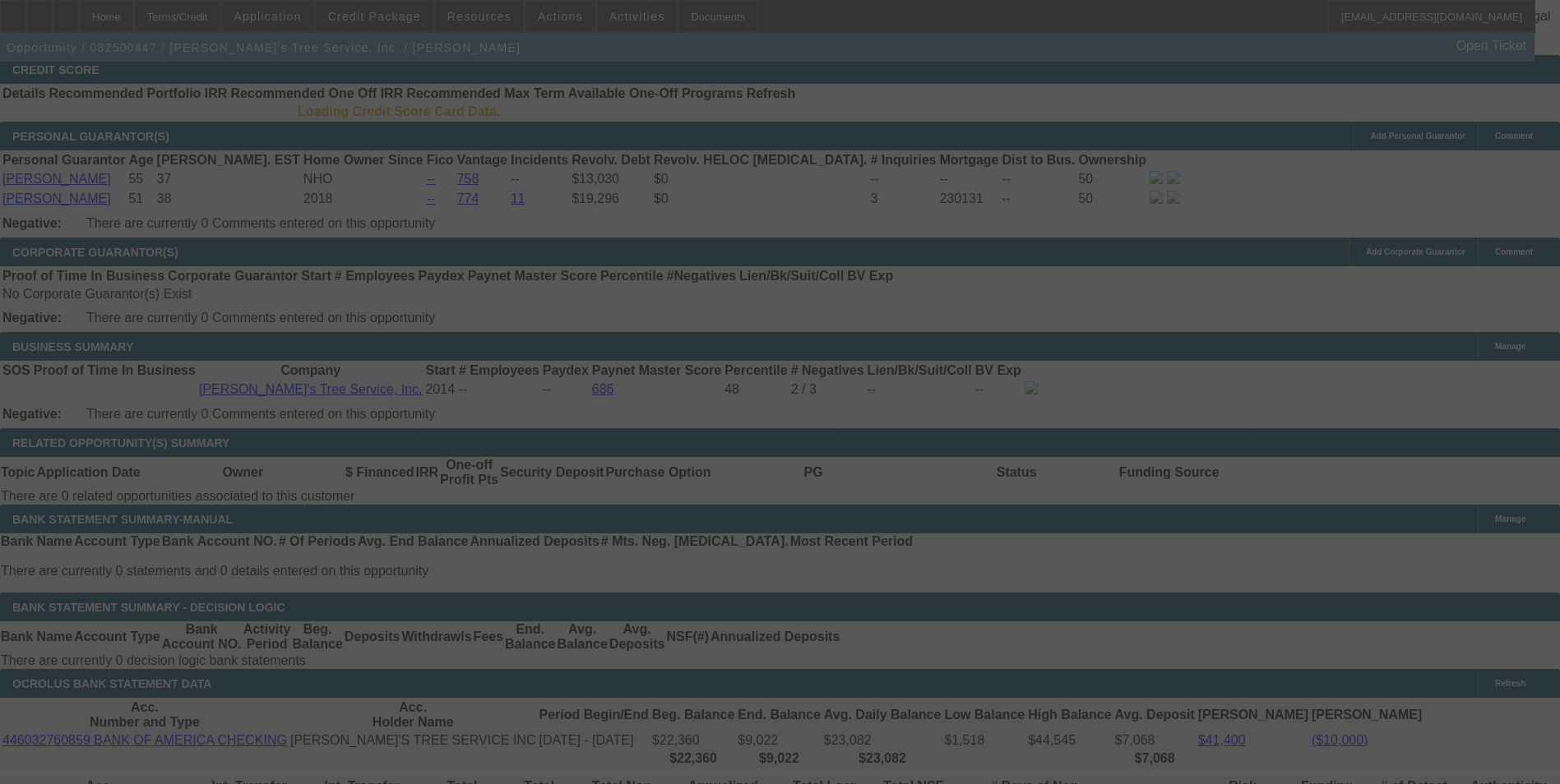
scroll to position [2421, 0]
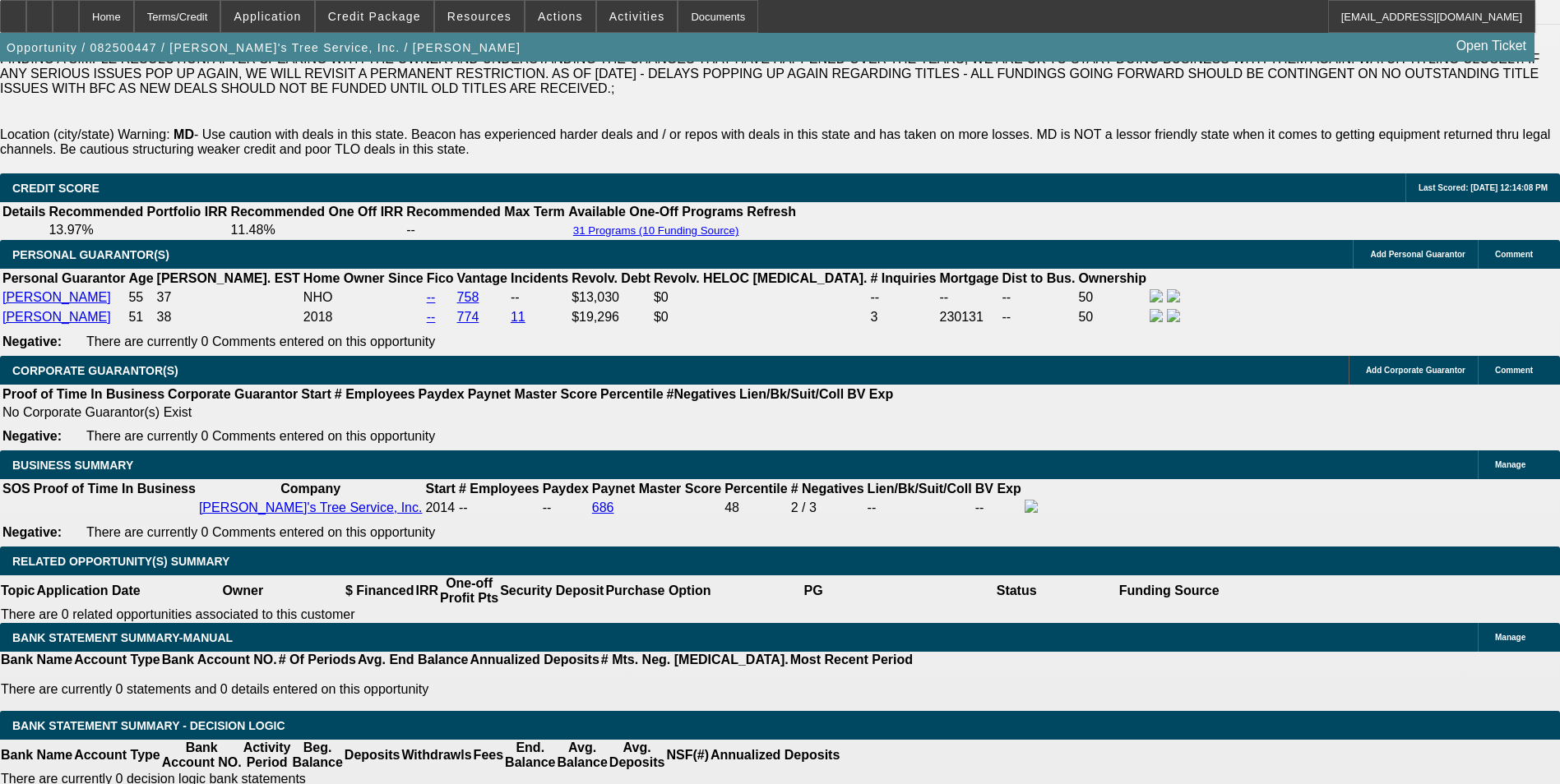
select select "0"
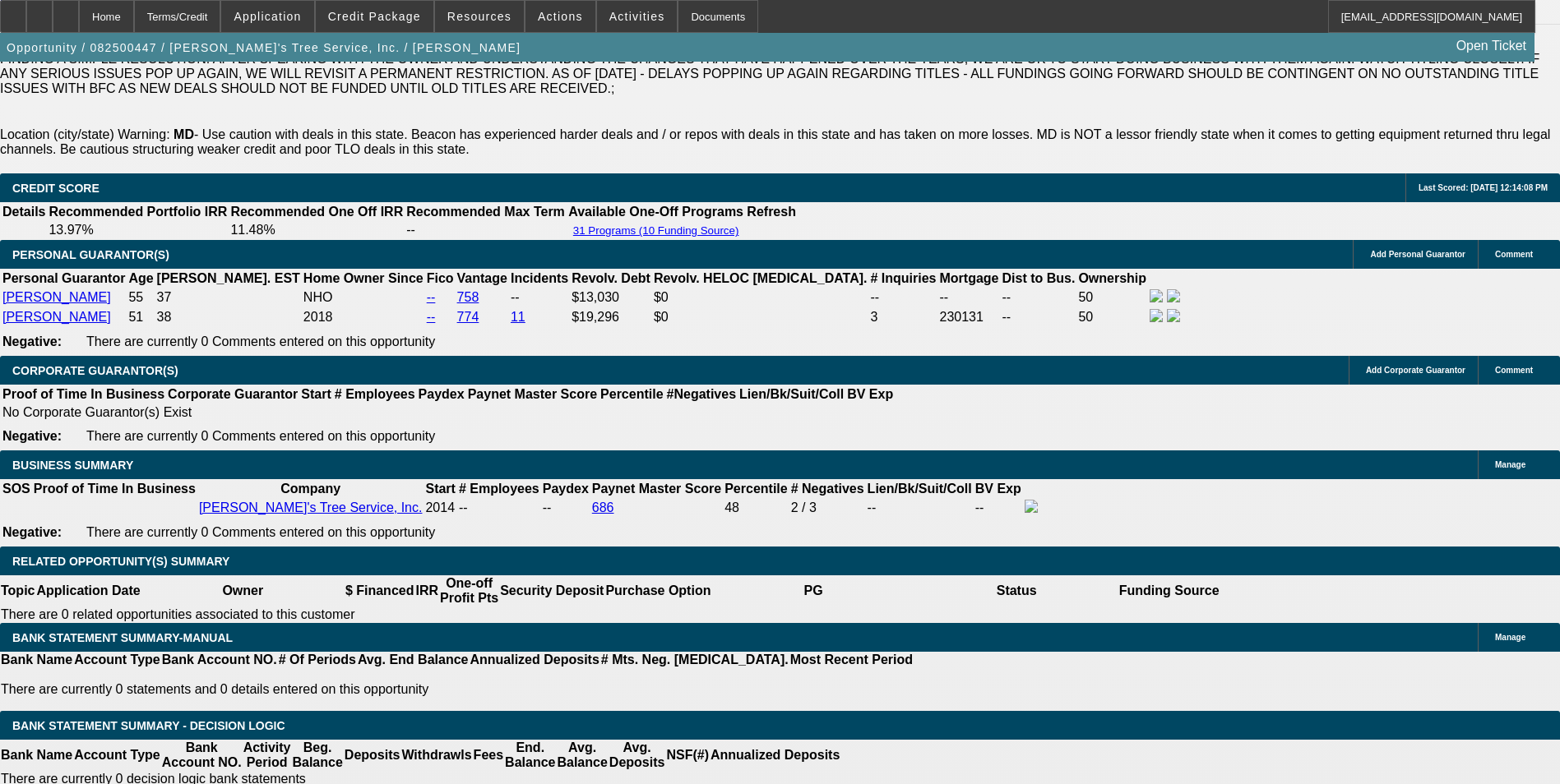
select select "0"
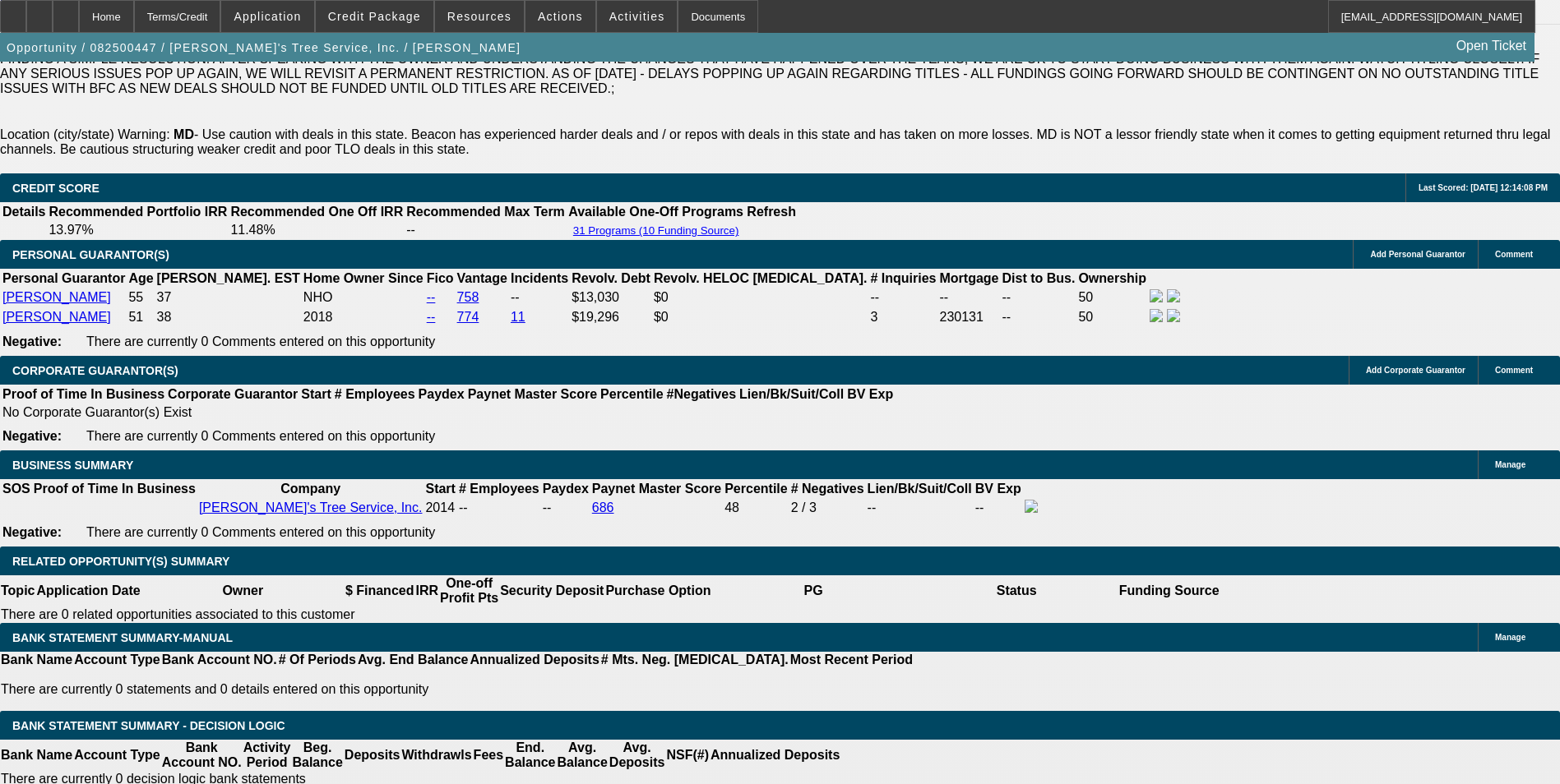
select select "0"
select select "1"
select select "2"
select select "6"
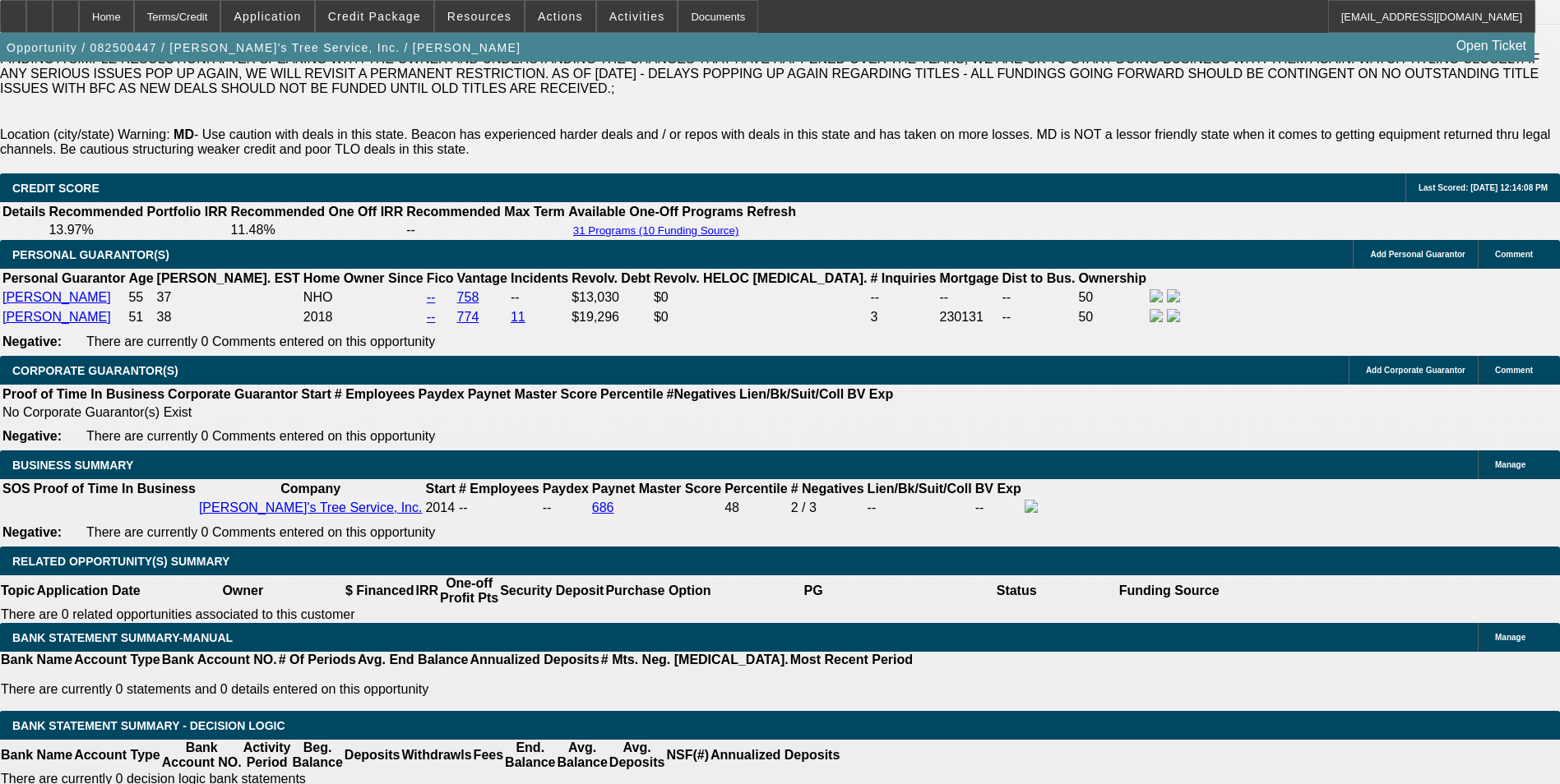
select select "1"
select select "2"
select select "6"
select select "1"
select select "2"
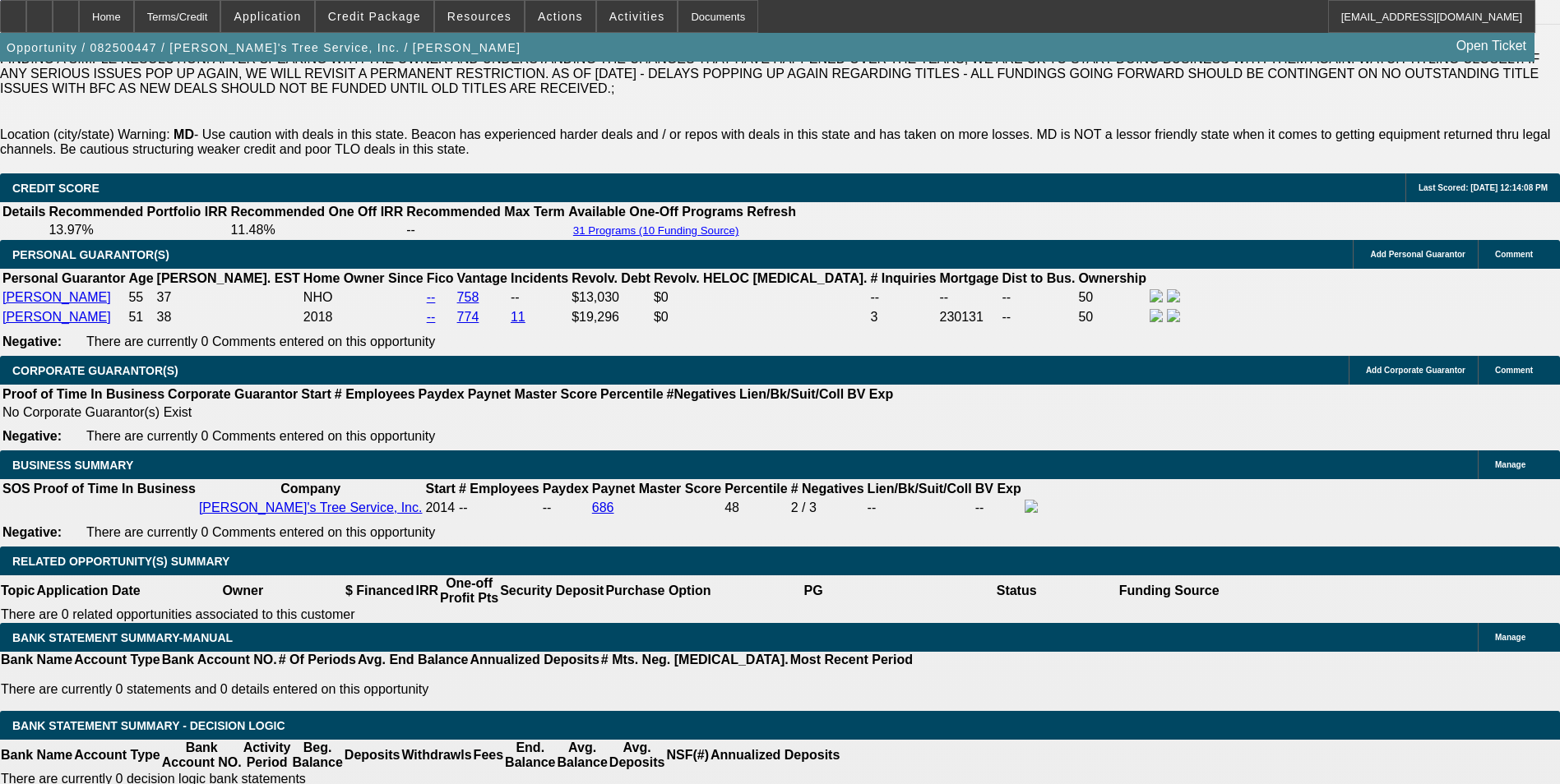
select select "6"
select select "1"
select select "2"
select select "6"
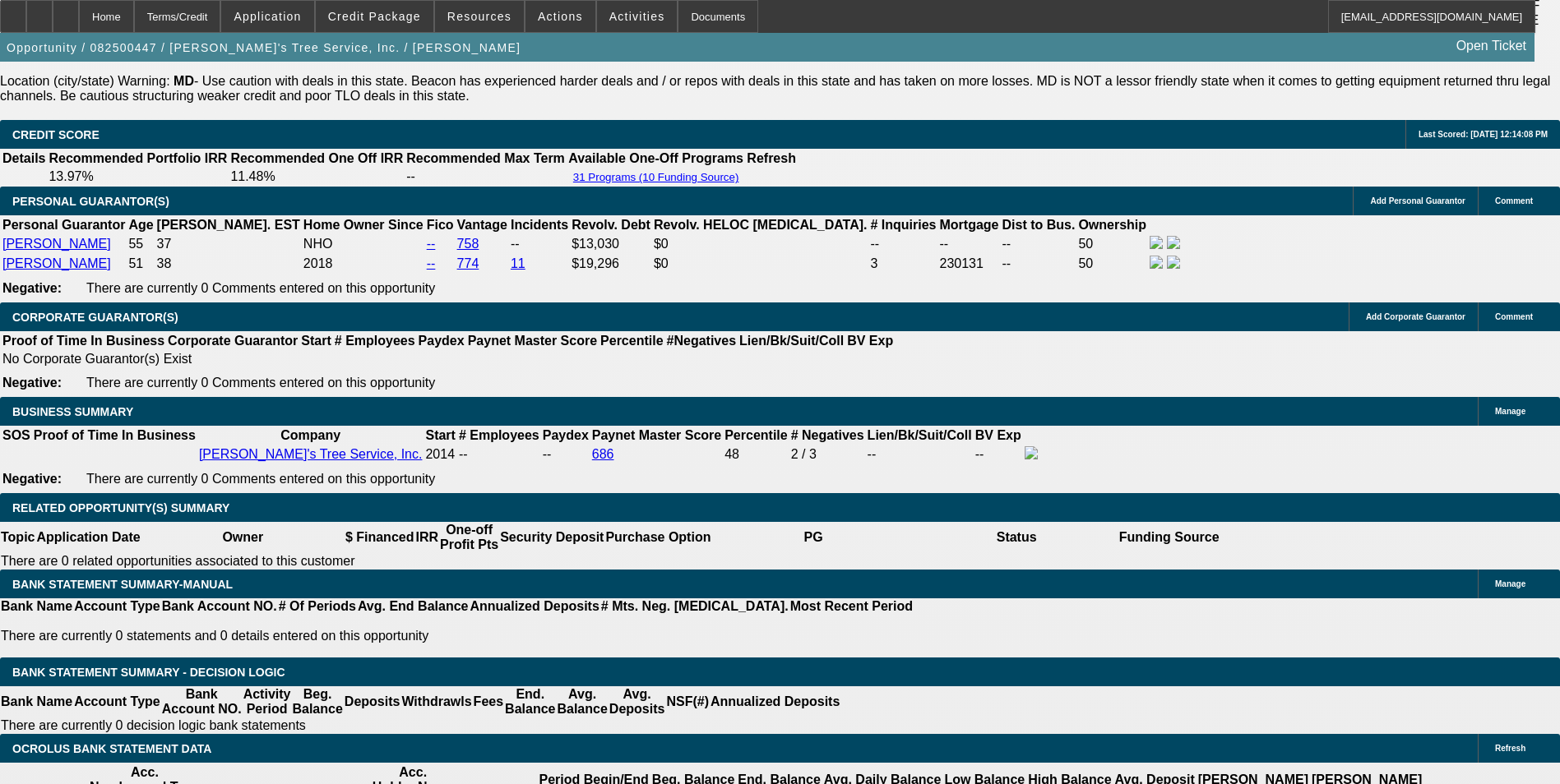
scroll to position [2503, 0]
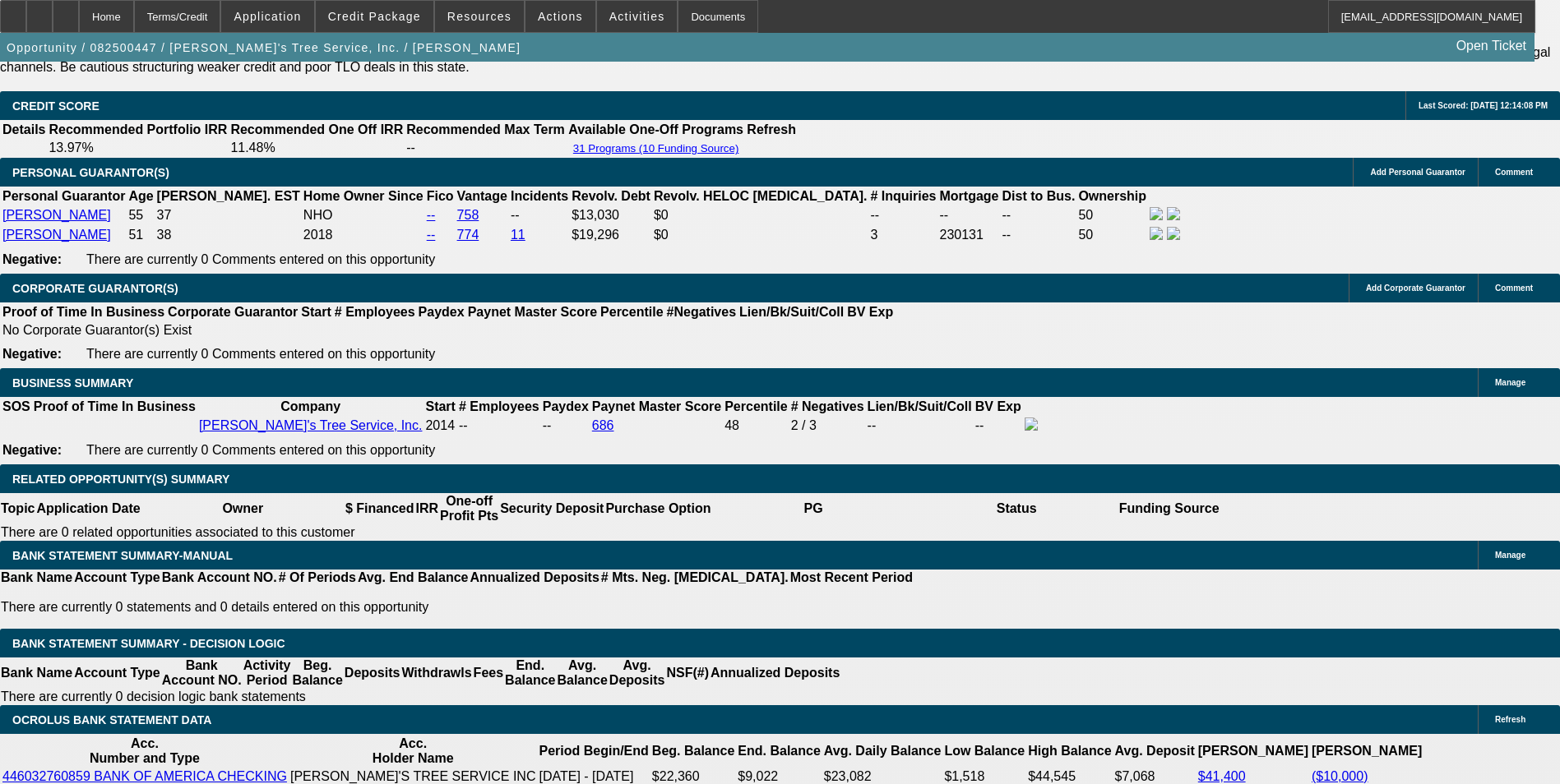
drag, startPoint x: 314, startPoint y: 461, endPoint x: 439, endPoint y: 458, distance: 125.0
type input "$50,000.00"
type input "UNKNOWN"
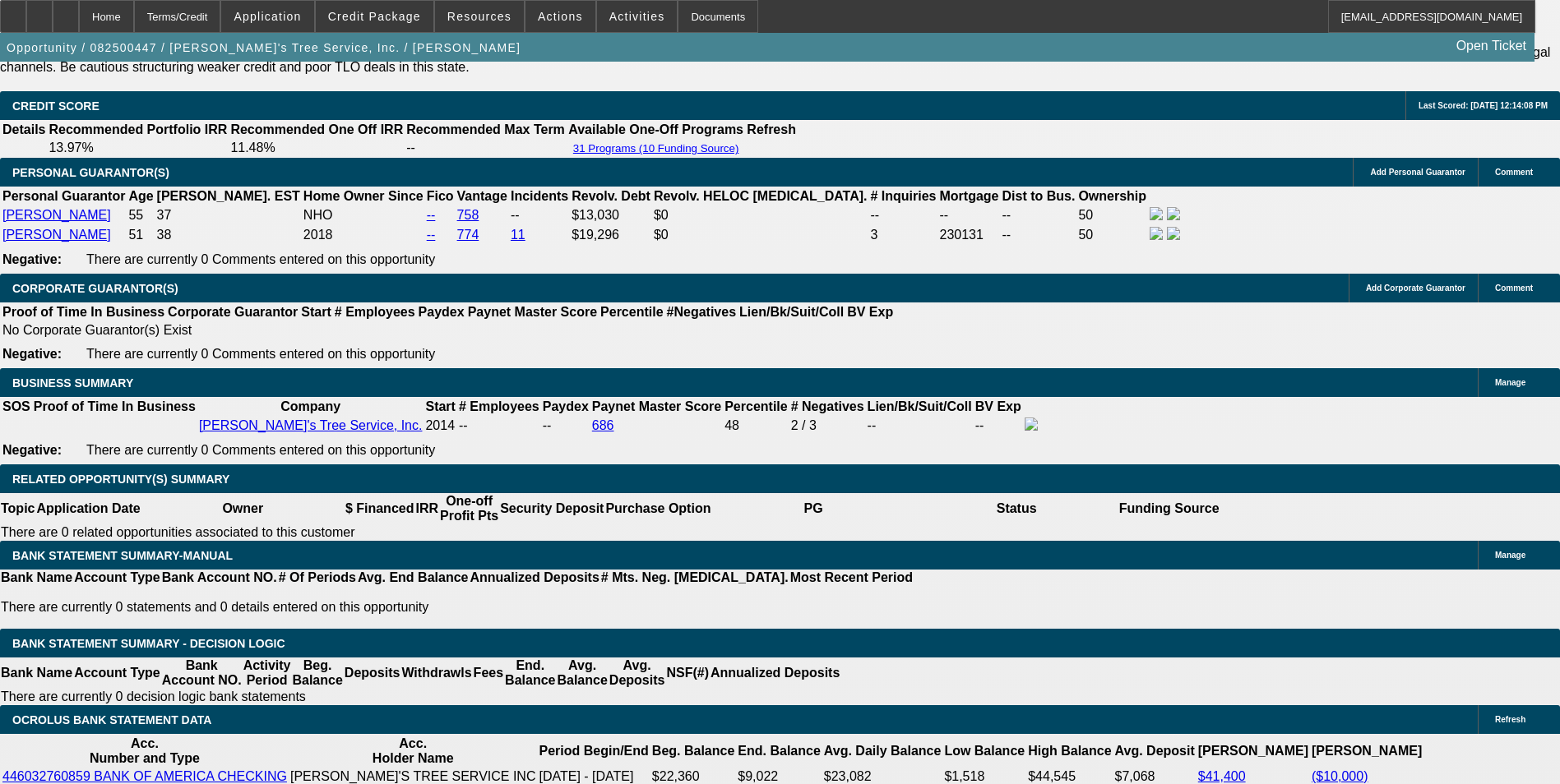
type input "$4,663.53"
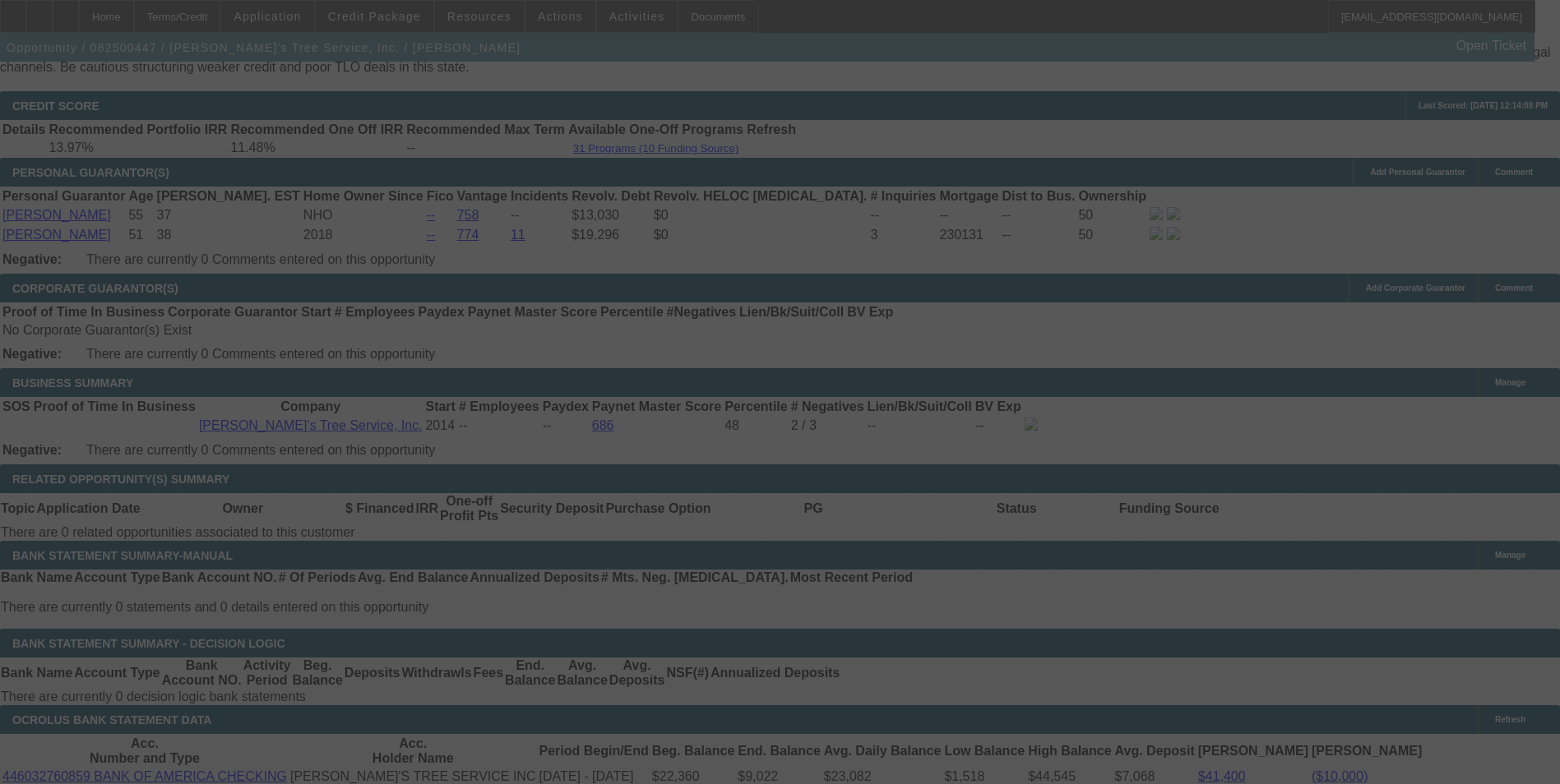
select select "0"
select select "2"
select select "0"
select select "6"
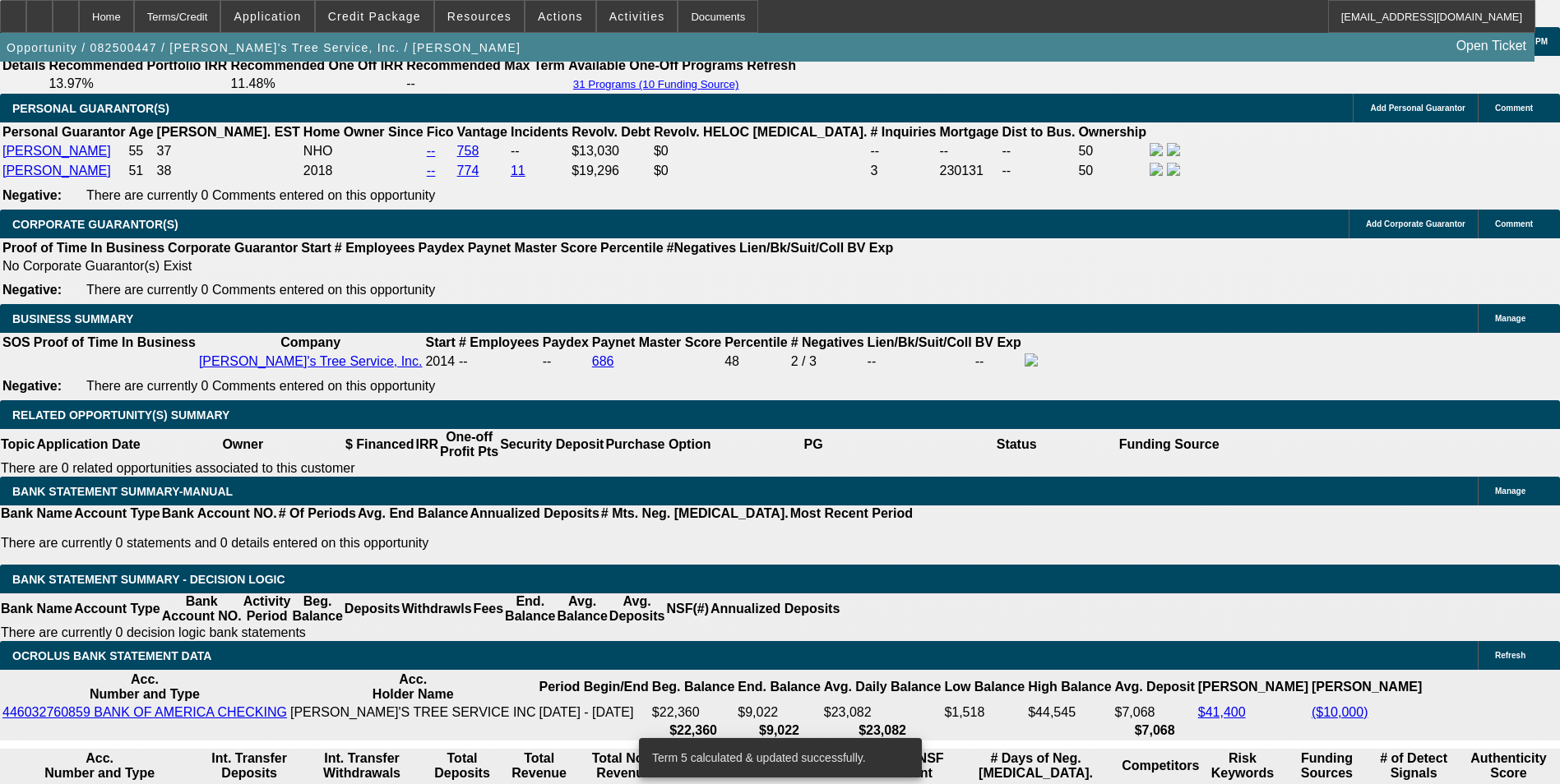
scroll to position [2668, 0]
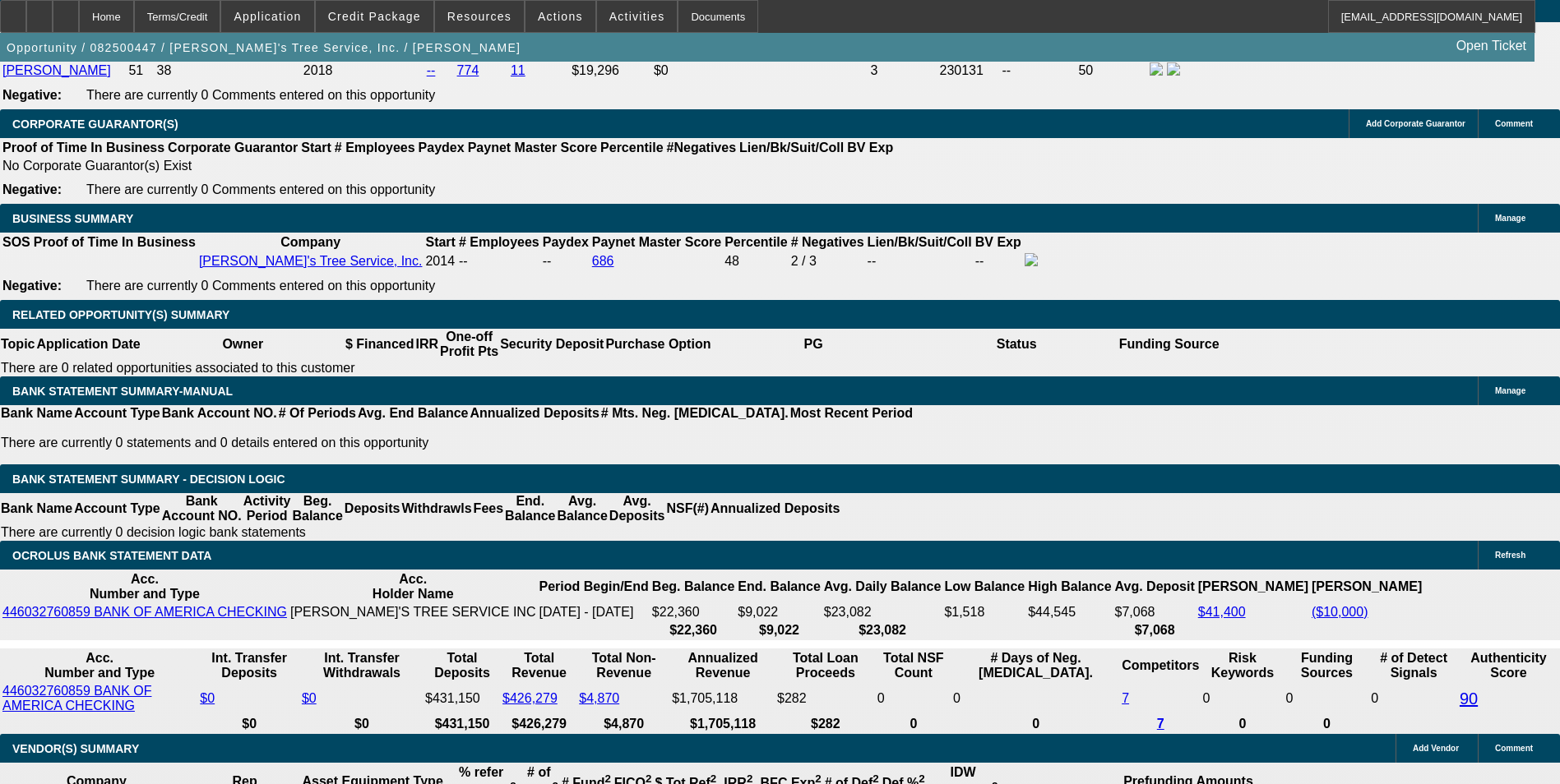
select select "3"
type input "UNKNOWN"
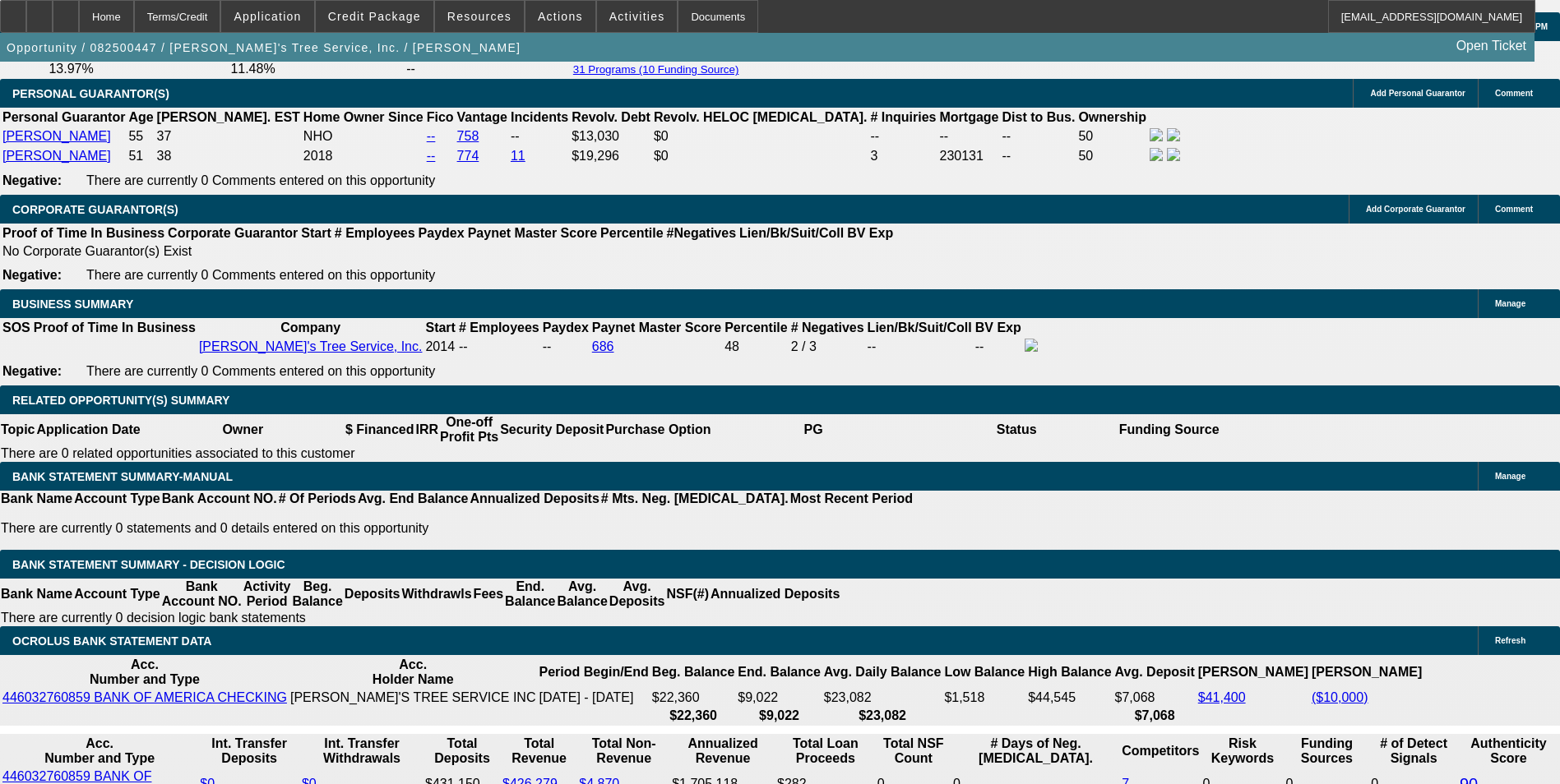
scroll to position [2421, 0]
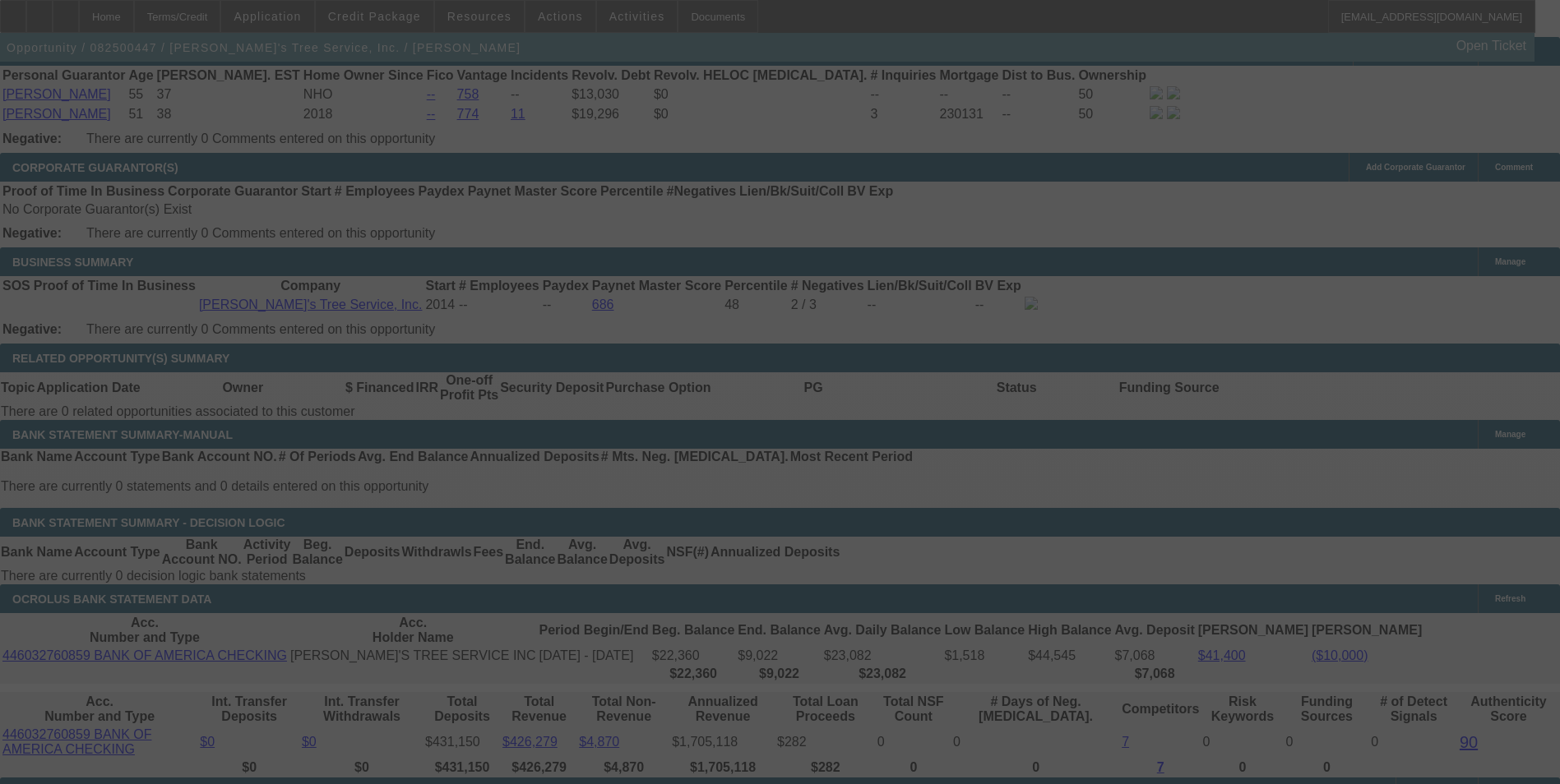
scroll to position [2668, 0]
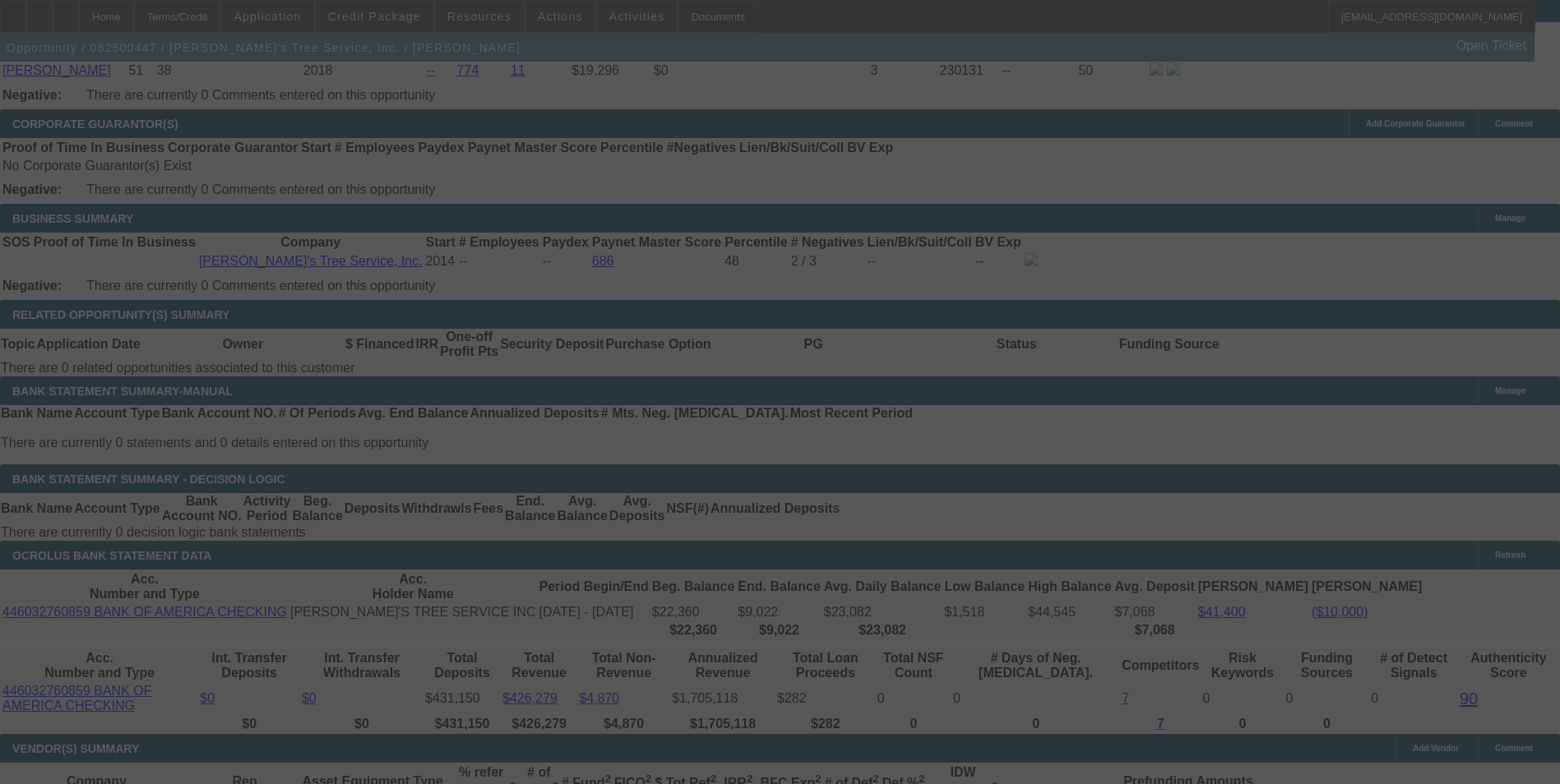
select select "0"
select select "3"
select select "0"
select select "6"
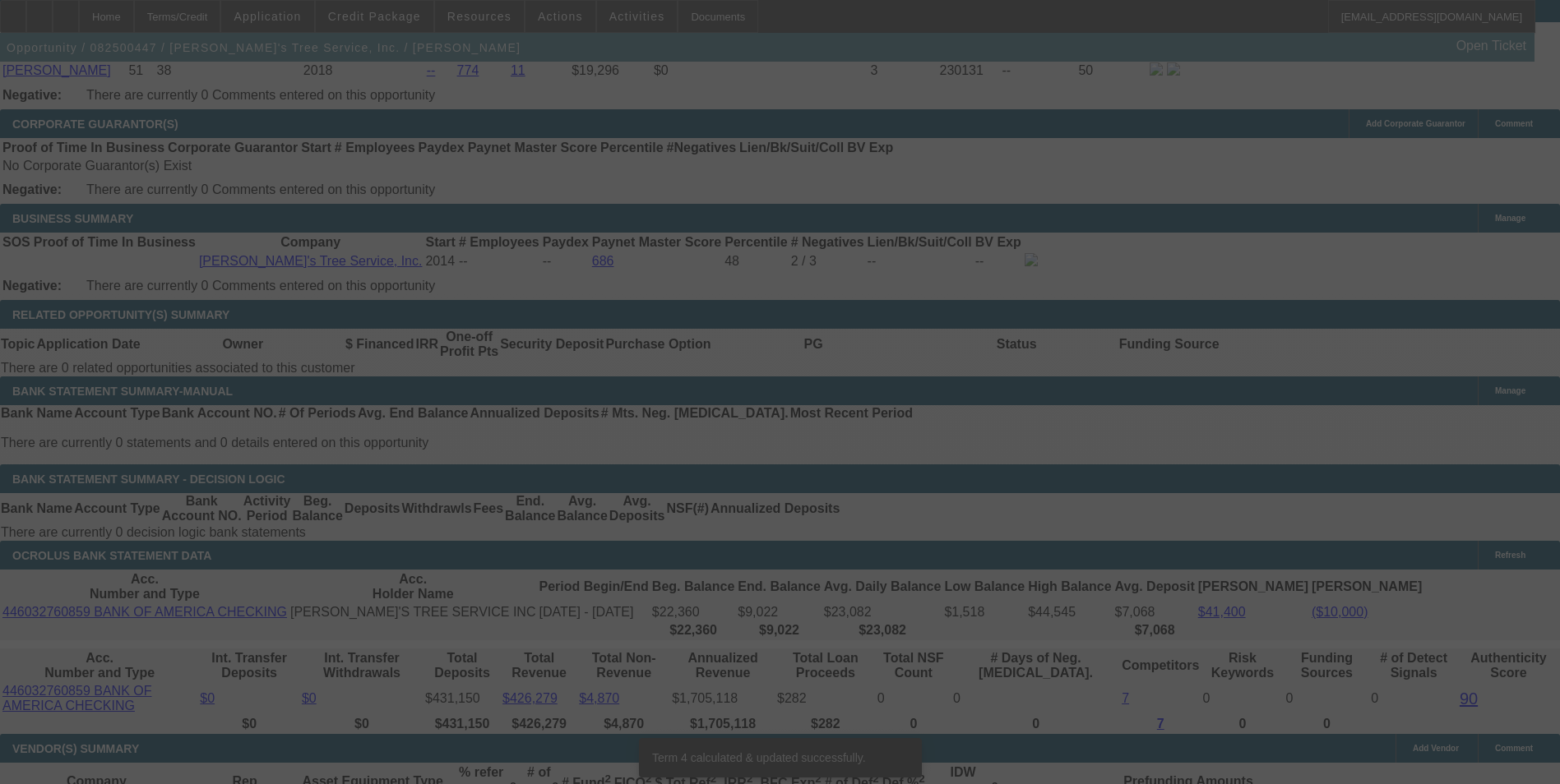
scroll to position [2648, 0]
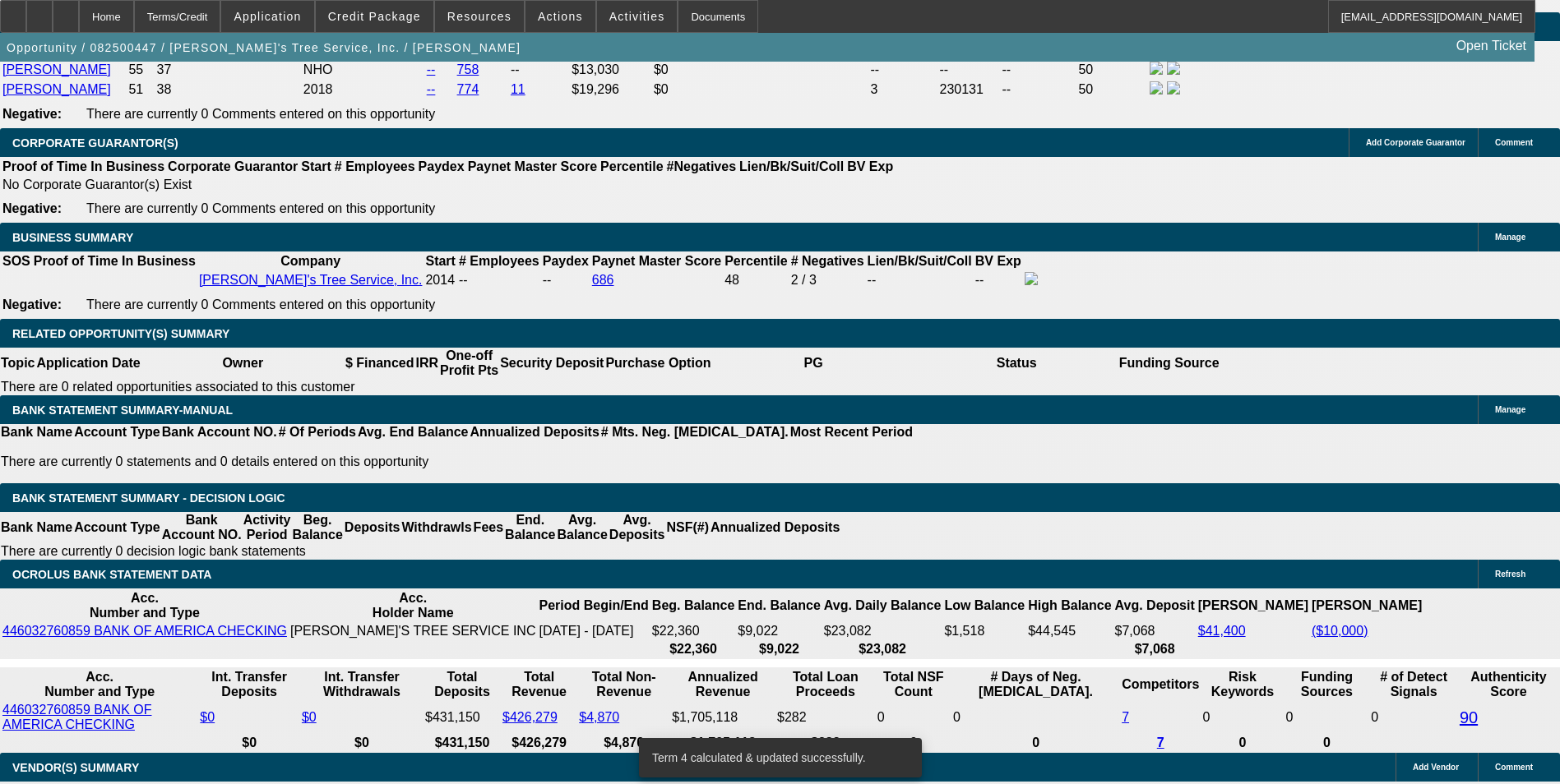
drag, startPoint x: 564, startPoint y: 438, endPoint x: 602, endPoint y: 437, distance: 38.0
type input "UNKNOWN"
type input "9"
type input "$5,604.76"
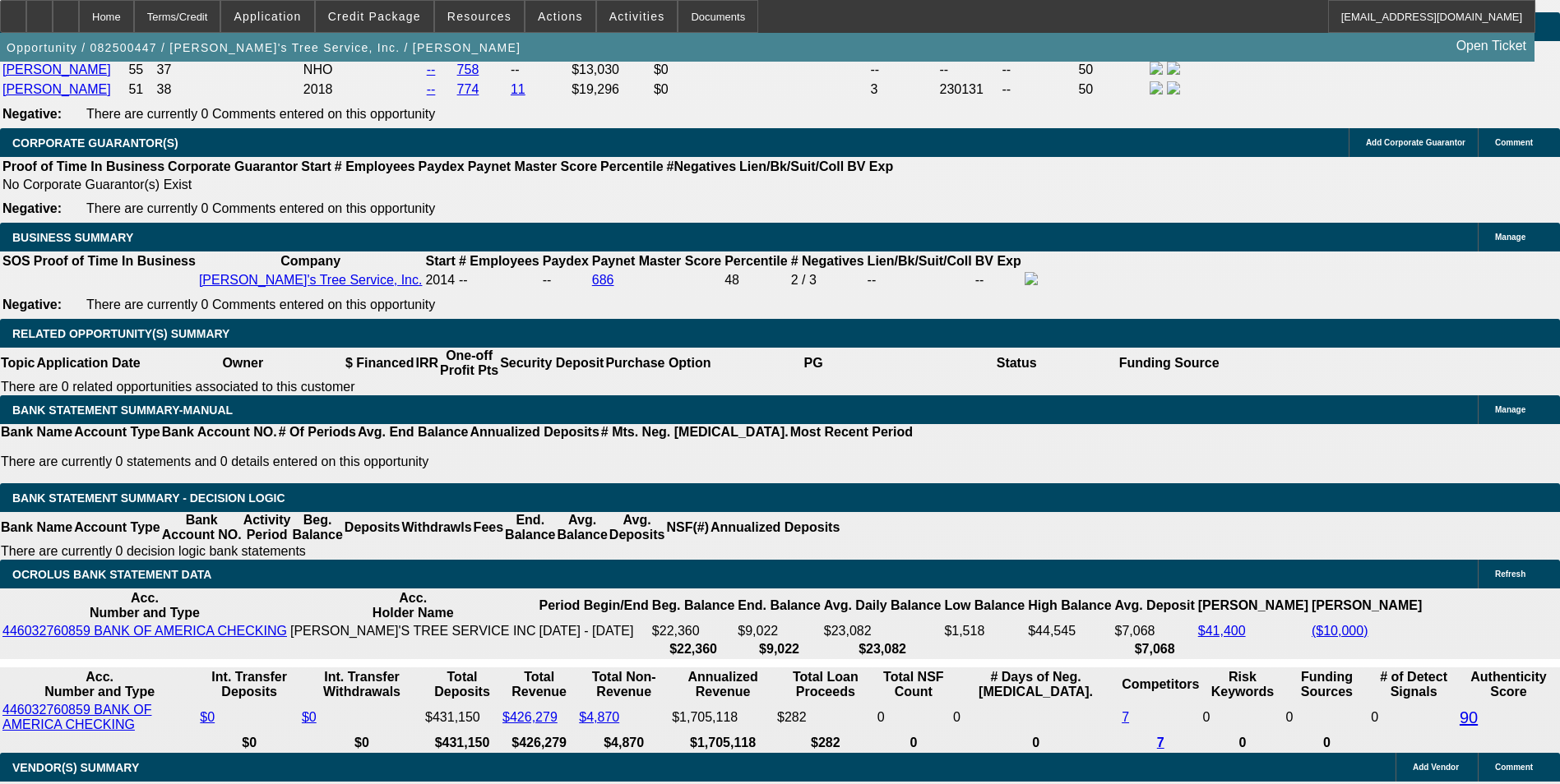
type input "9.5"
type input "$5,670.50"
type input "9.5"
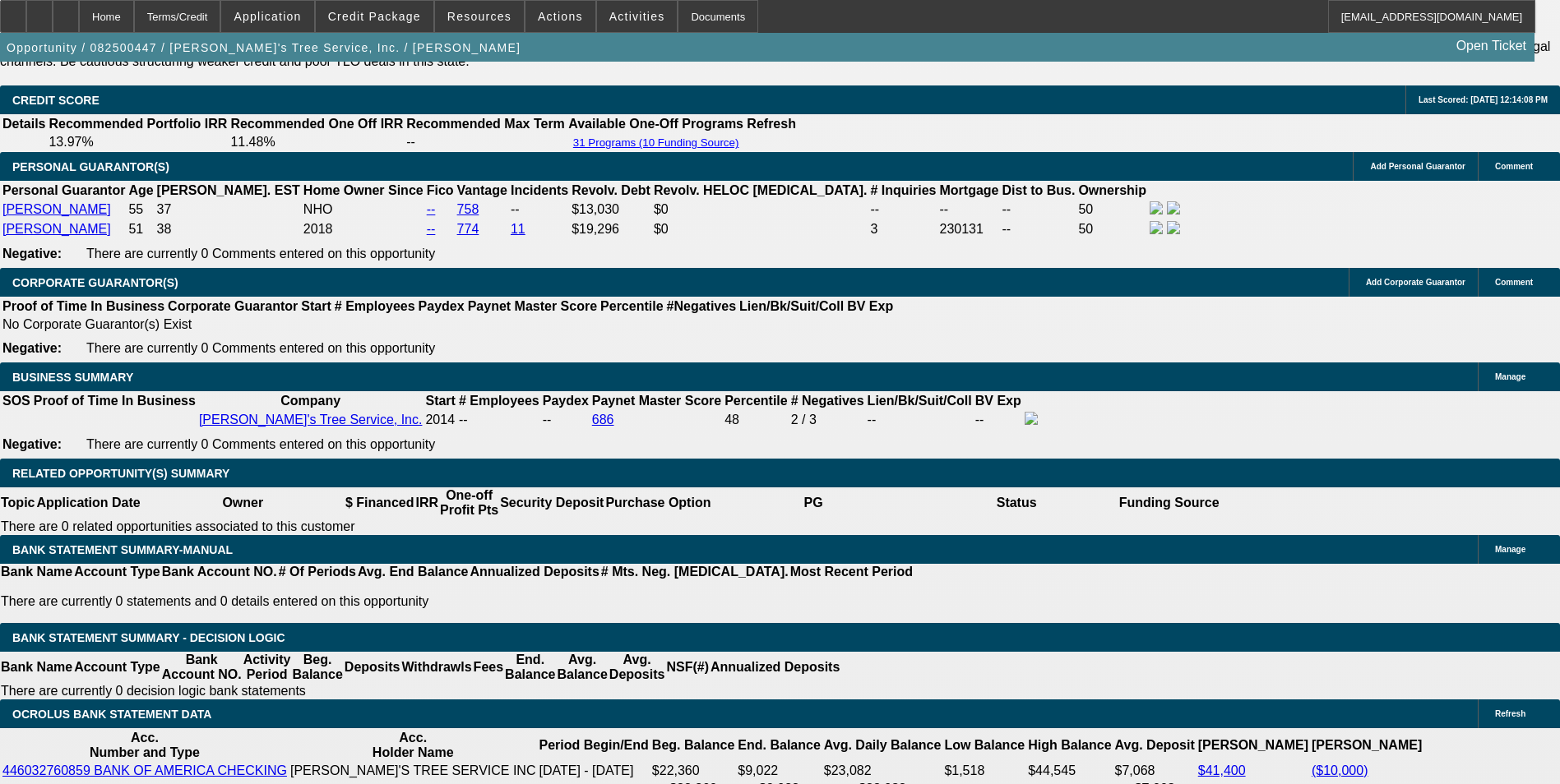
scroll to position [2402, 0]
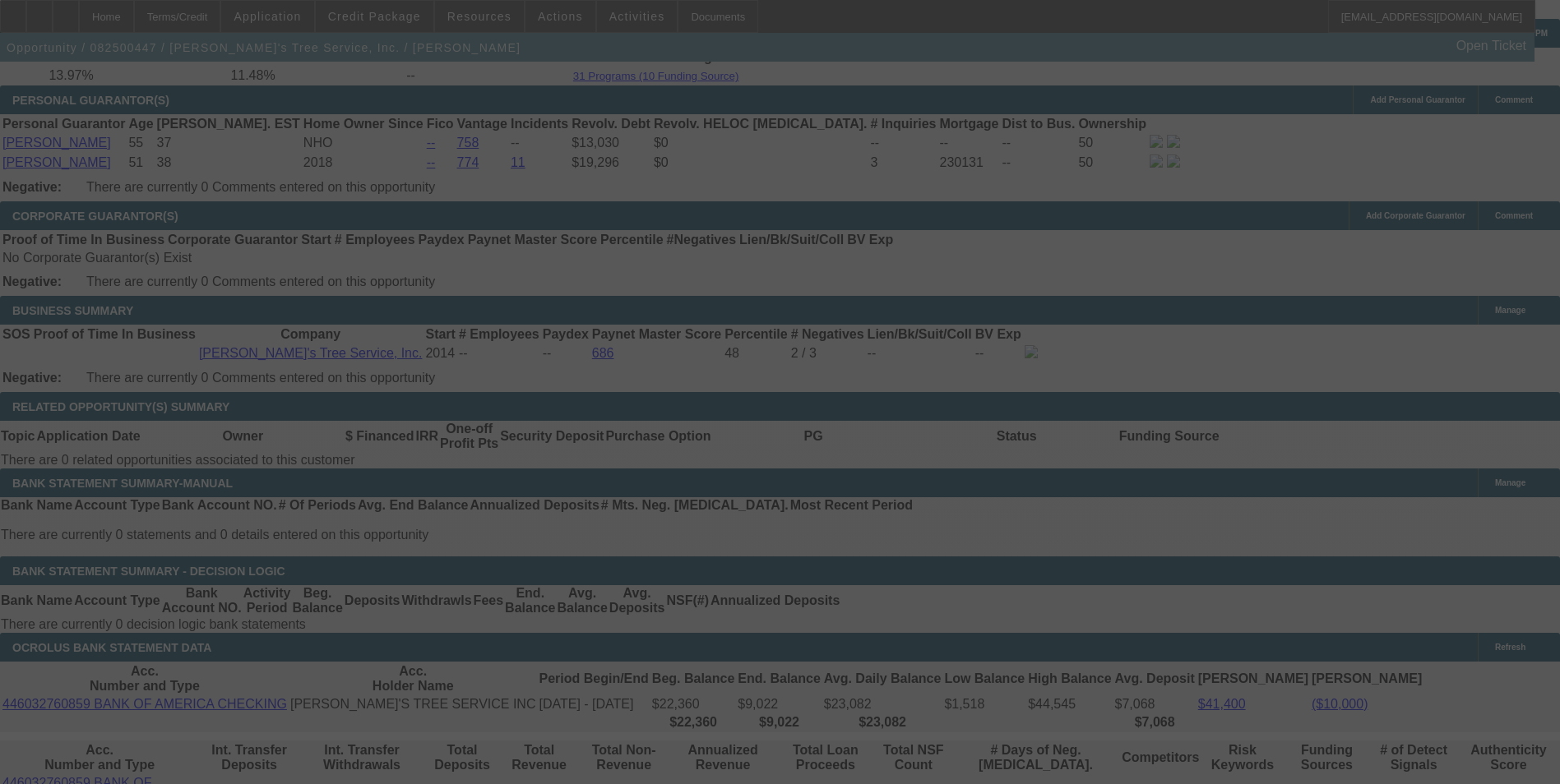
scroll to position [2648, 0]
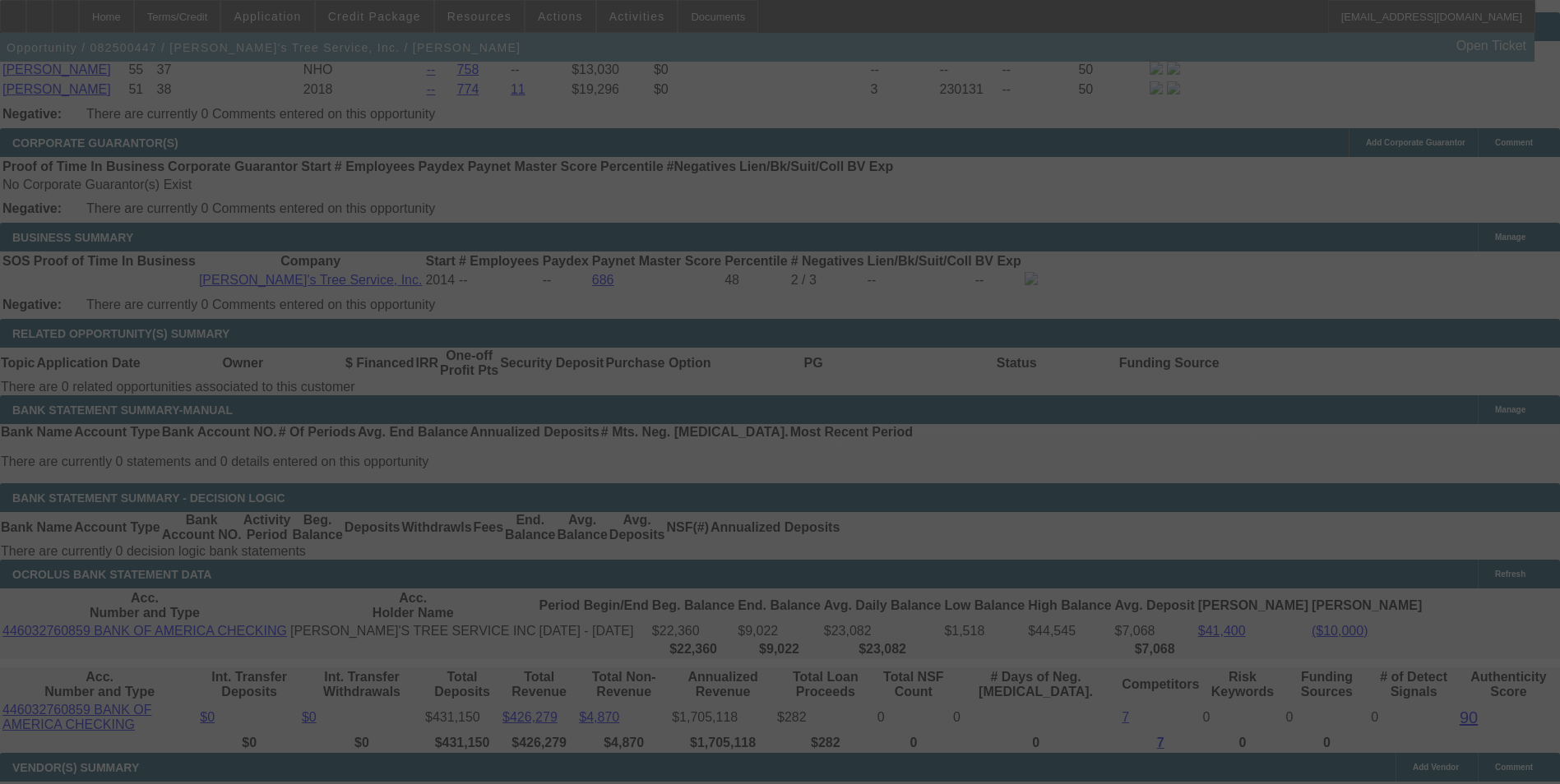
select select "0"
select select "3"
select select "0"
select select "6"
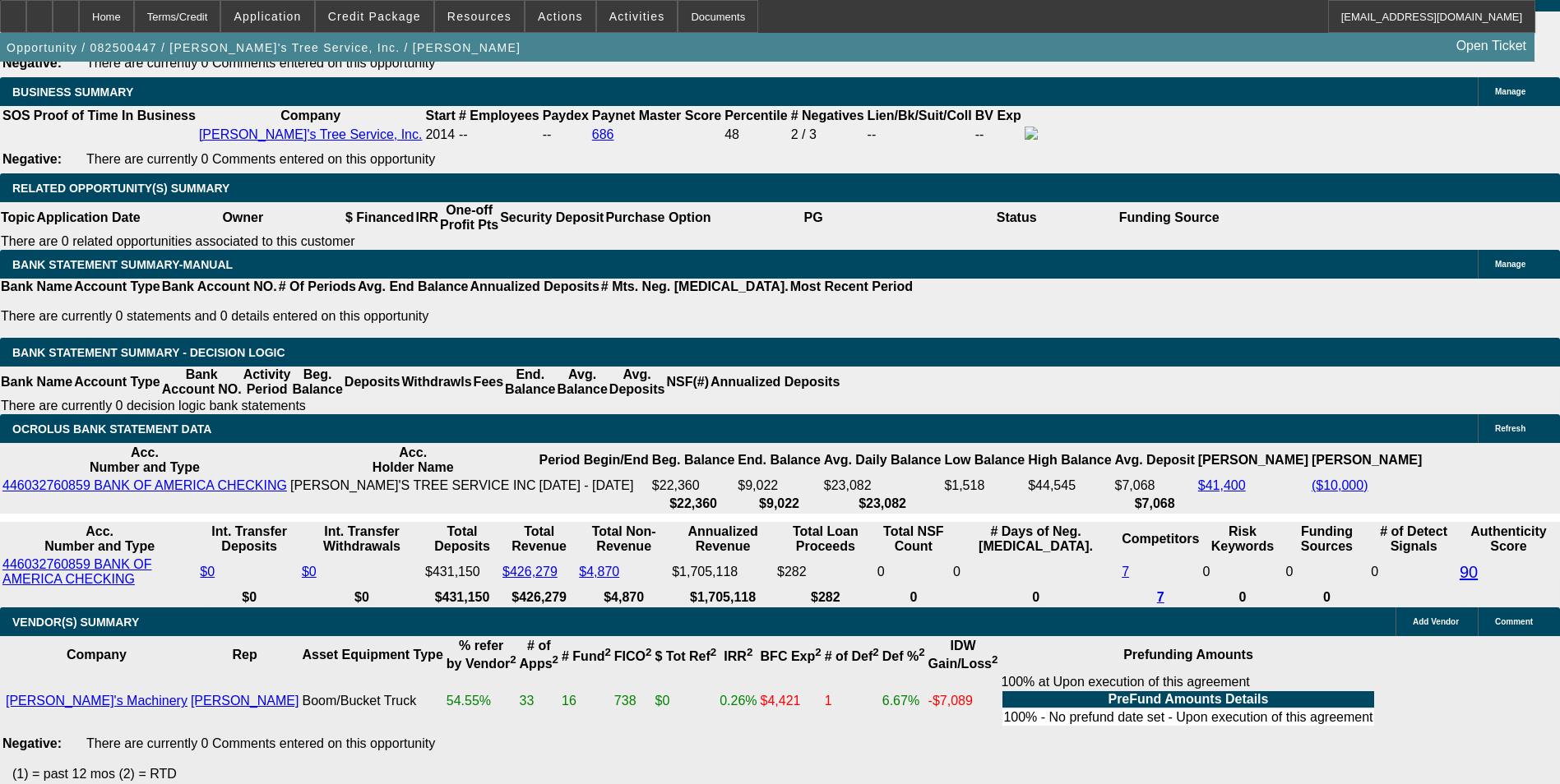
scroll to position [2712, 0]
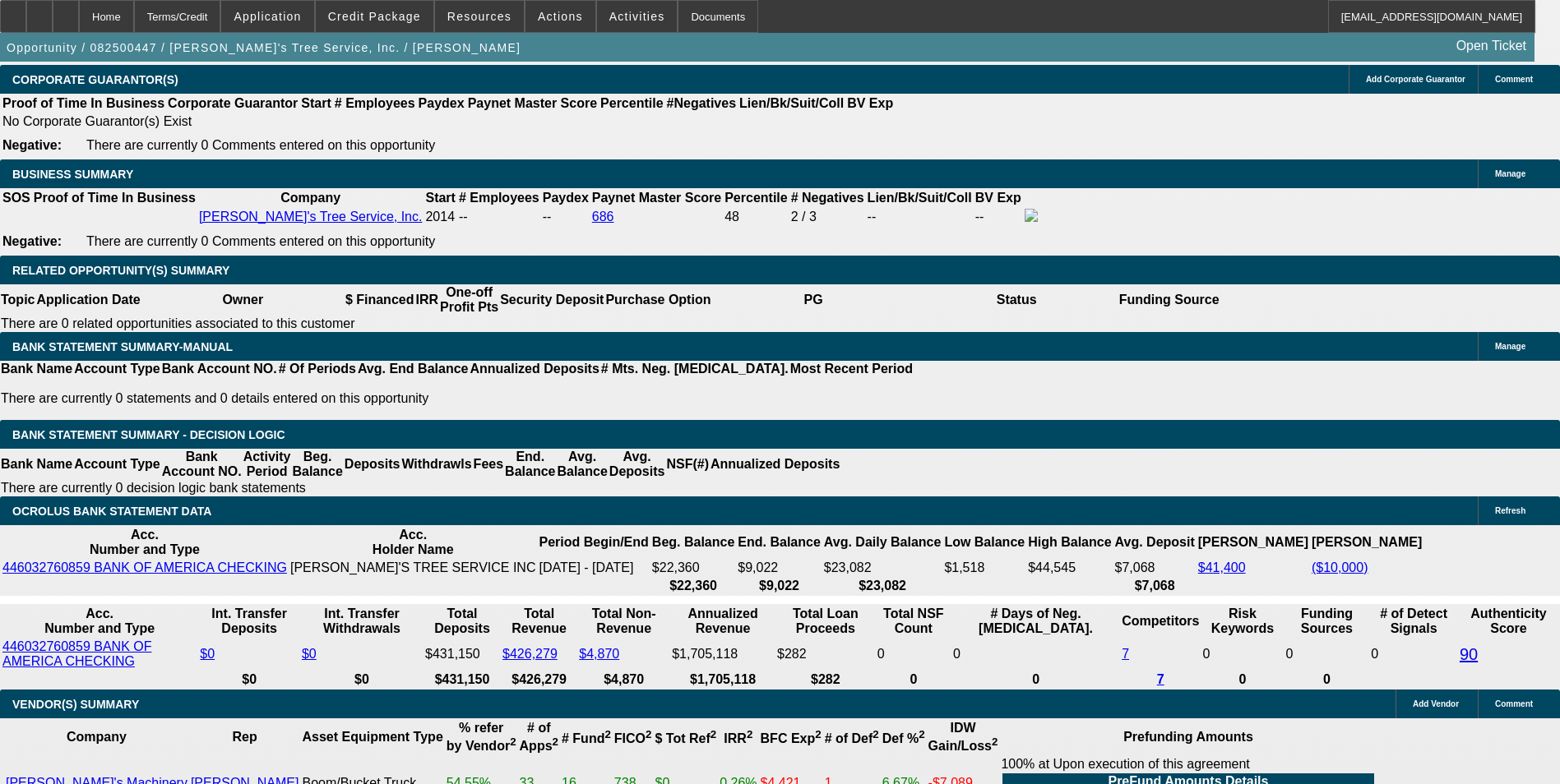
drag, startPoint x: 549, startPoint y: 381, endPoint x: 625, endPoint y: 375, distance: 76.2
type input "UNKNOWN"
type input "9"
type input "$5,604.76"
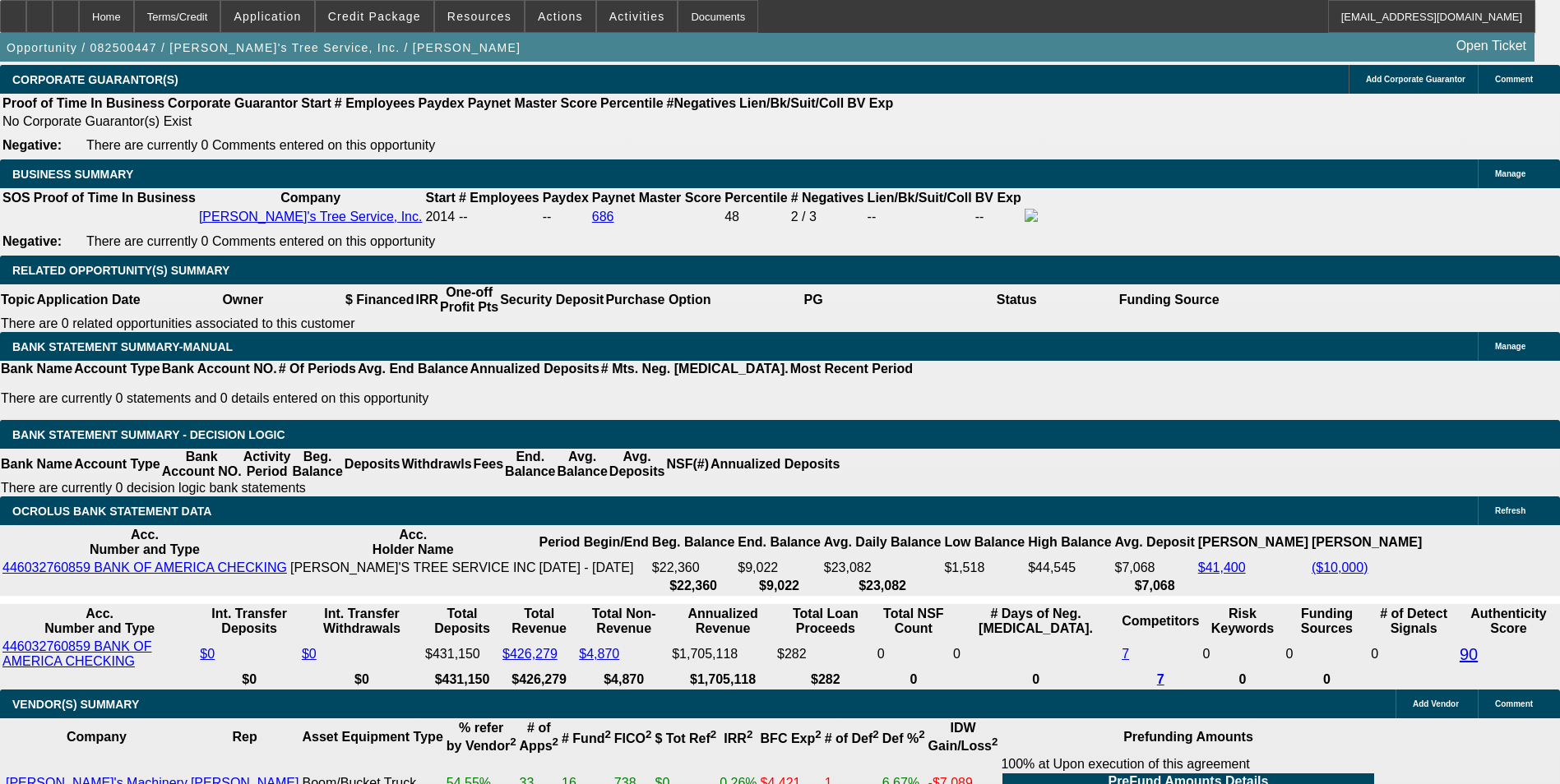
type input "9.7"
type input "$5,696.93"
type input "9.7"
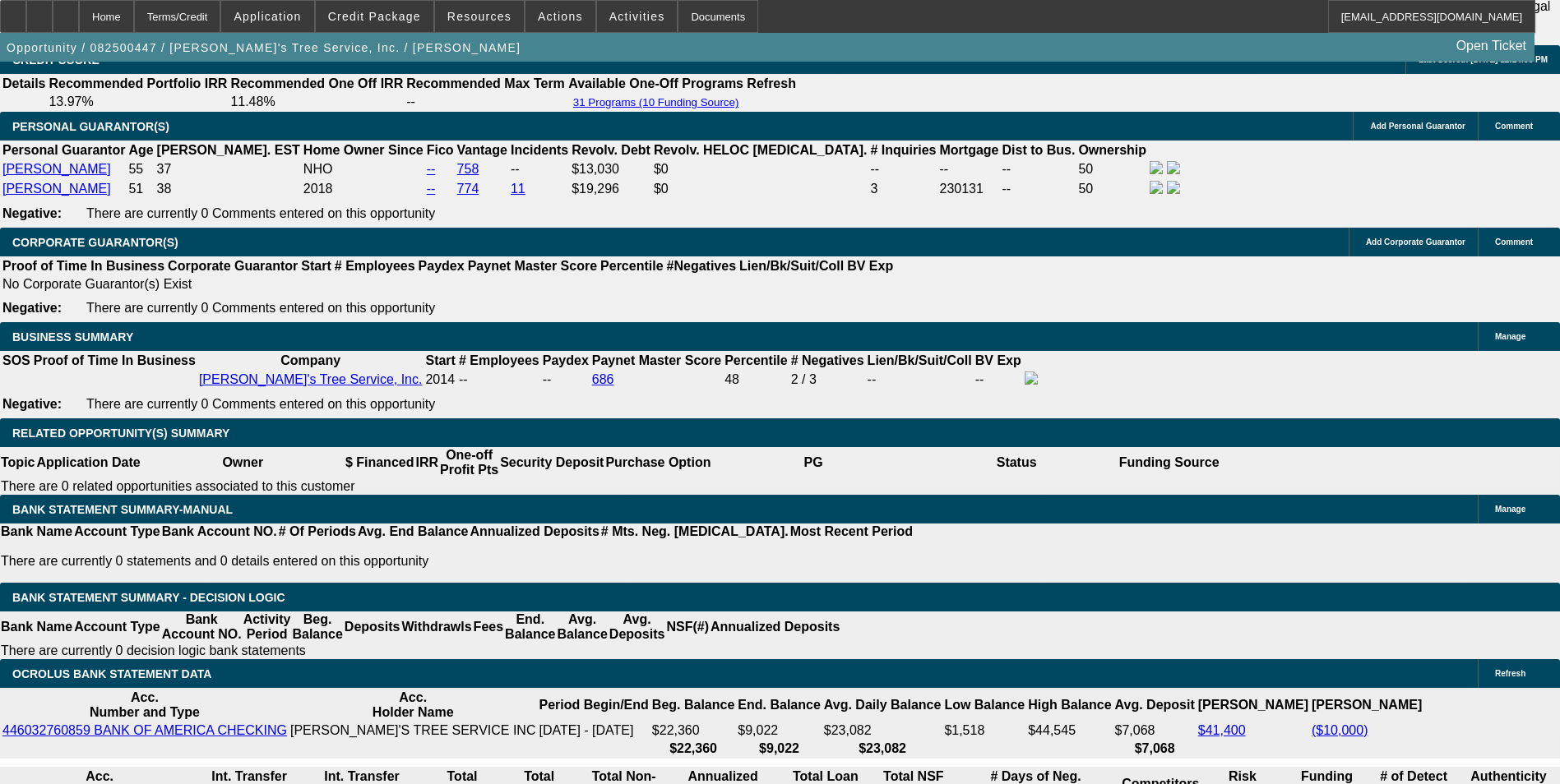
scroll to position [2547, 0]
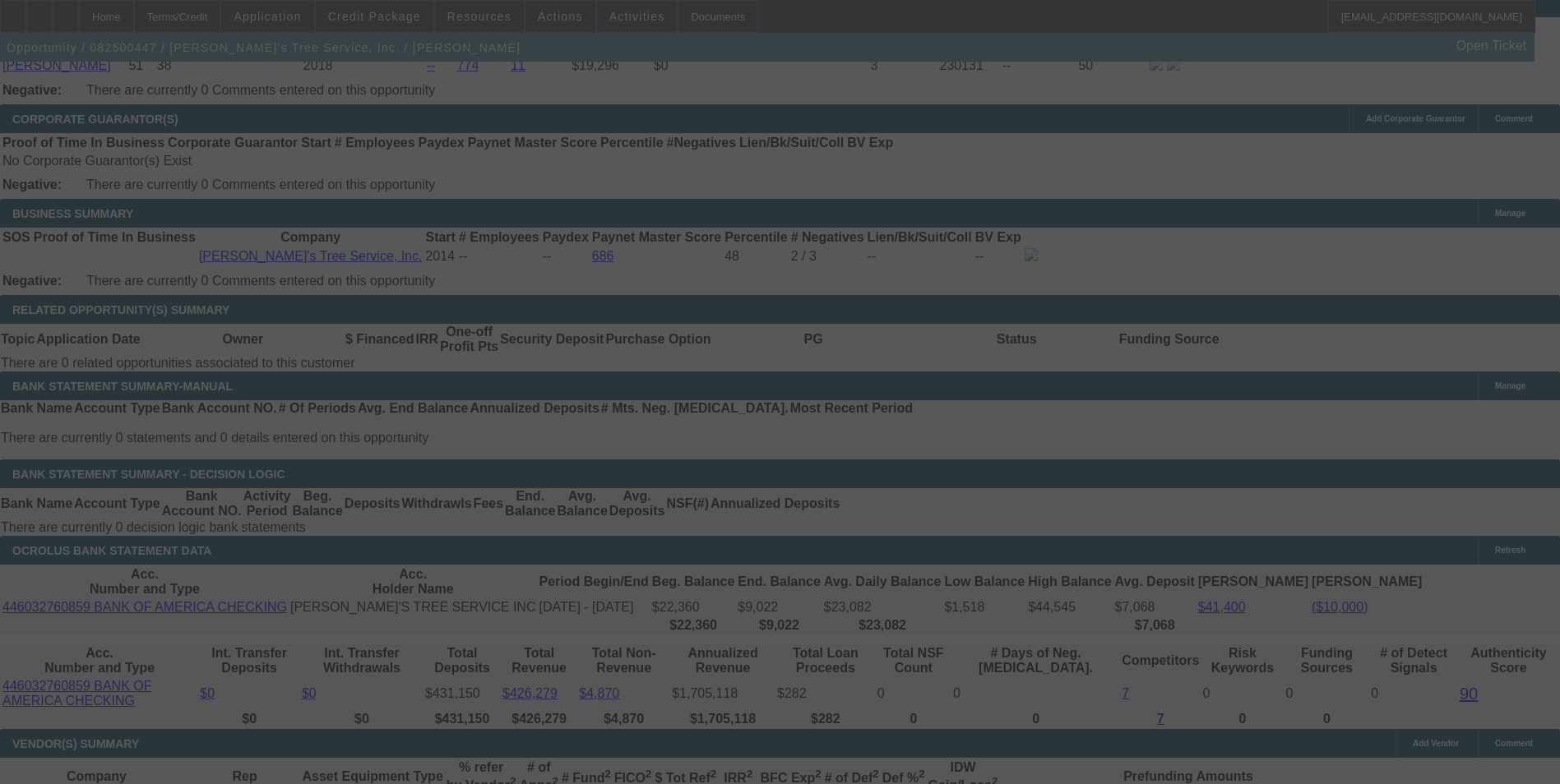
scroll to position [2712, 0]
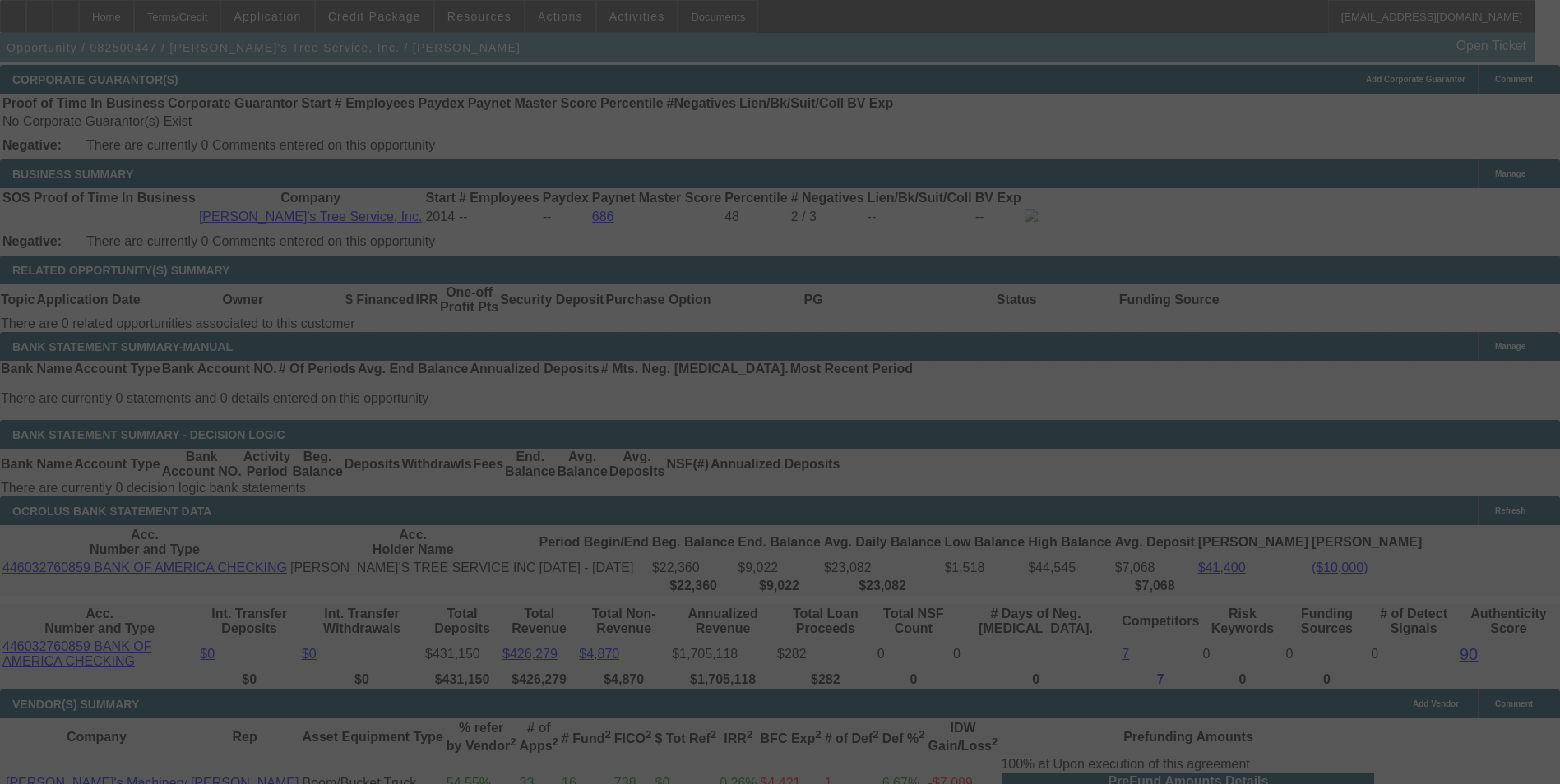
select select "0"
select select "3"
select select "0"
select select "6"
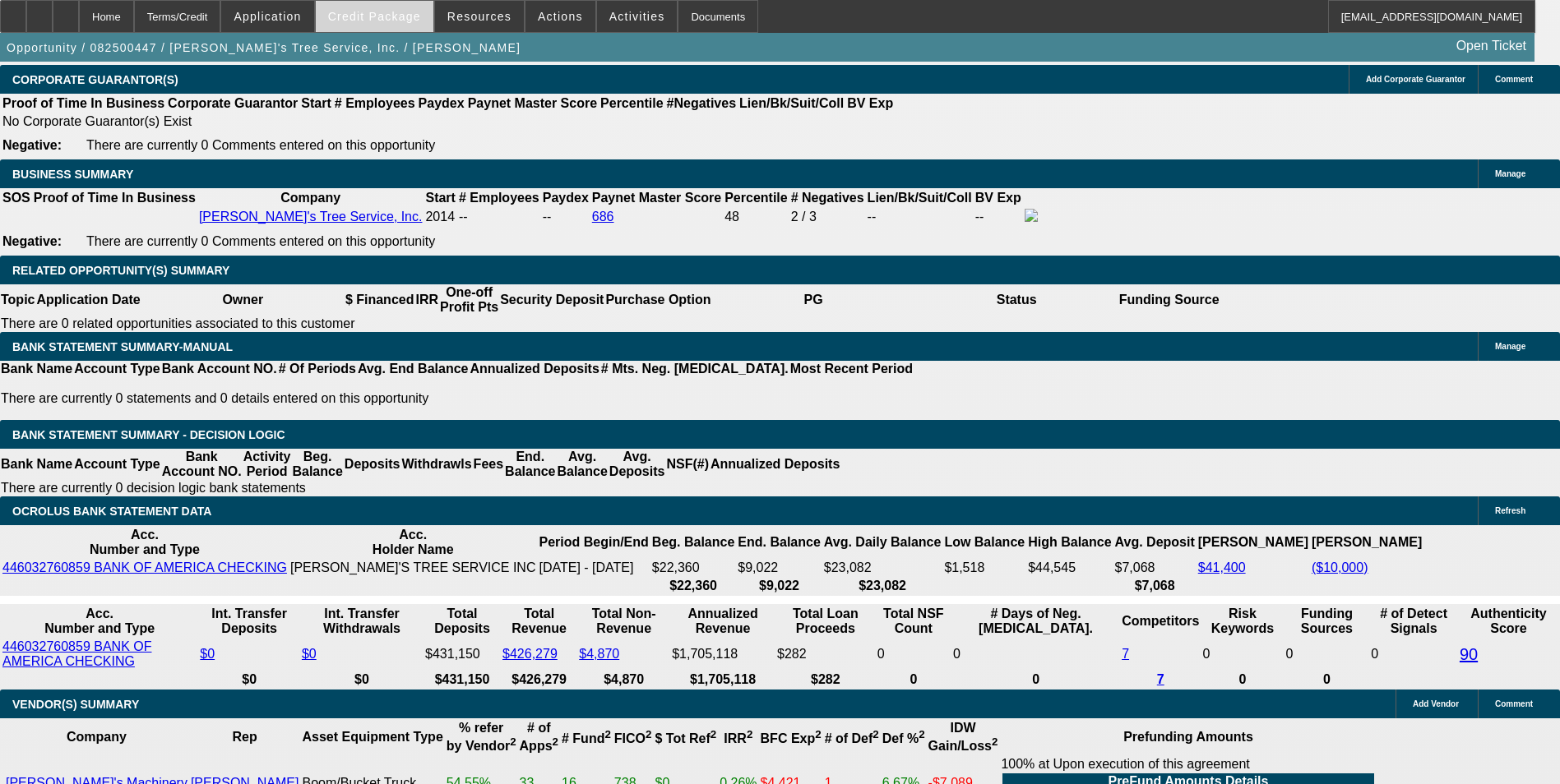
click at [397, 21] on span "Credit Package" at bounding box center [374, 16] width 93 height 13
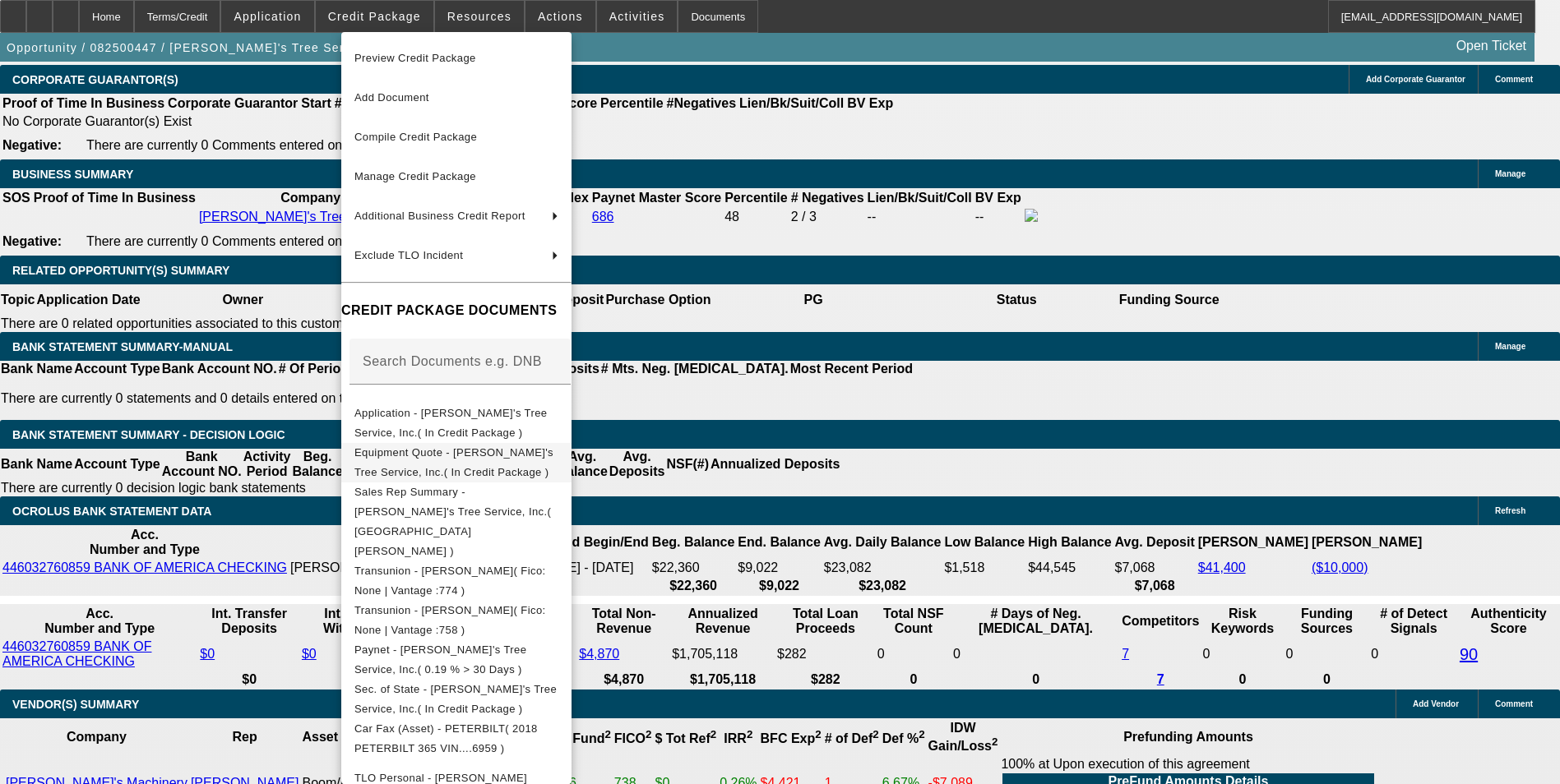
click at [520, 462] on span "Equipment Quote - Romeo's Tree Service, Inc.( In Credit Package )" at bounding box center [453, 462] width 199 height 32
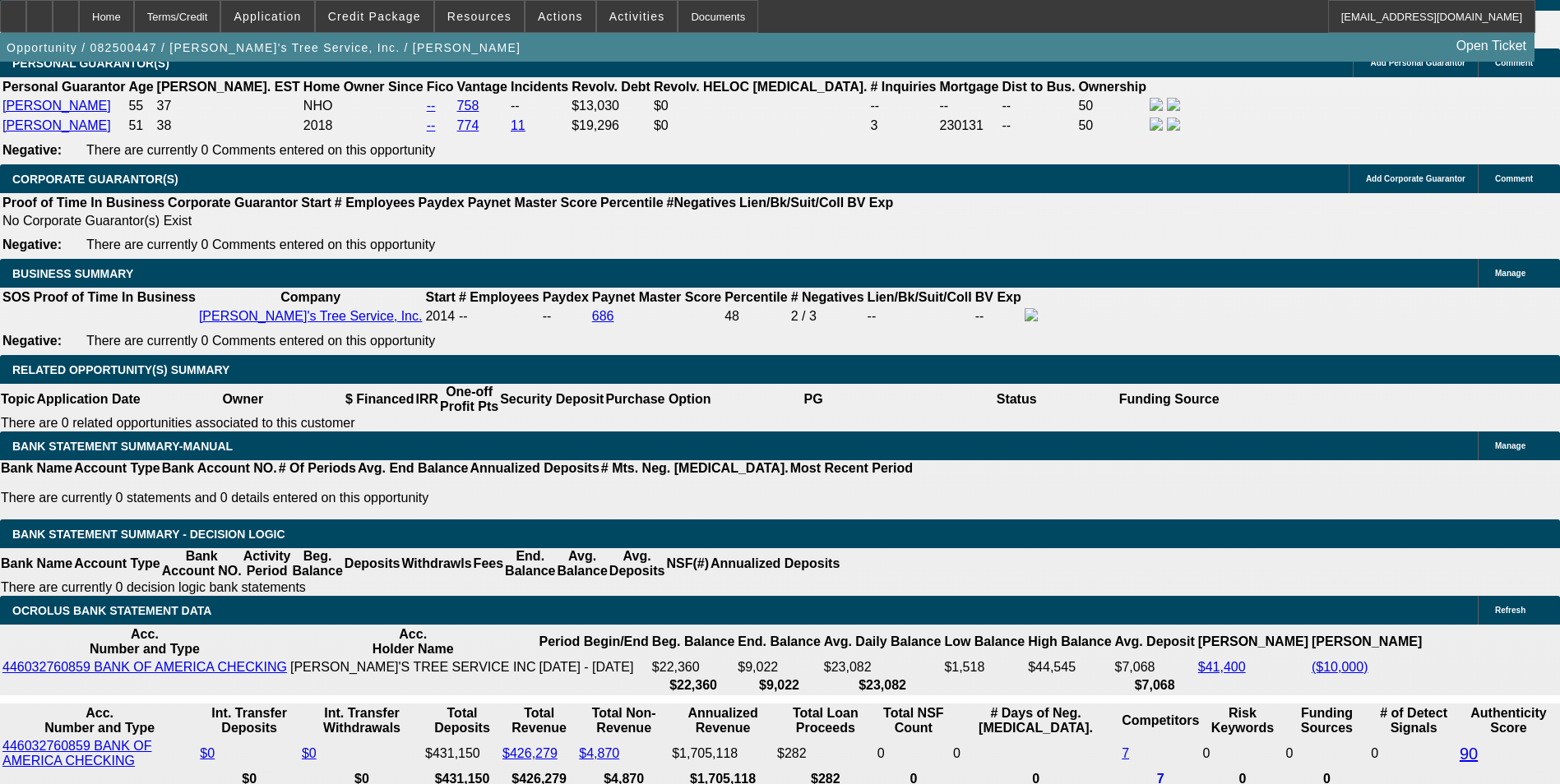
scroll to position [2630, 0]
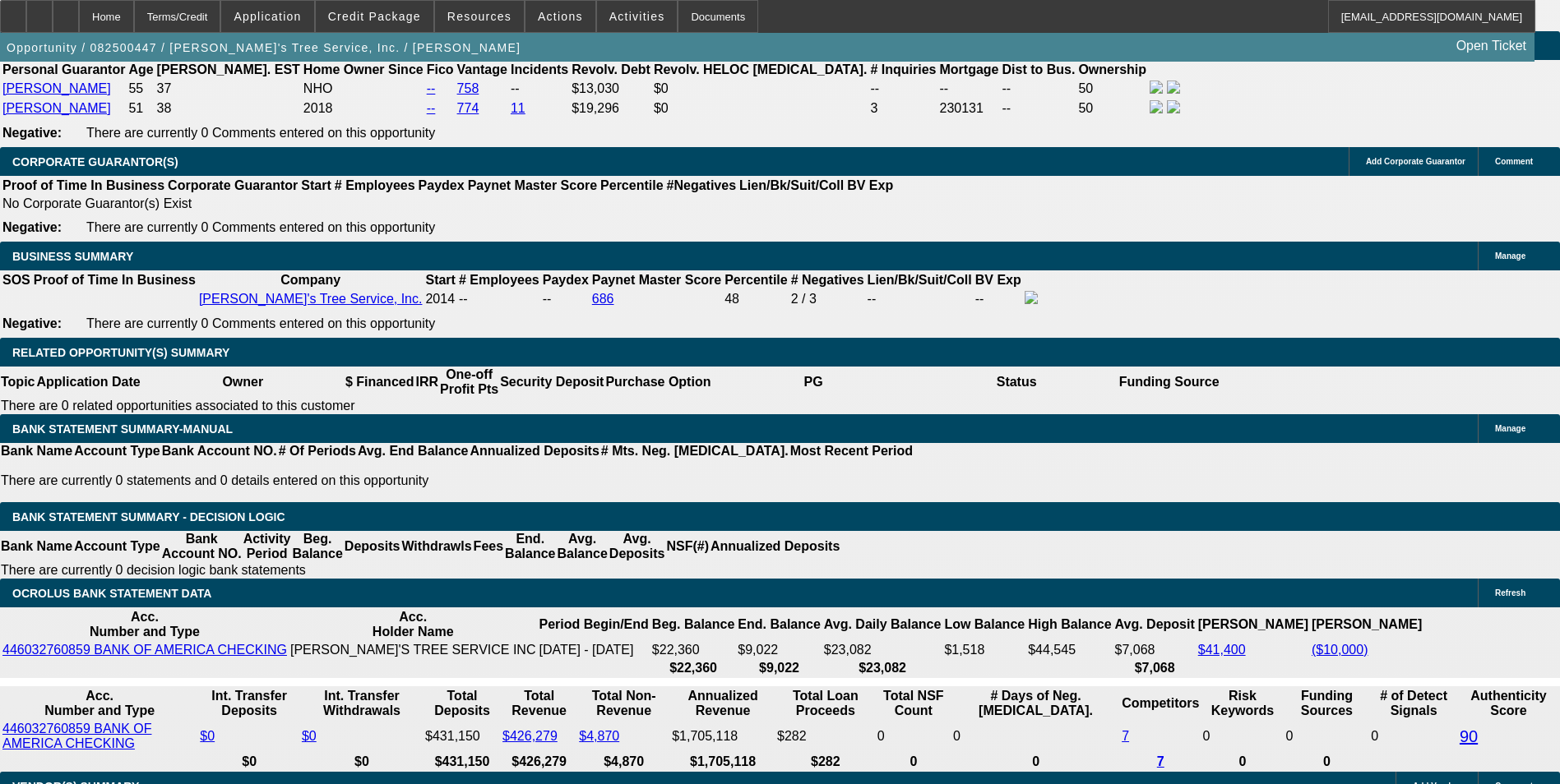
drag, startPoint x: 563, startPoint y: 461, endPoint x: 593, endPoint y: 473, distance: 32.3
type input "9"
type input "UNKNOWN"
type input "9."
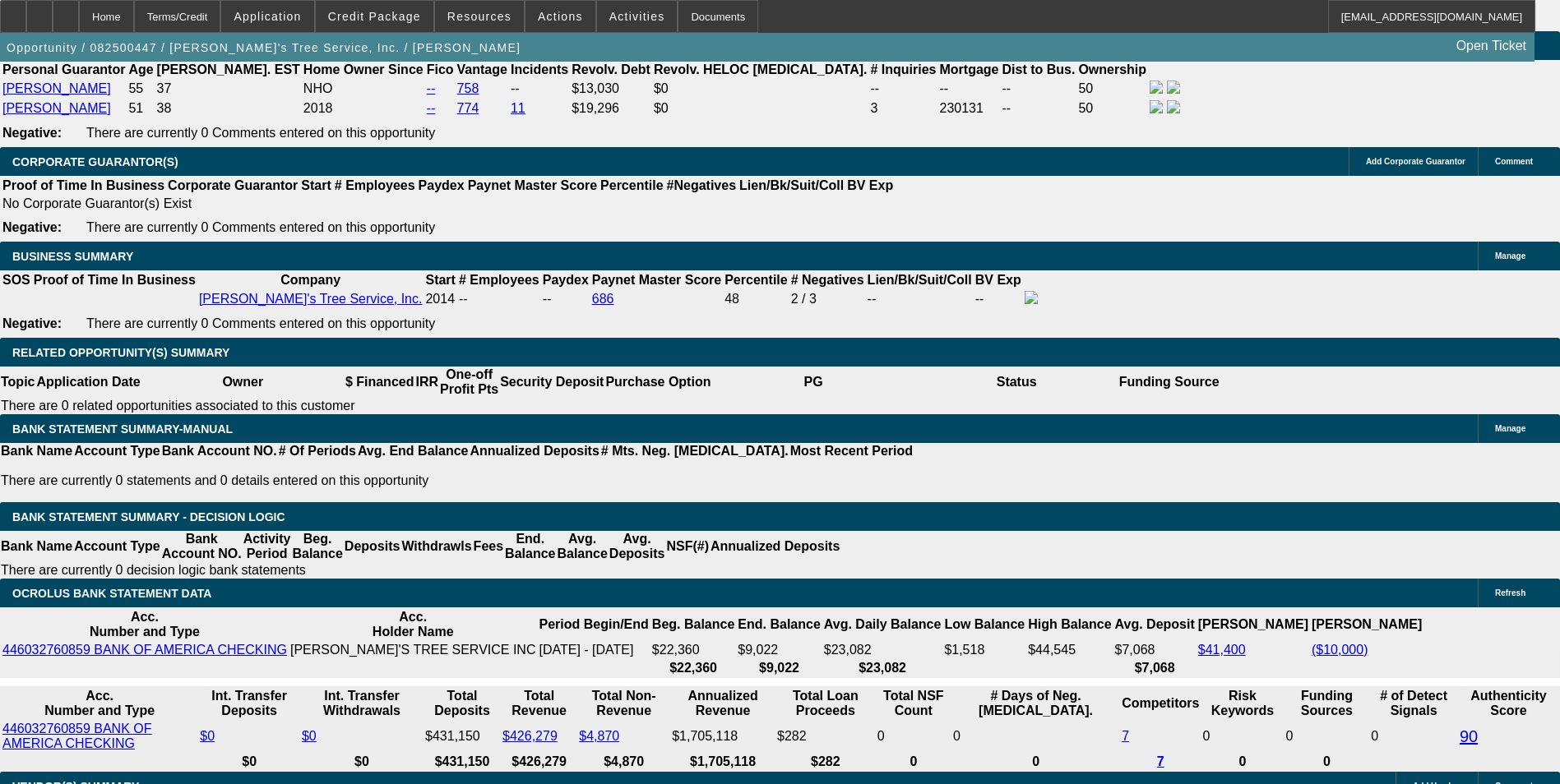
type input "$5,604.76"
type input "9.55"
type input "$5,677.10"
type input "9.55"
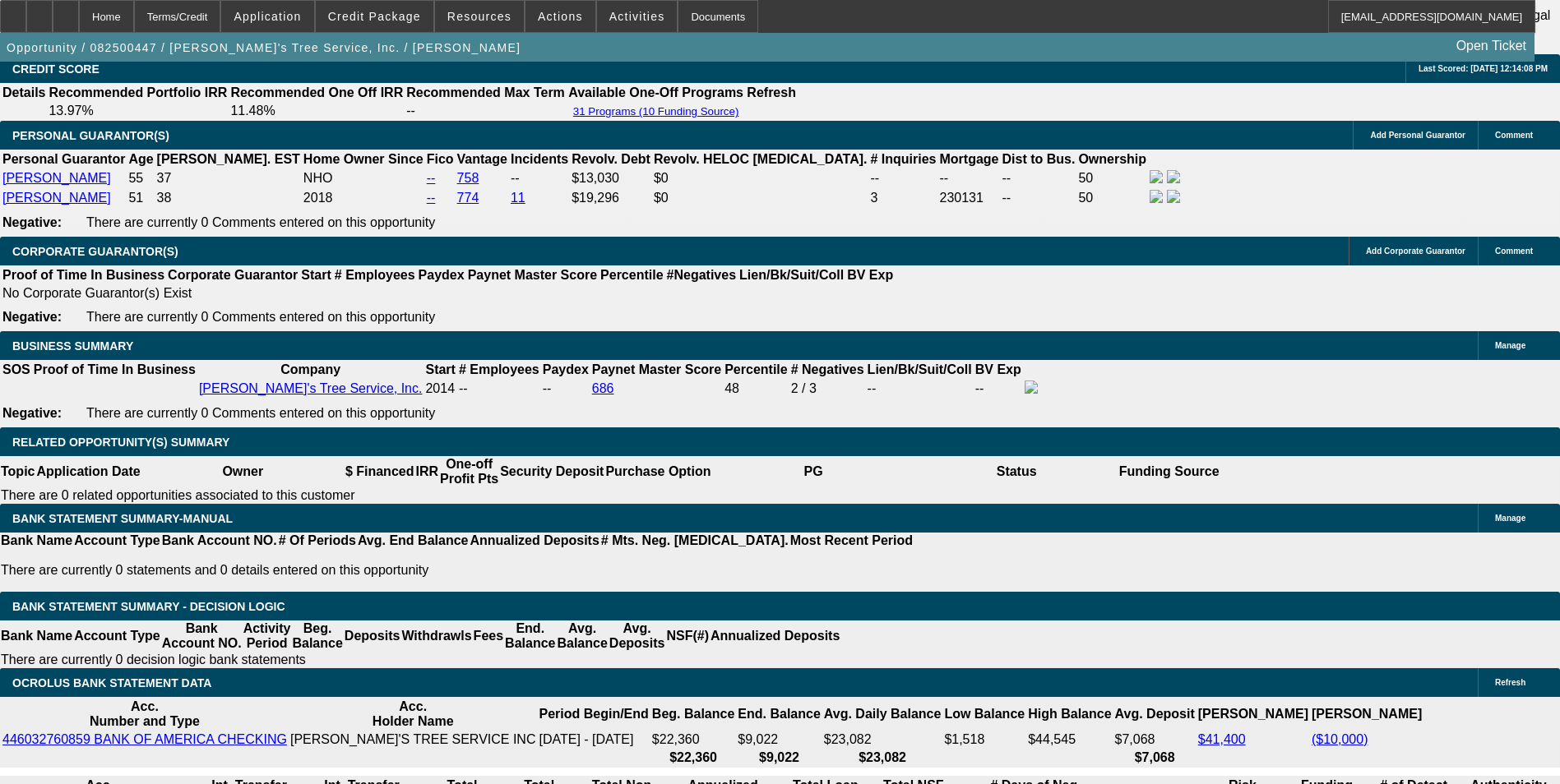
scroll to position [2383, 0]
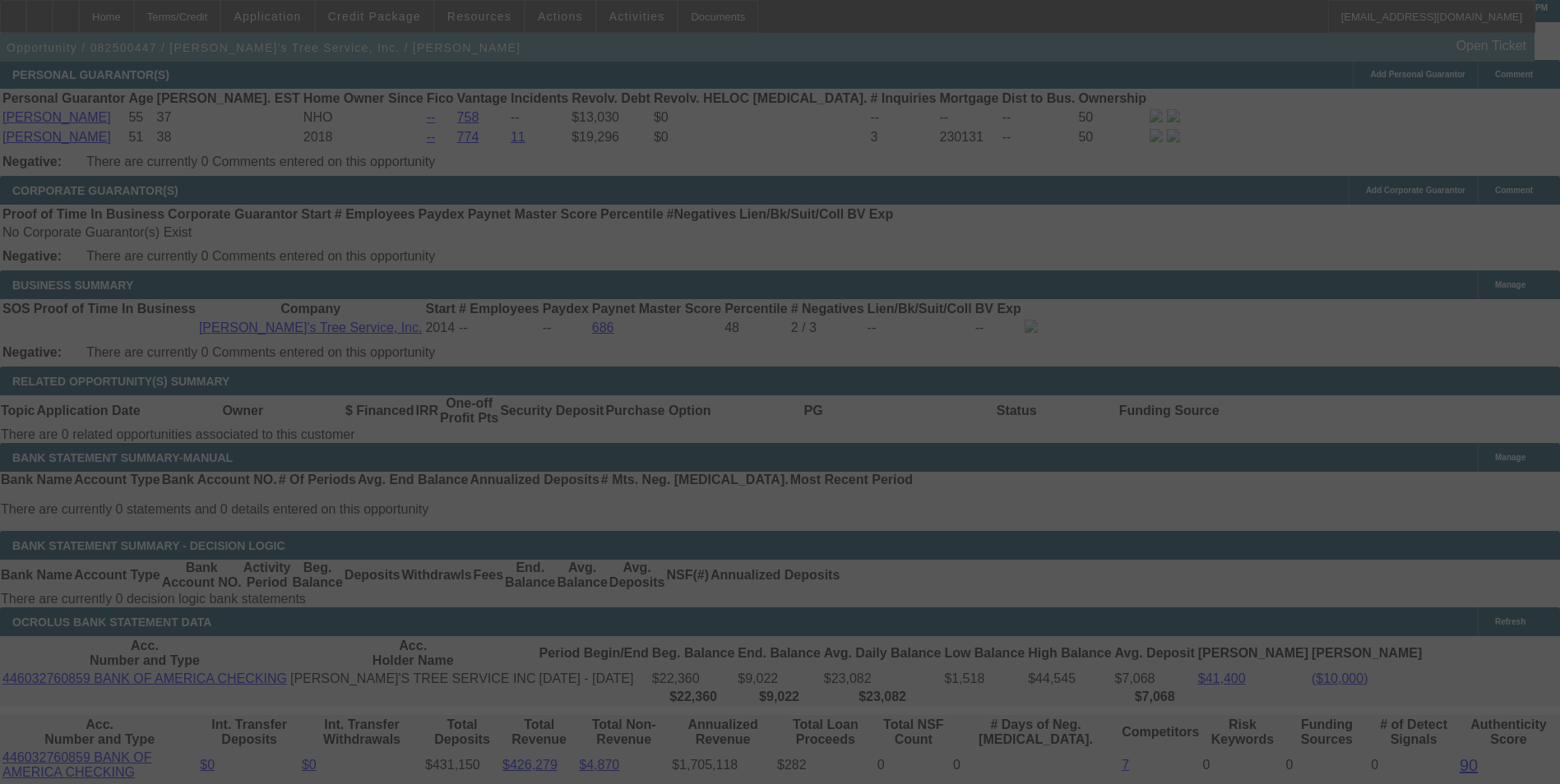
scroll to position [2630, 0]
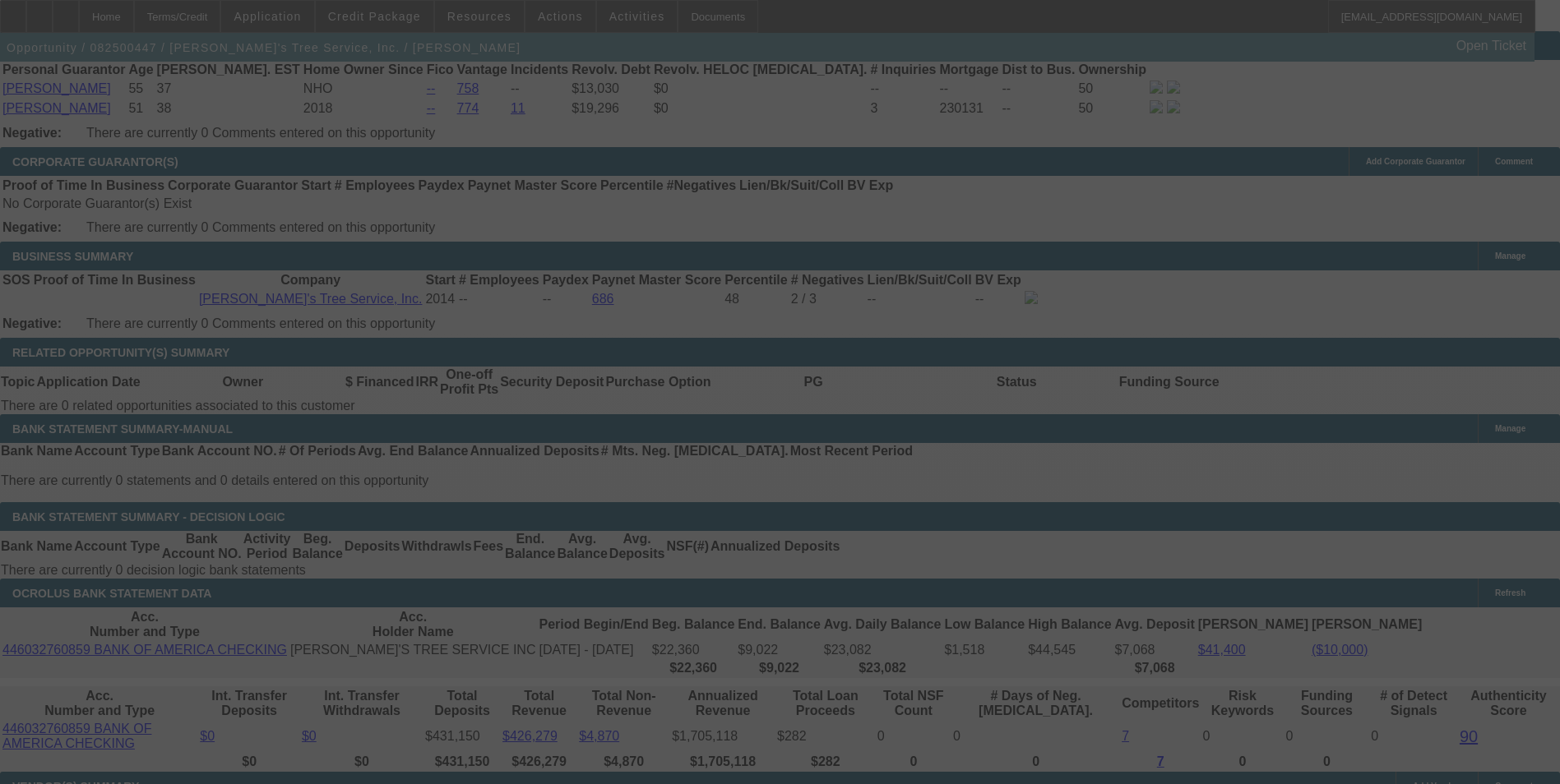
select select "0"
select select "3"
select select "0"
select select "6"
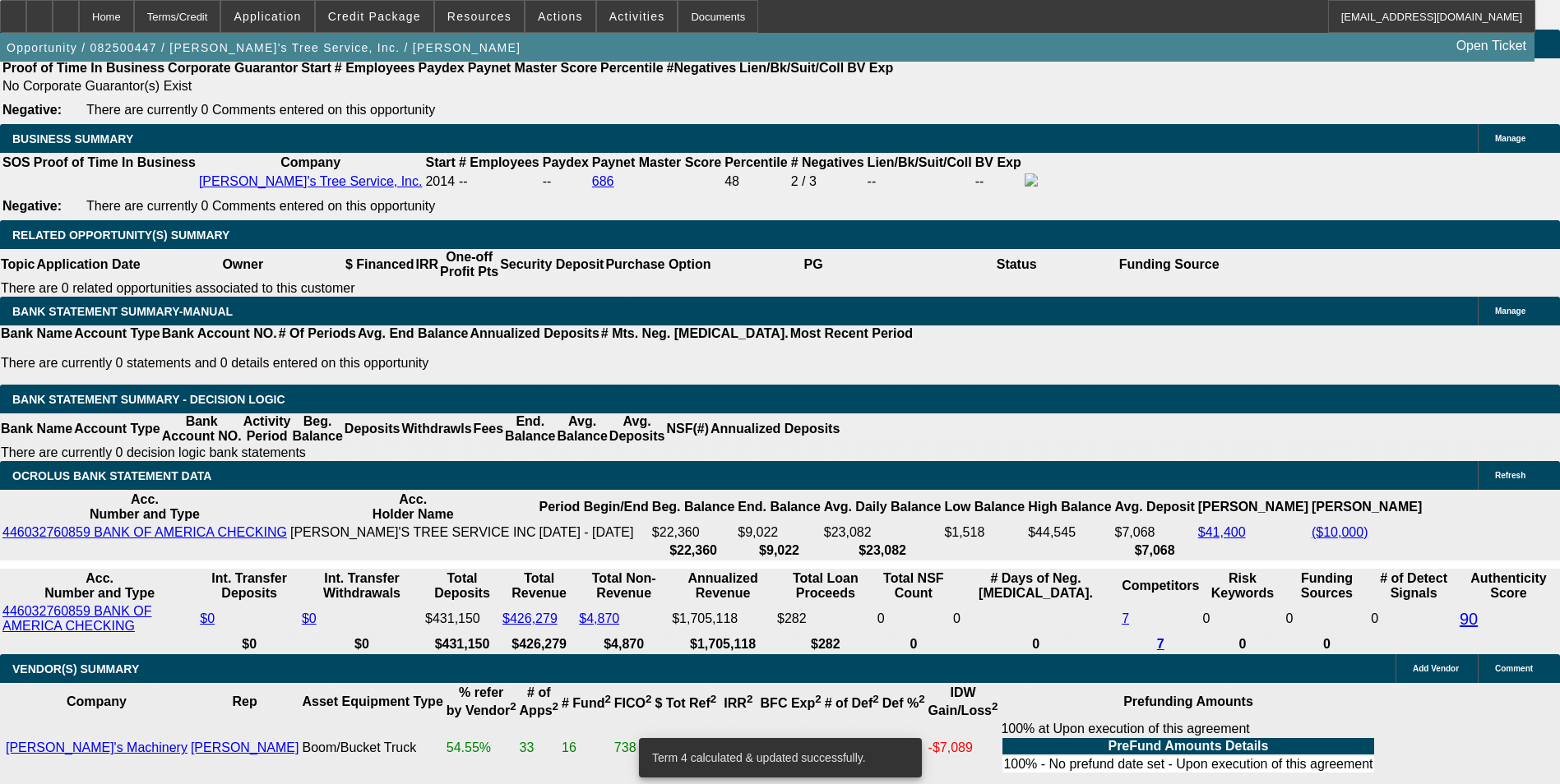
scroll to position [2795, 0]
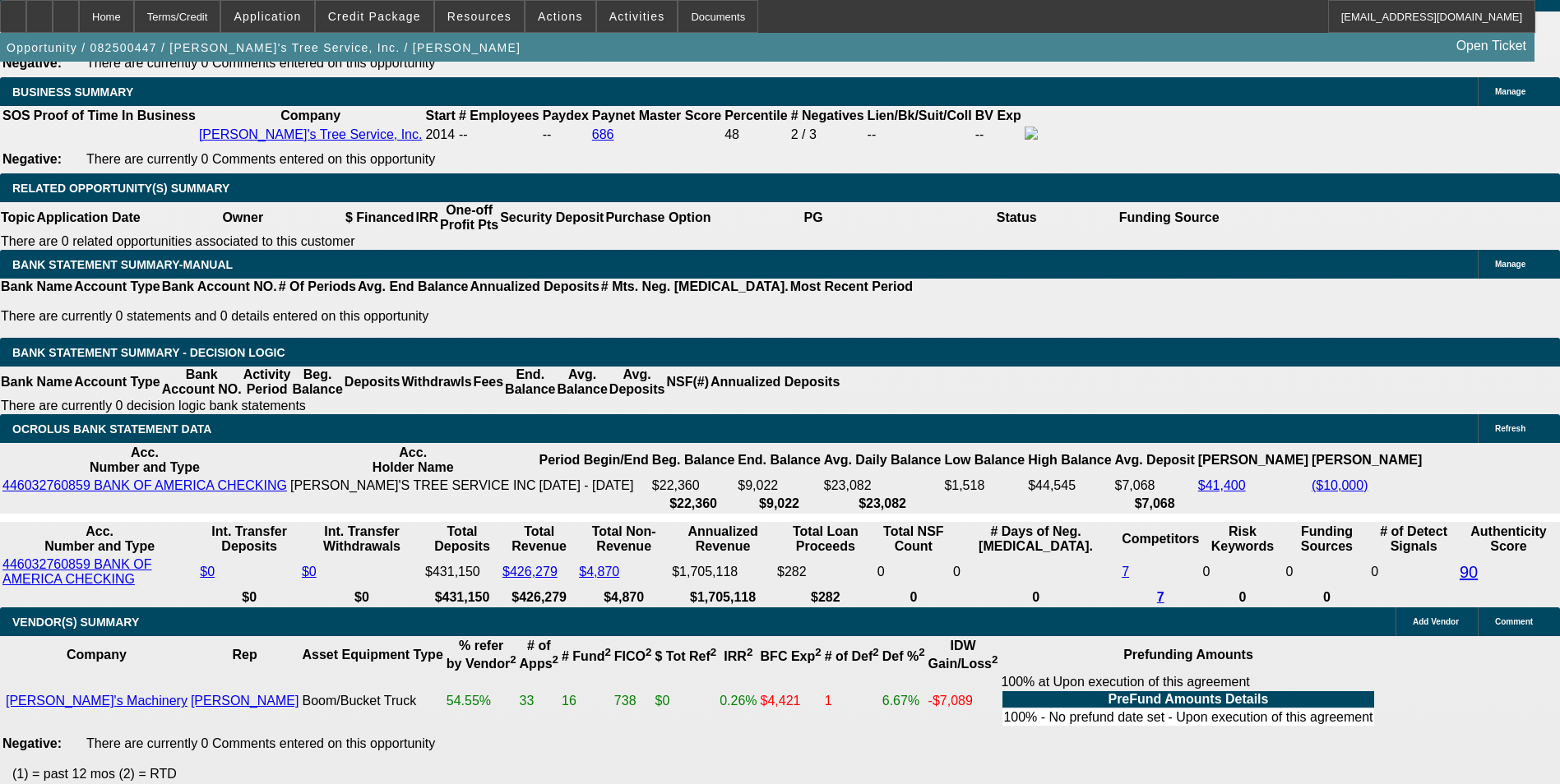
drag, startPoint x: 445, startPoint y: 298, endPoint x: 675, endPoint y: 291, distance: 230.1
type input "5"
type input "UNKNOWN"
type input "5679"
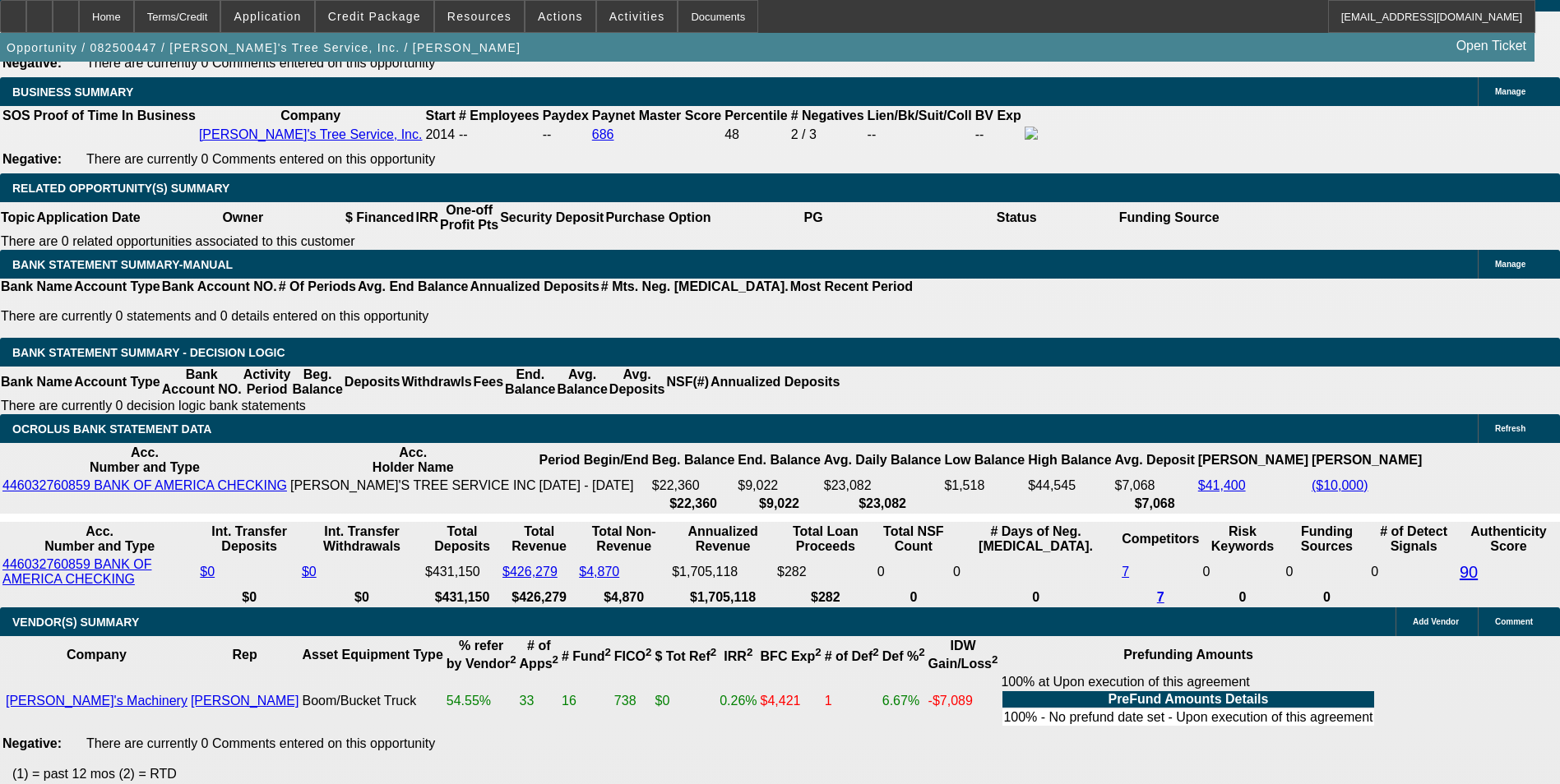
type input "9.6"
type input "$5,679.32"
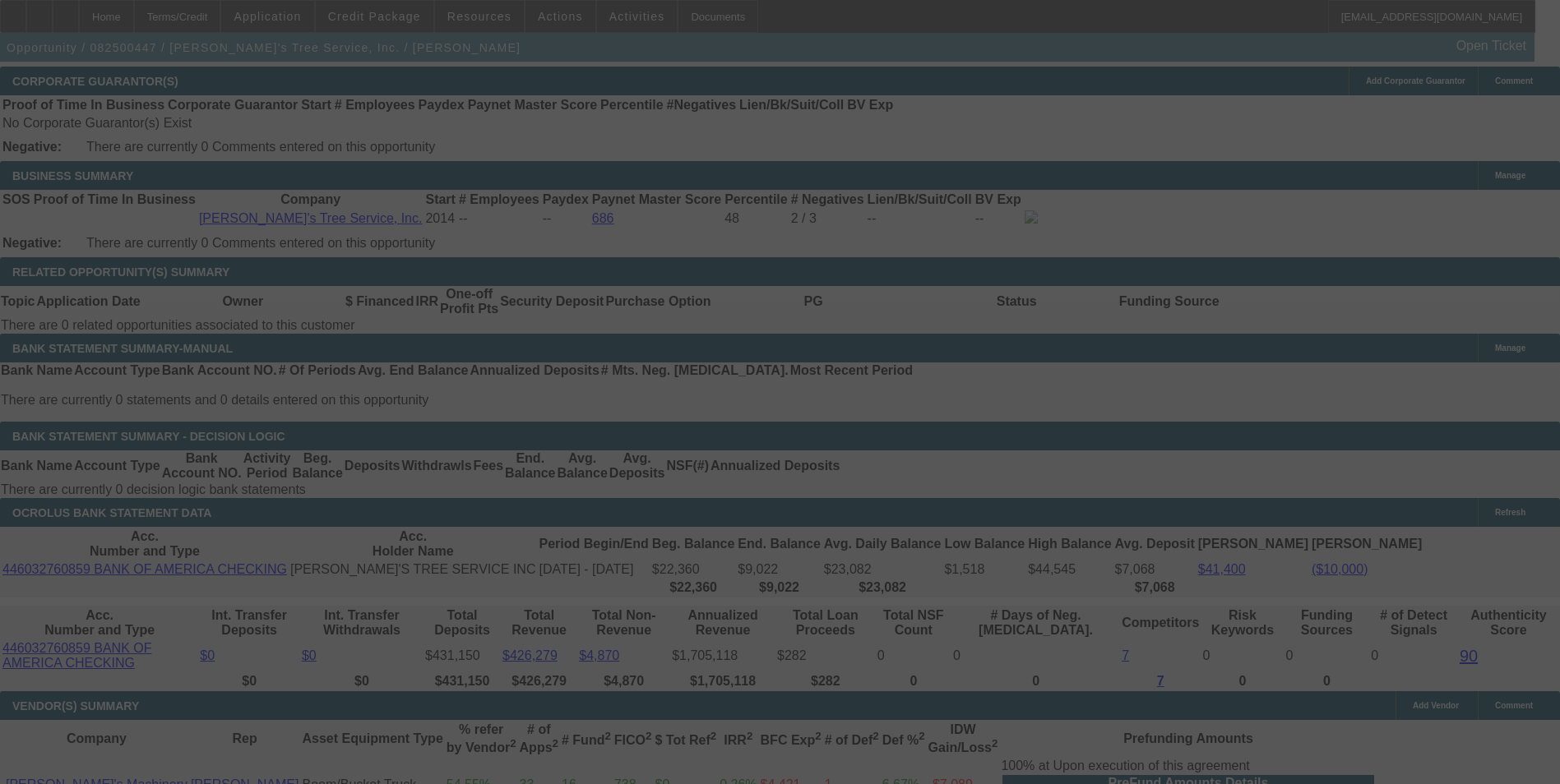
scroll to position [2712, 0]
select select "0"
select select "3"
select select "0"
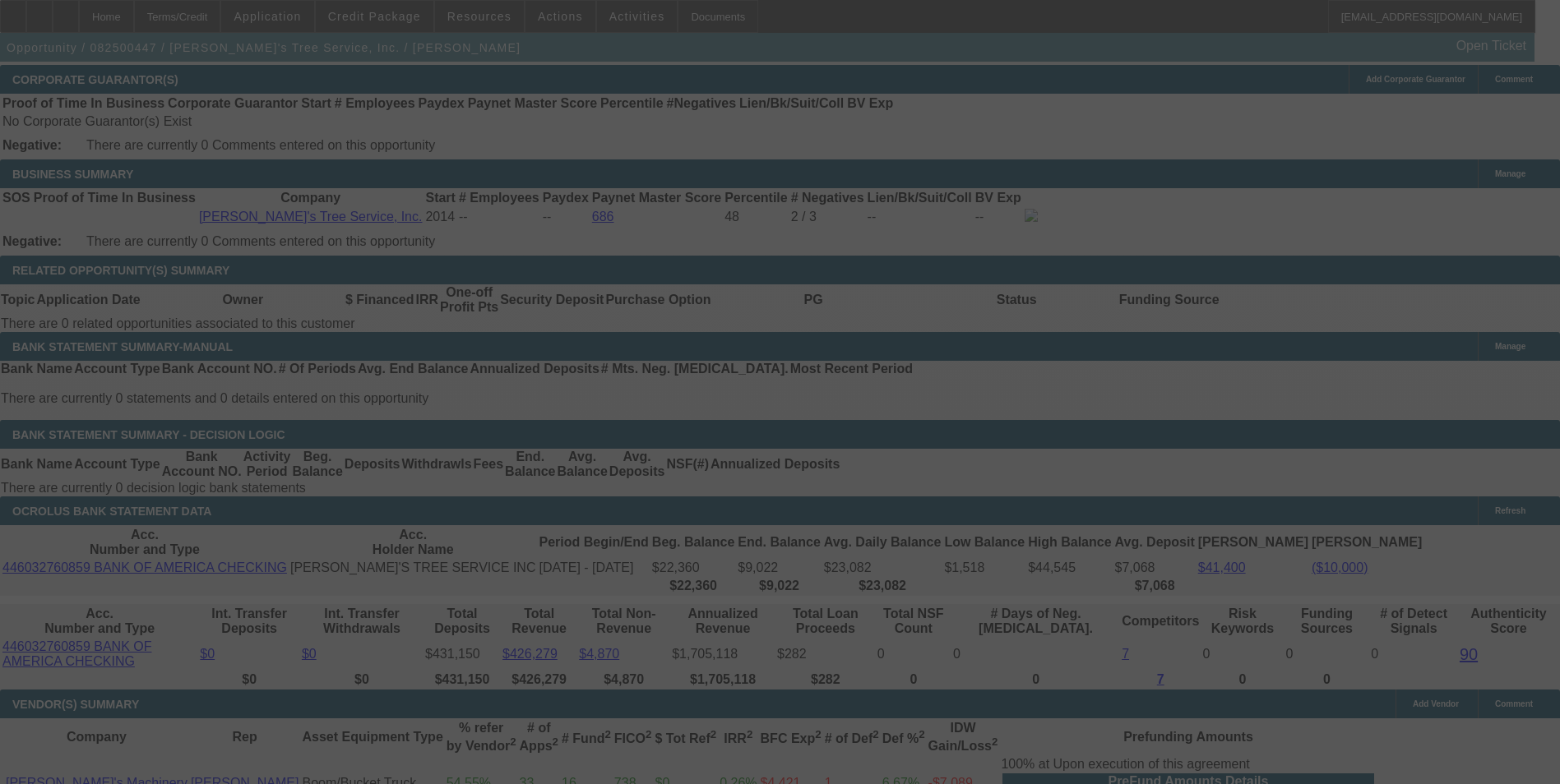
select select "6"
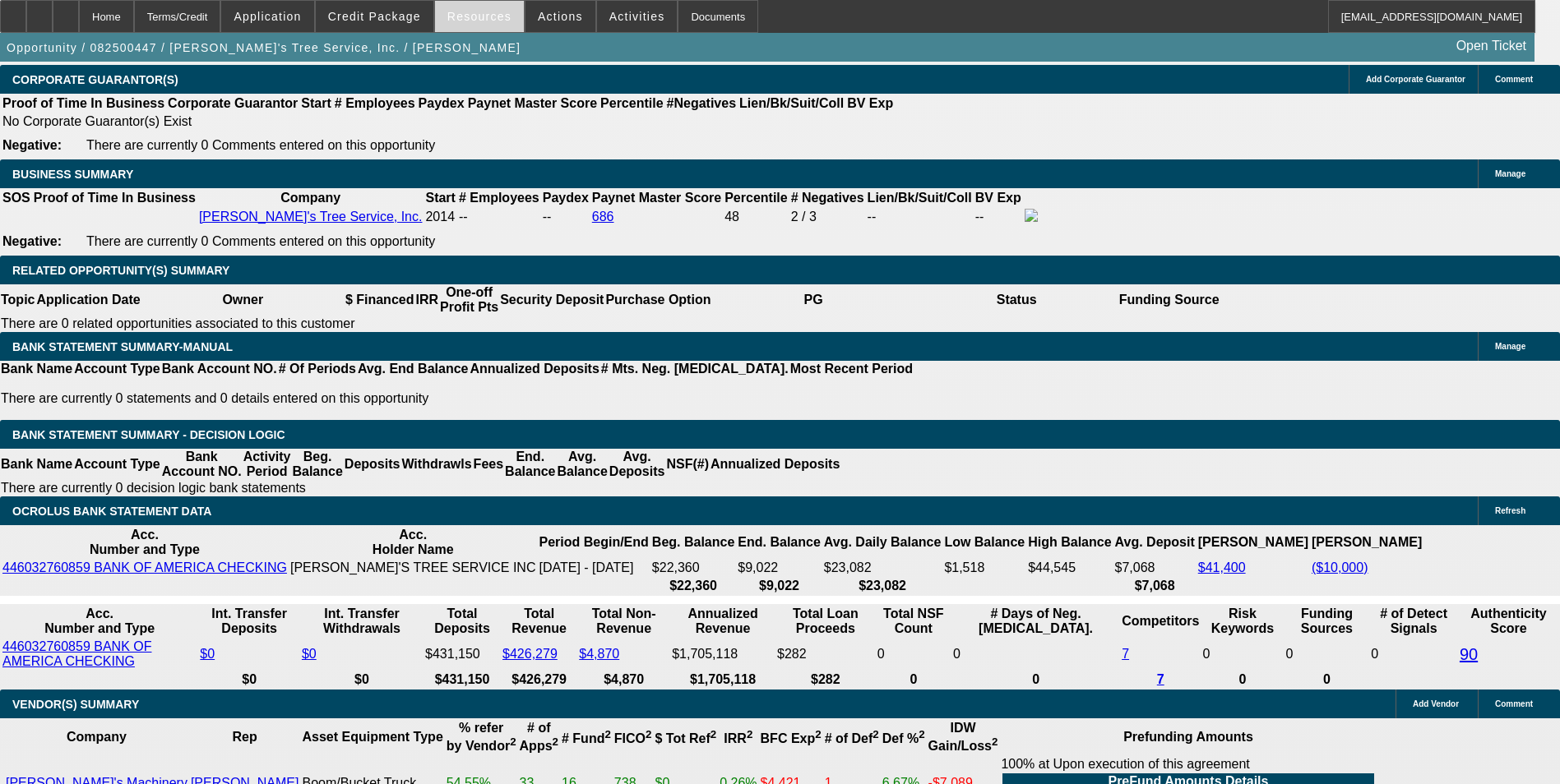
click at [482, 26] on span at bounding box center [479, 16] width 89 height 39
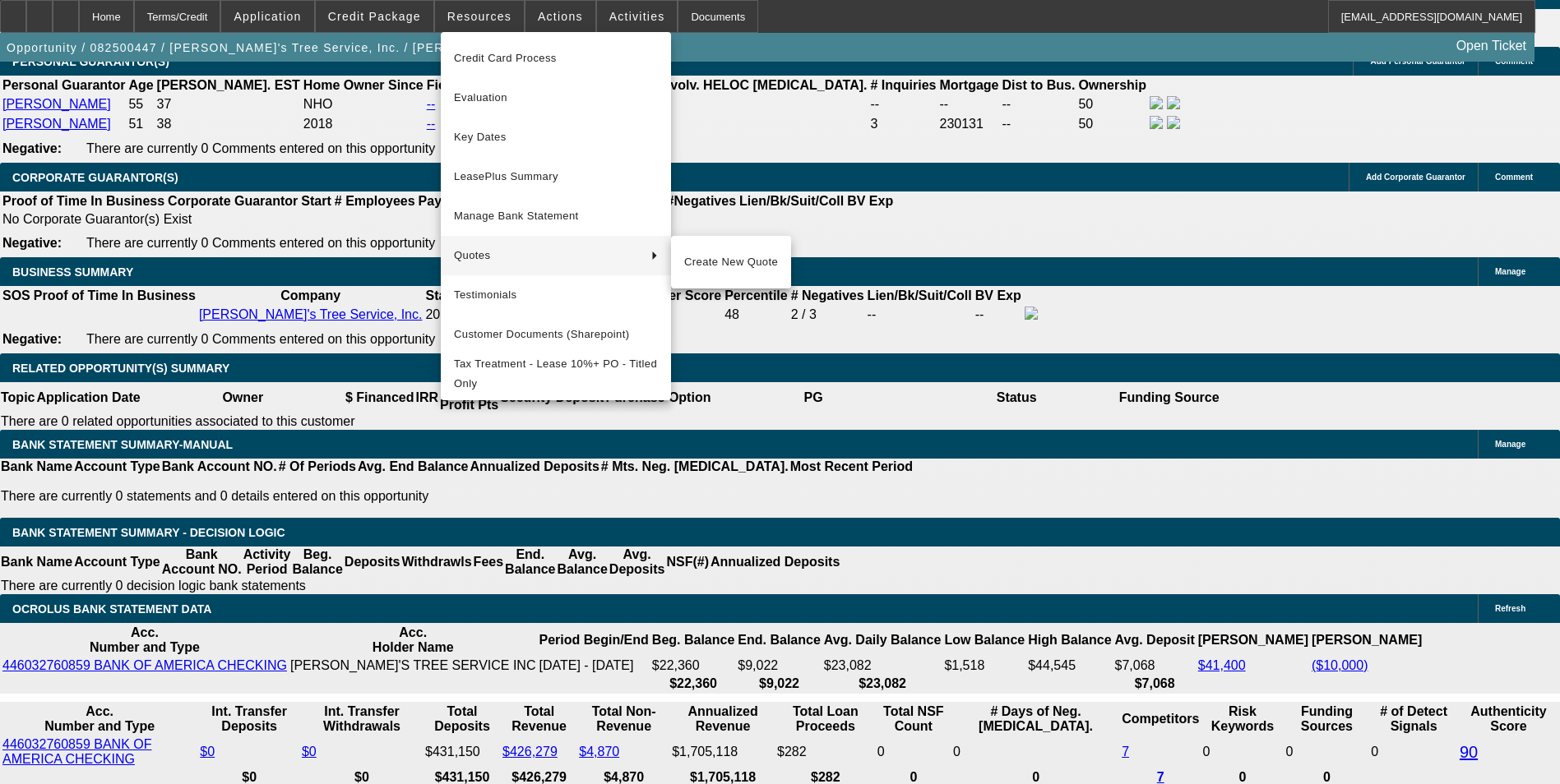
scroll to position [2466, 0]
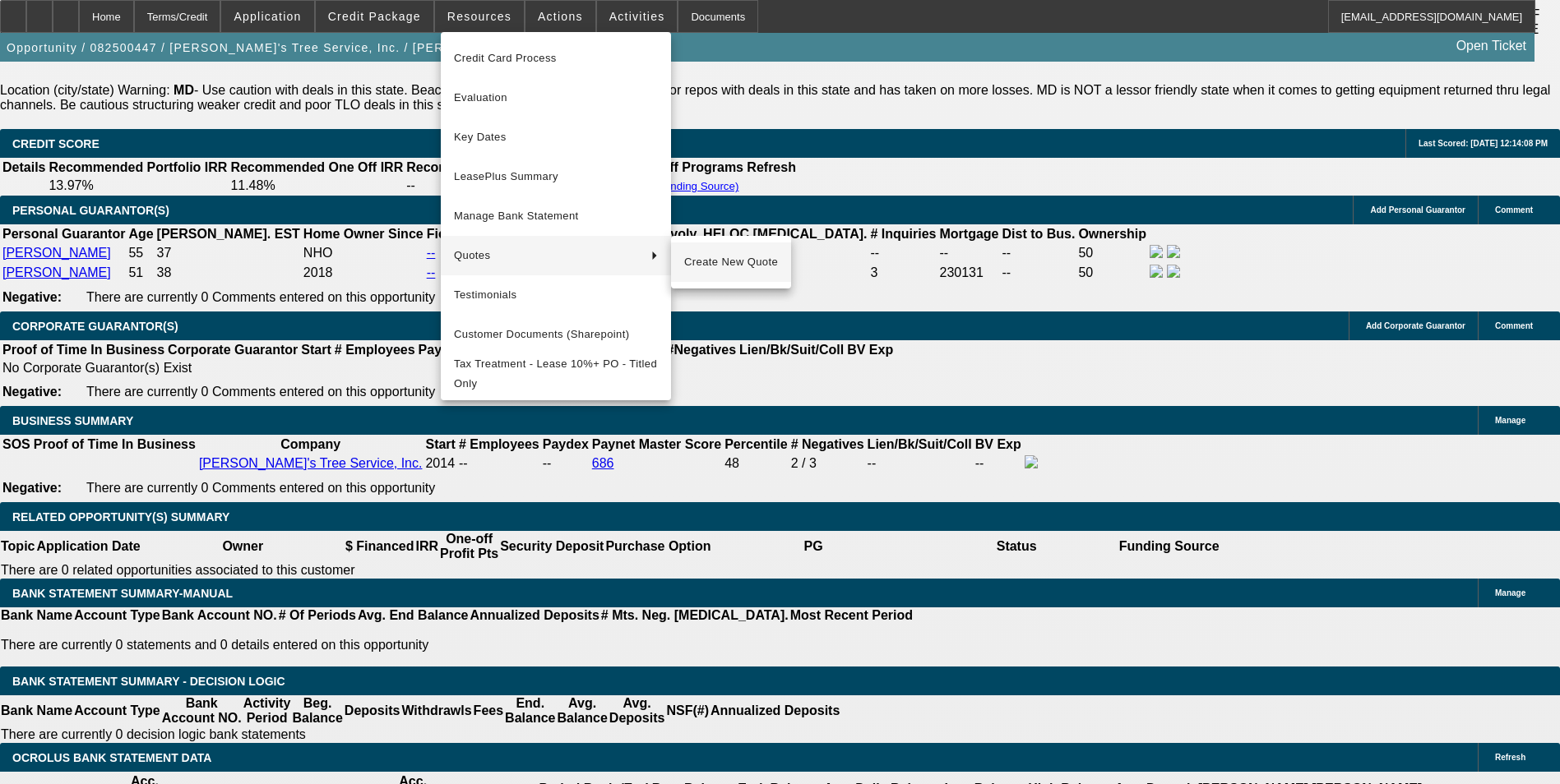
click at [718, 261] on span "Create New Quote" at bounding box center [730, 262] width 93 height 20
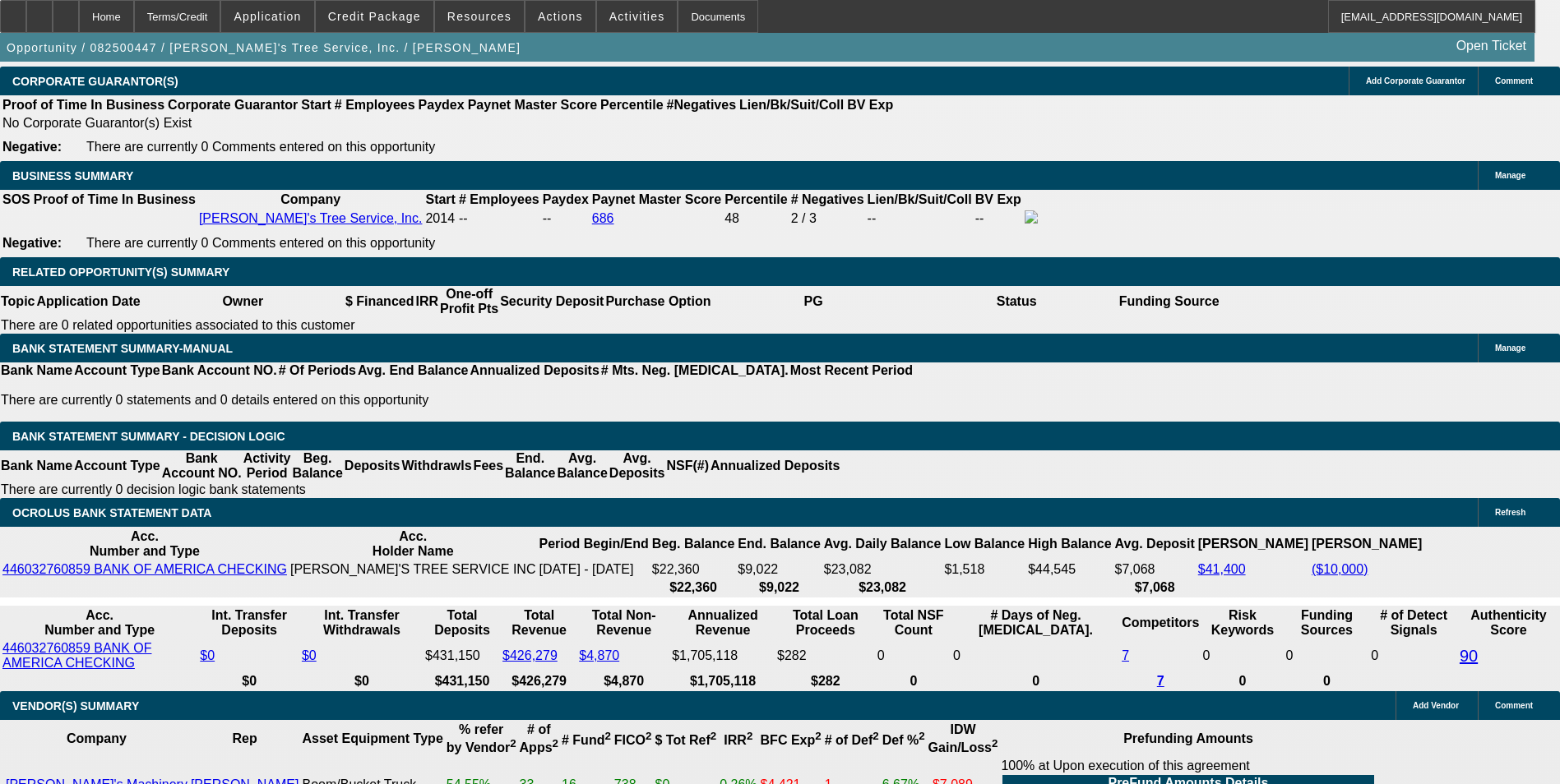
scroll to position [2712, 0]
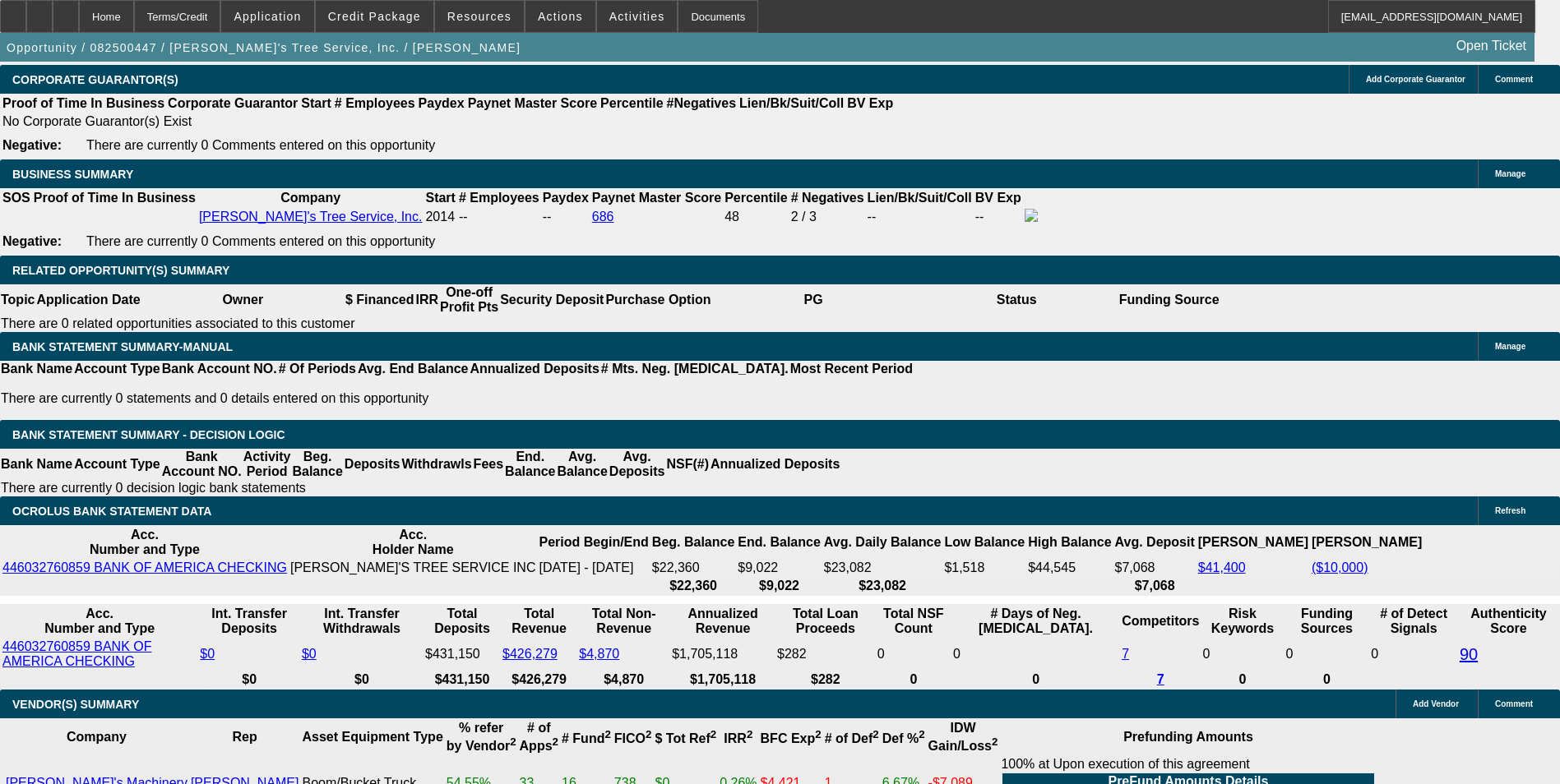
drag, startPoint x: 358, startPoint y: 379, endPoint x: 399, endPoint y: 379, distance: 41.0
drag, startPoint x: 228, startPoint y: 387, endPoint x: 337, endPoint y: 380, distance: 109.2
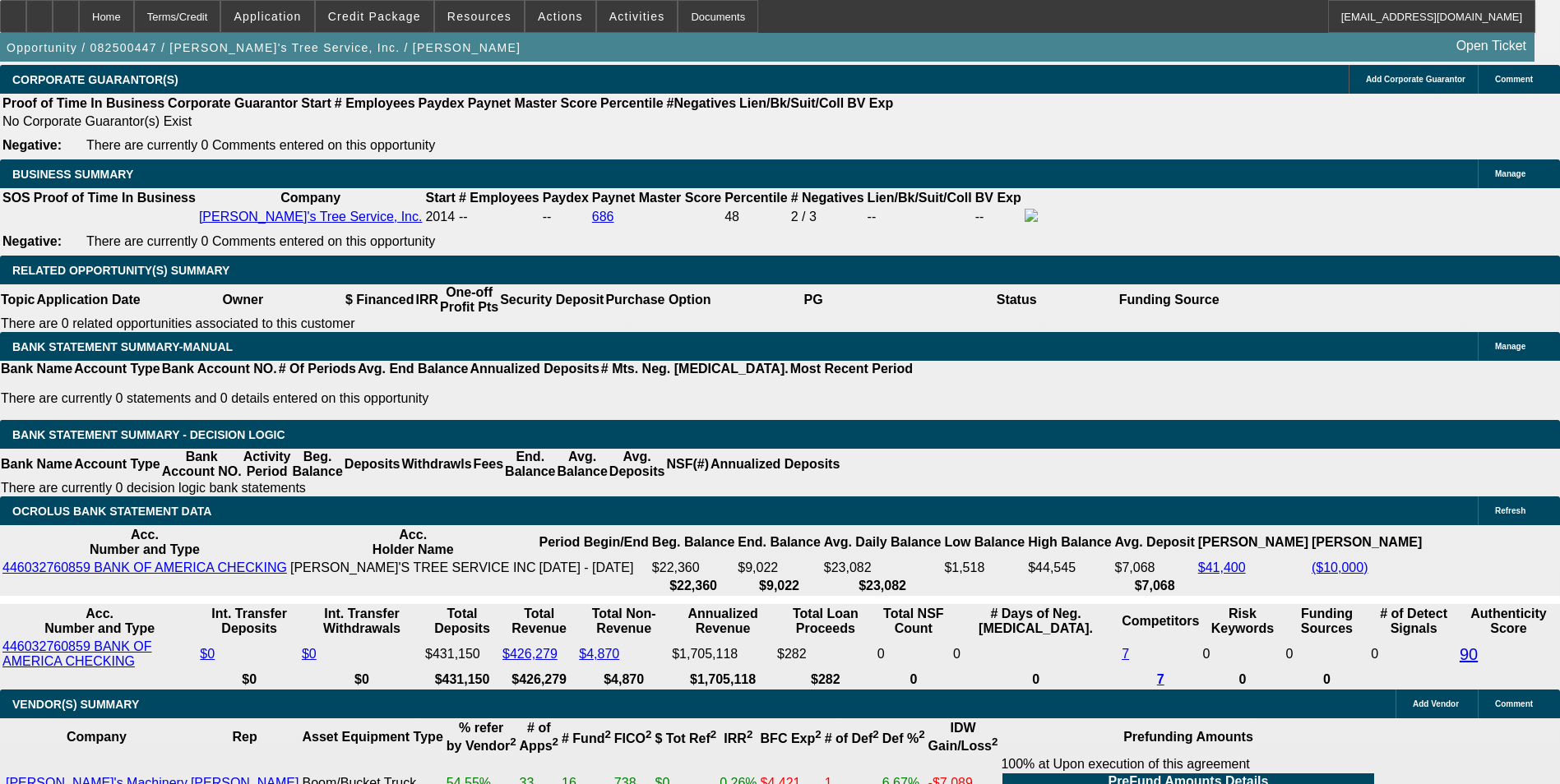
type input "4"
type input "UNKNOWN"
type input "4660"
type input "9.9"
type input "$4,660.39"
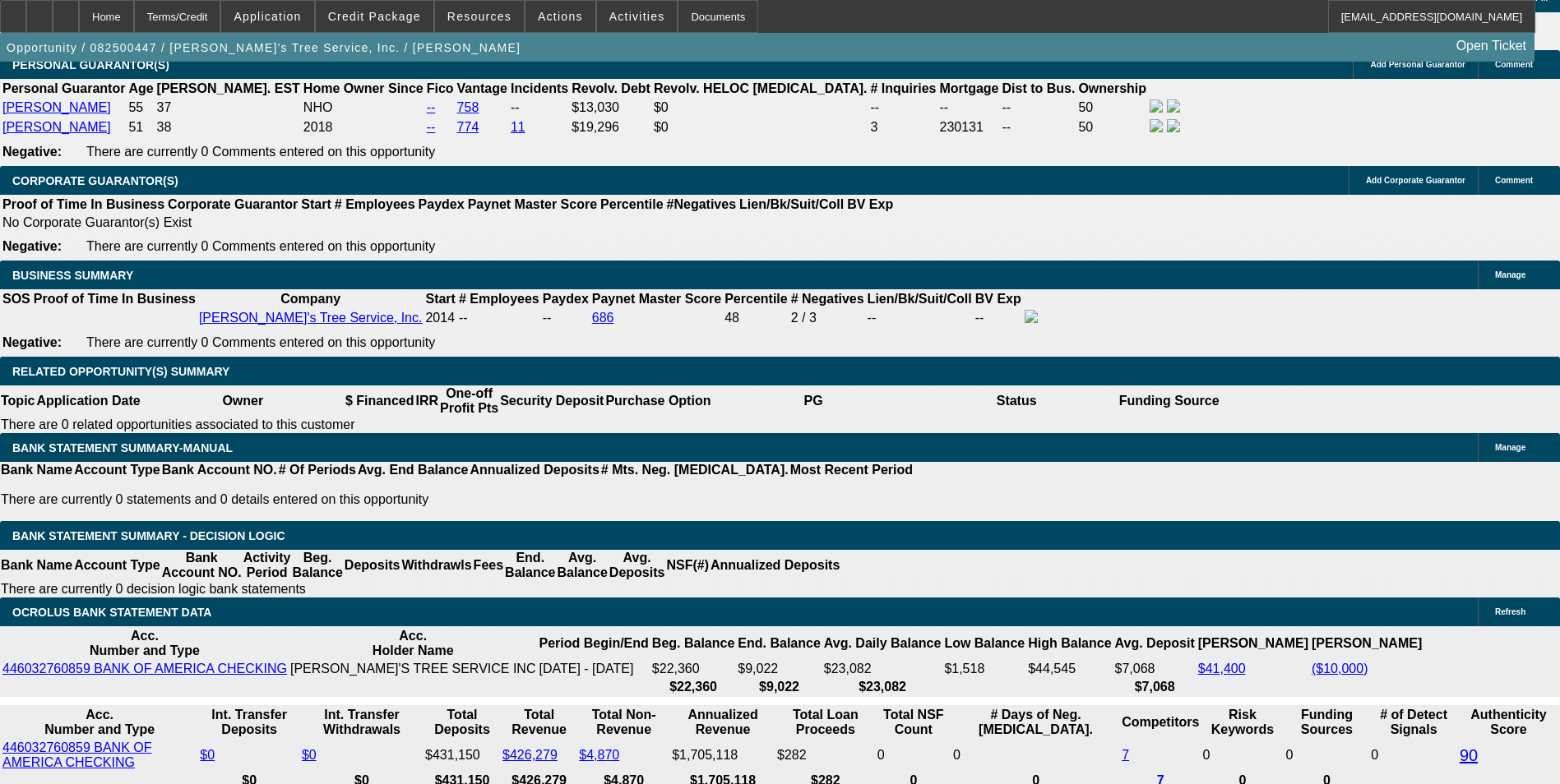
scroll to position [2466, 0]
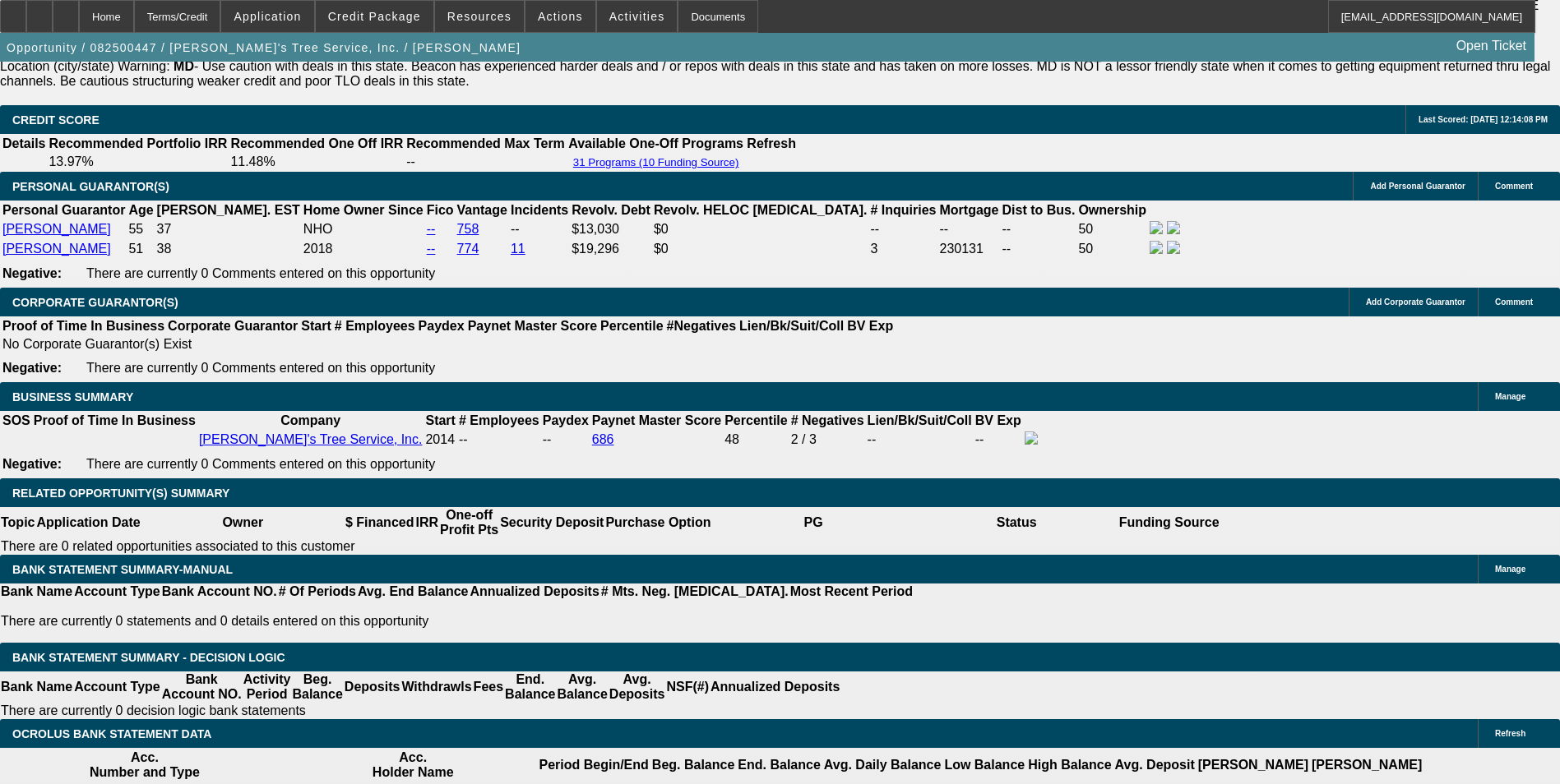
scroll to position [2712, 0]
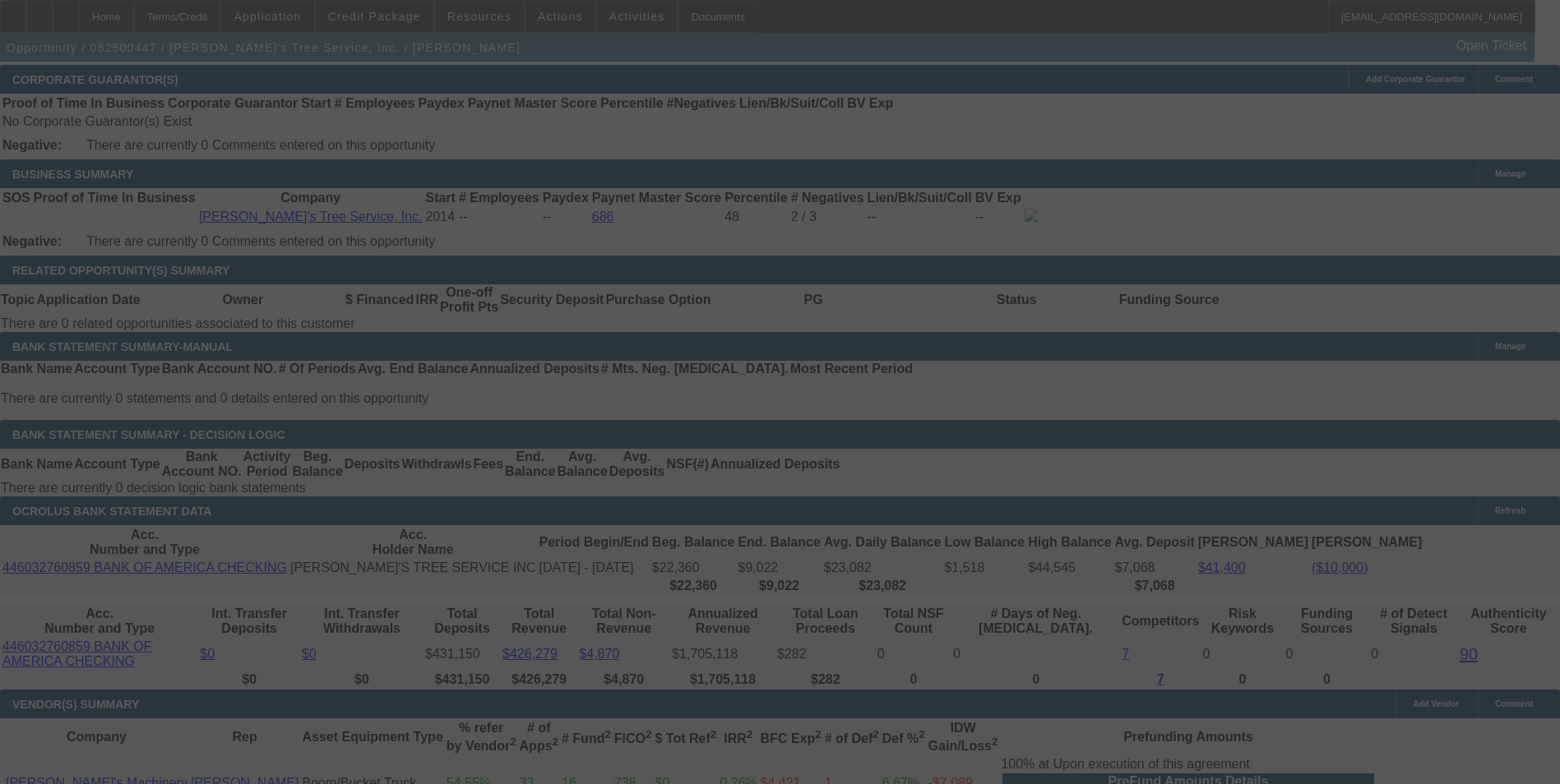
select select "0"
select select "2"
select select "0"
select select "6"
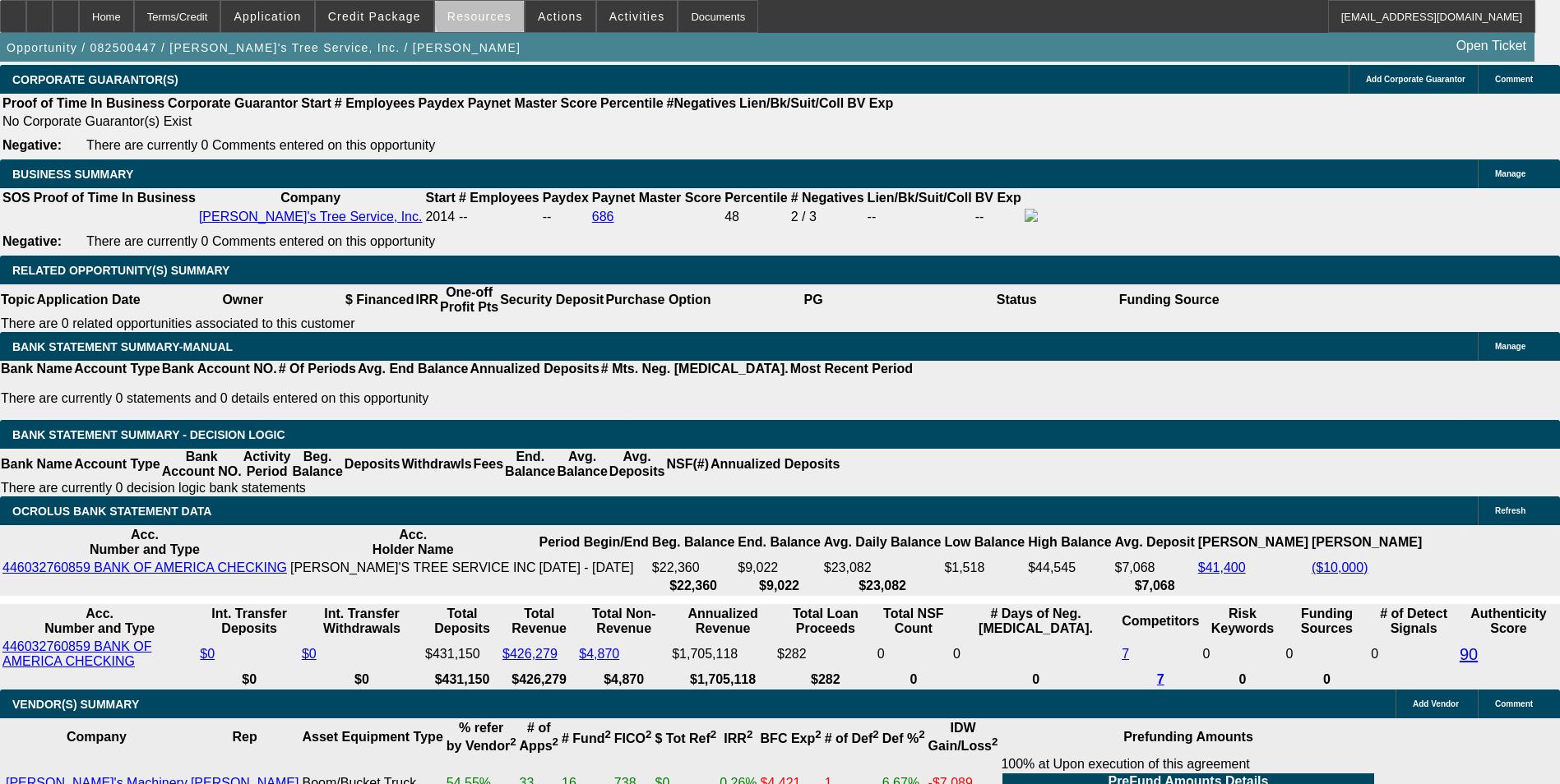
click at [495, 14] on span "Resources" at bounding box center [479, 16] width 64 height 13
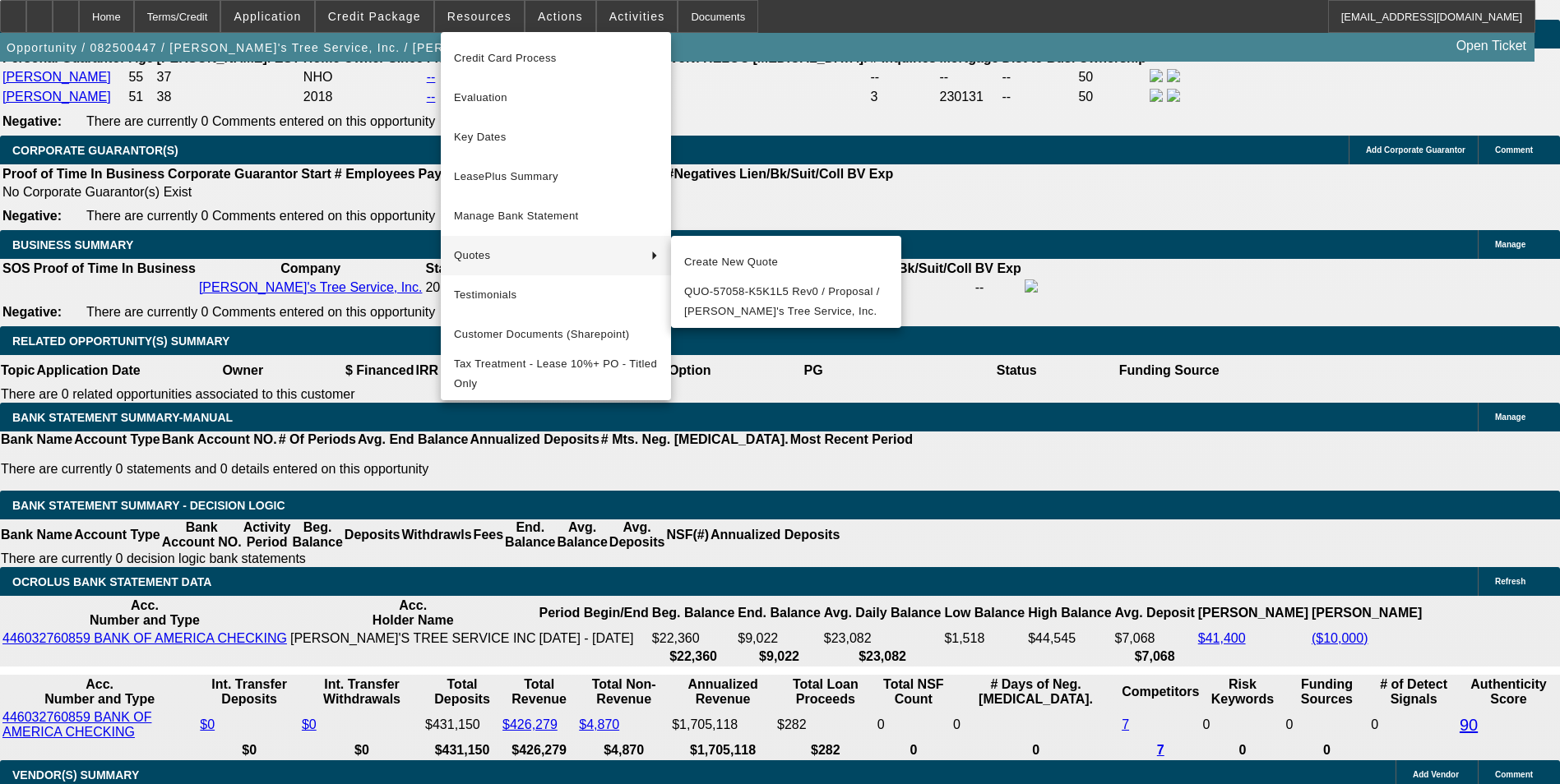
scroll to position [2547, 0]
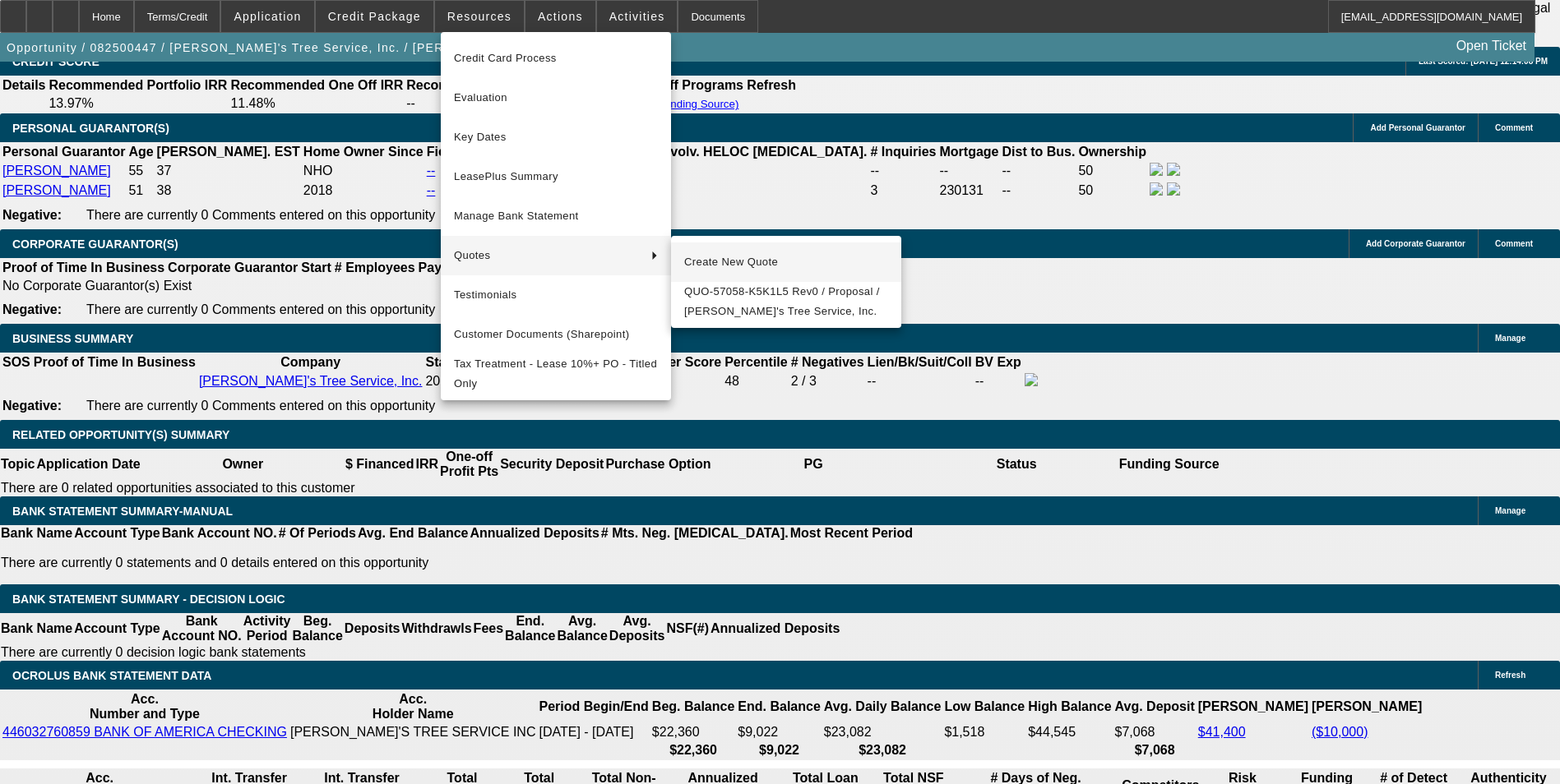
click at [717, 261] on span "Create New Quote" at bounding box center [786, 262] width 204 height 20
